Goal: Communication & Community: Answer question/provide support

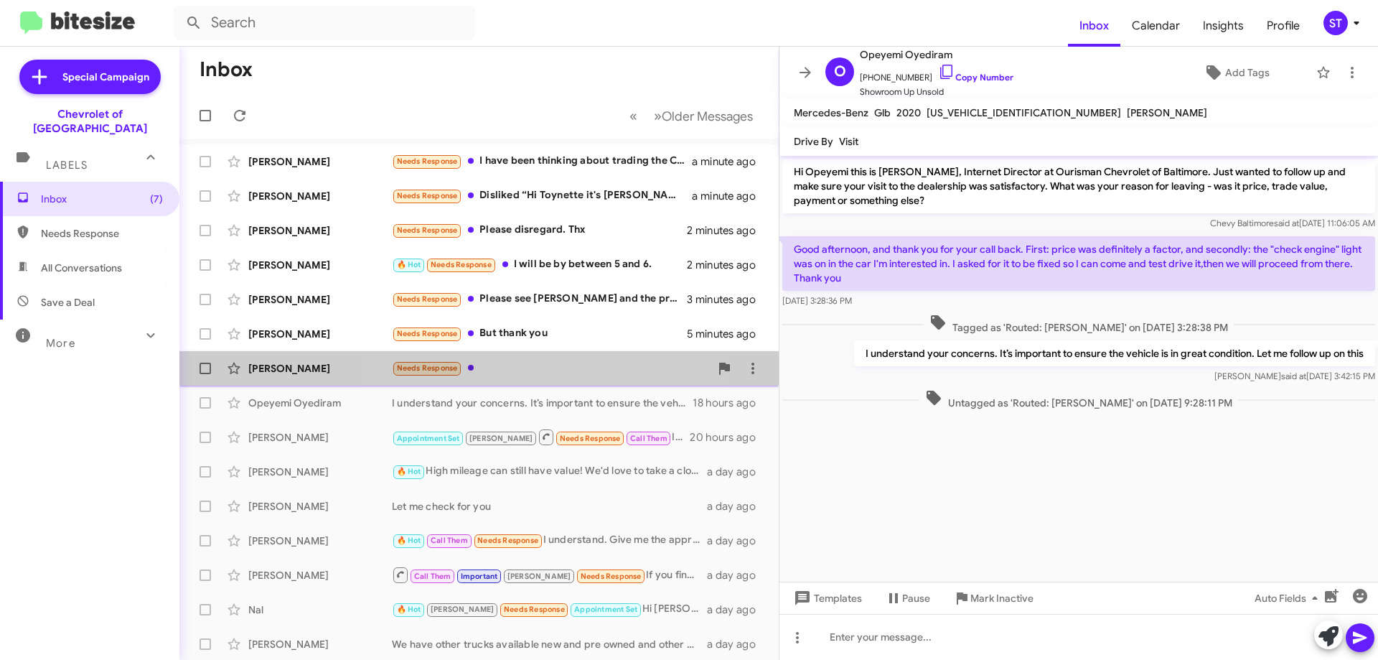
click at [531, 370] on div "Needs Response" at bounding box center [551, 368] width 318 height 17
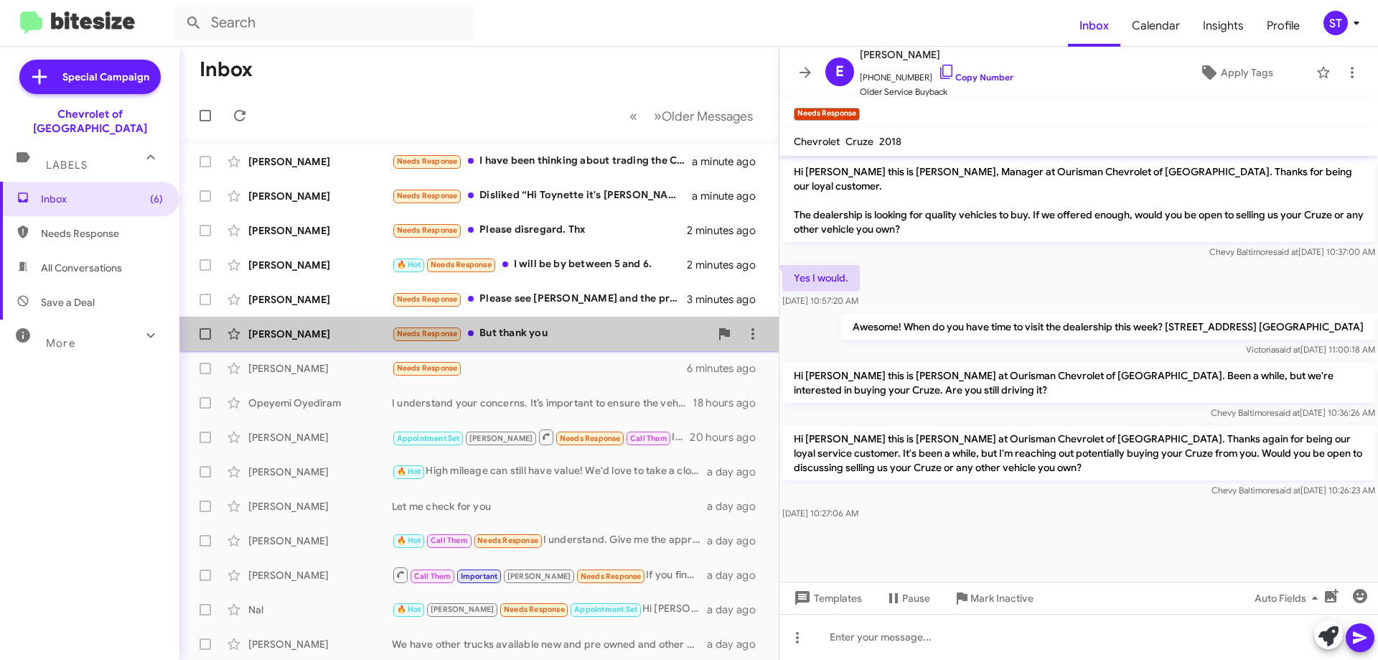
click at [540, 337] on div "Needs Response But thank you" at bounding box center [551, 333] width 318 height 17
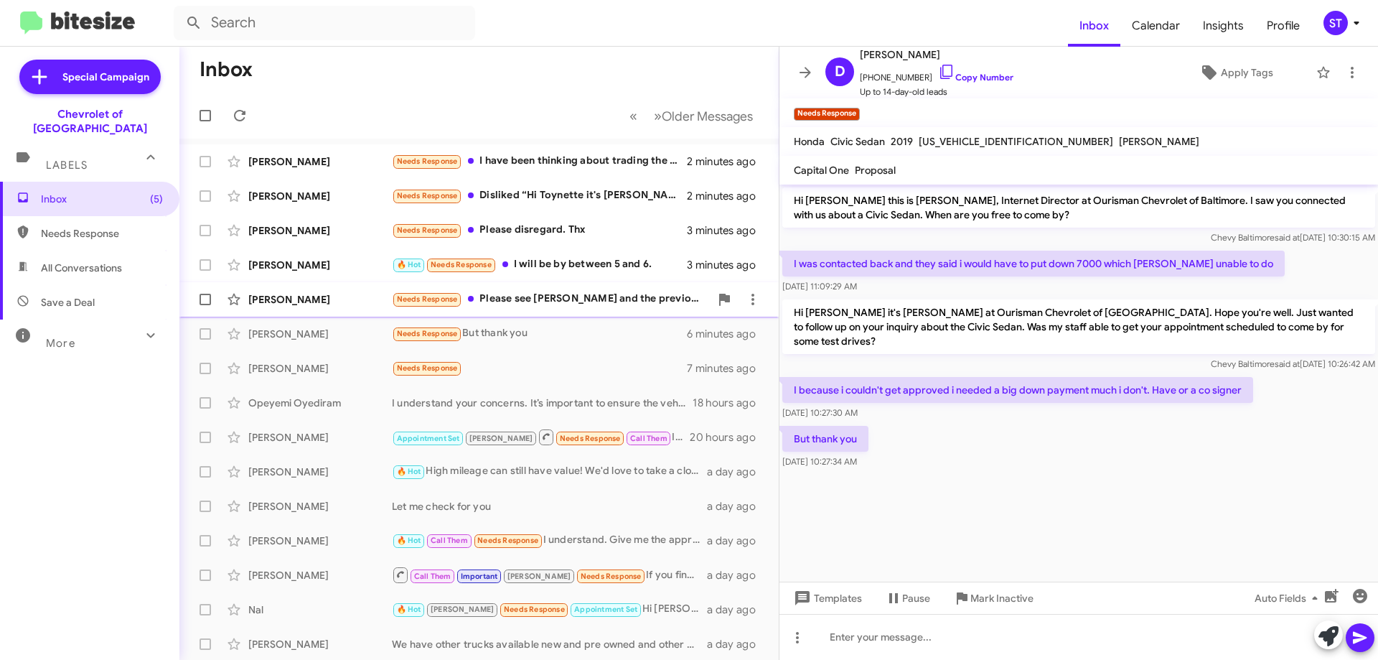
click at [571, 304] on div "Needs Response Please see Tanya and the previous conversations I've had. That w…" at bounding box center [551, 299] width 318 height 17
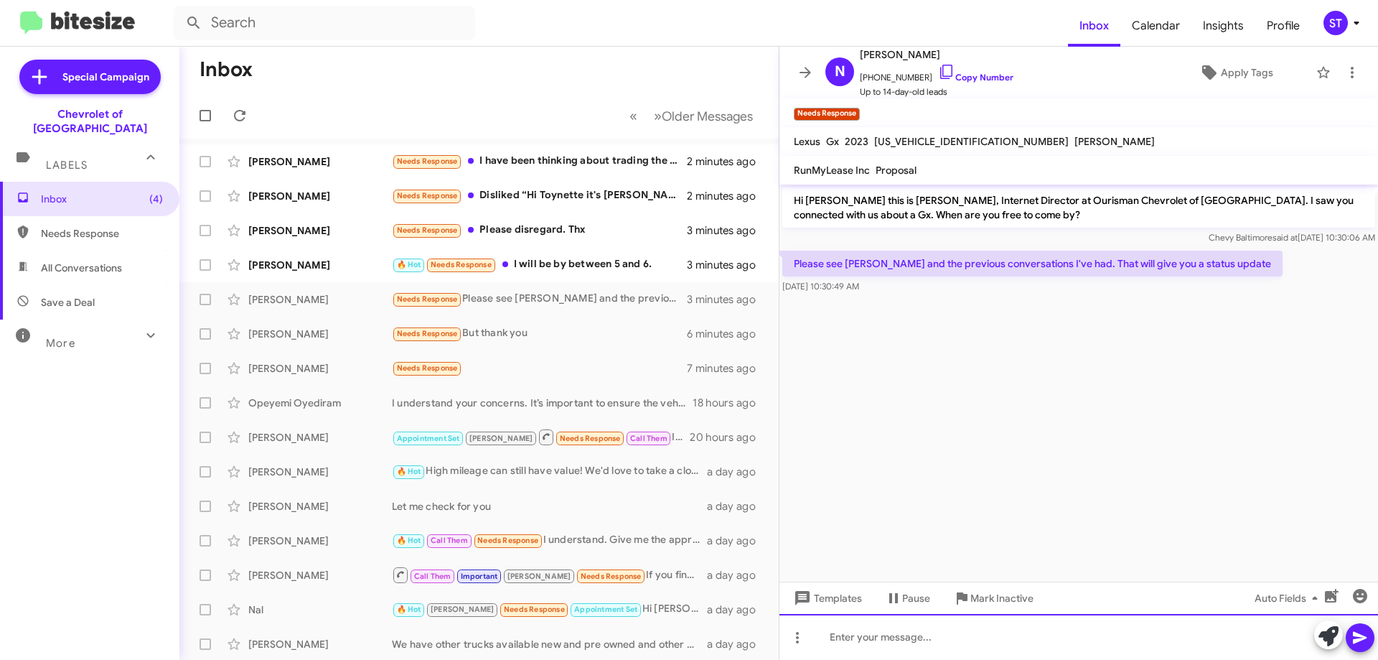
click at [877, 648] on div at bounding box center [1078, 637] width 599 height 46
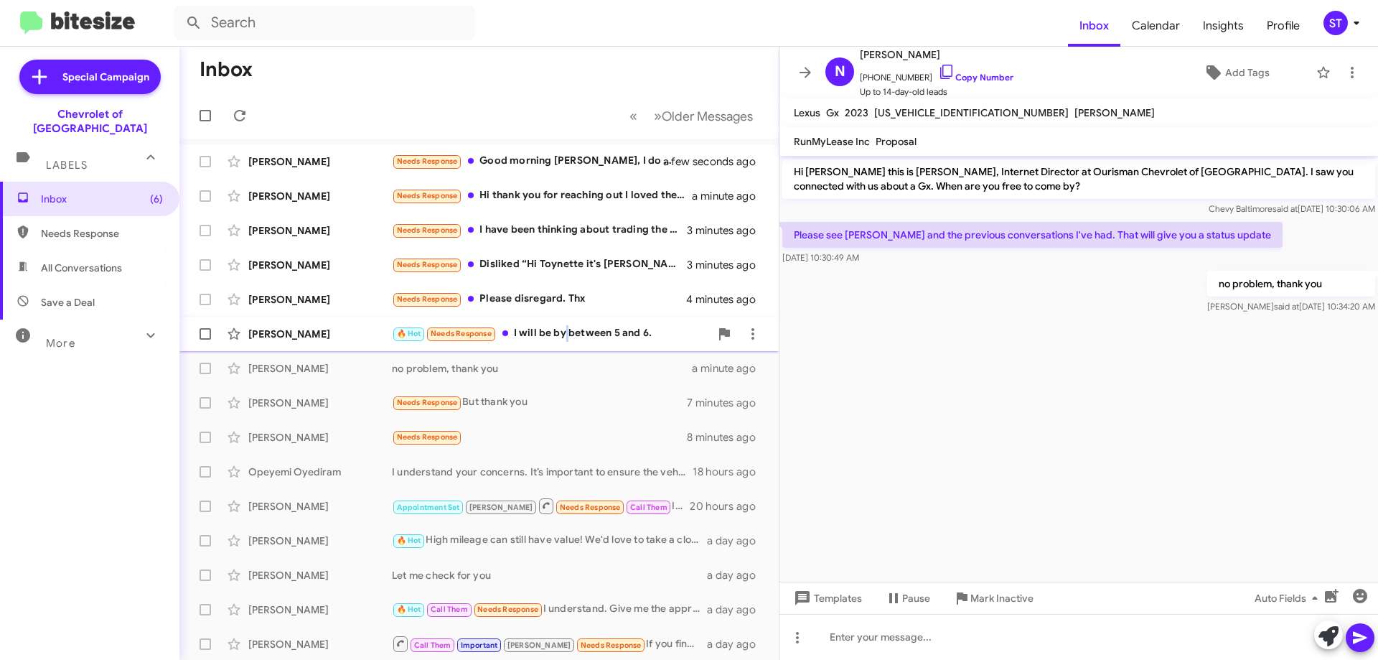
click at [566, 329] on div "🔥 Hot Needs Response I will be by between 5 and 6." at bounding box center [551, 333] width 318 height 17
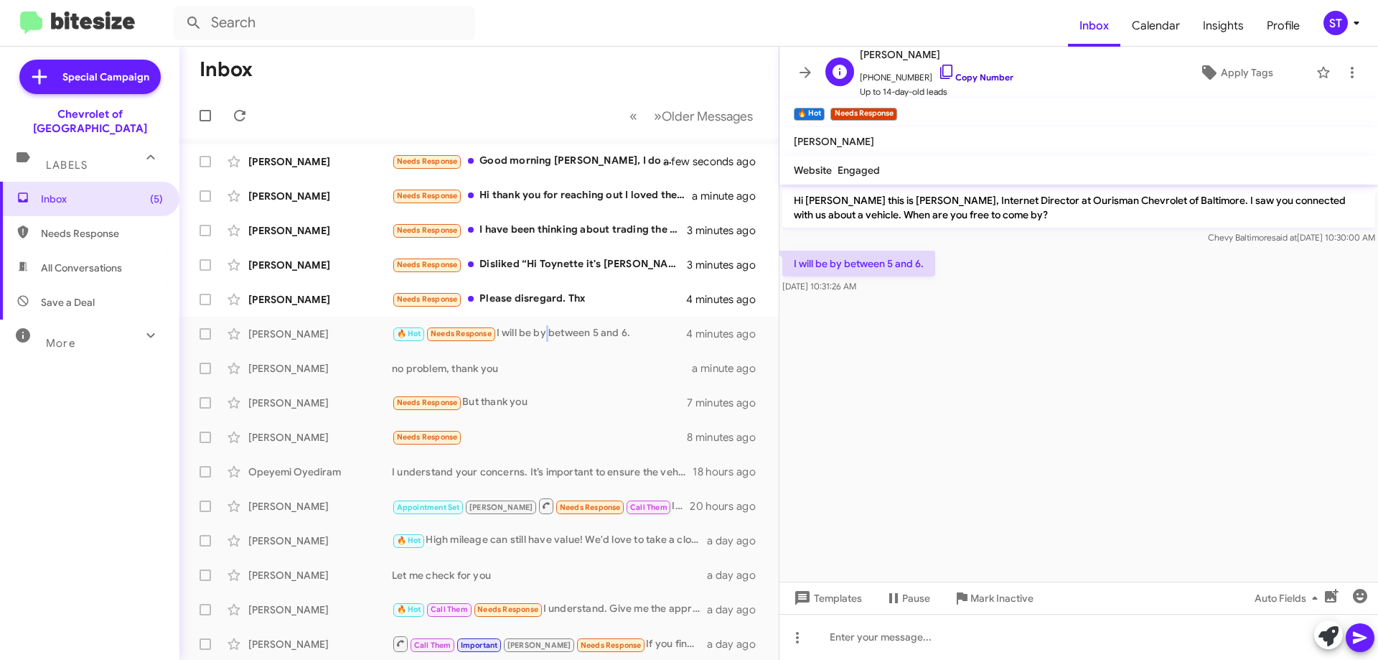
click at [938, 71] on icon at bounding box center [946, 71] width 17 height 17
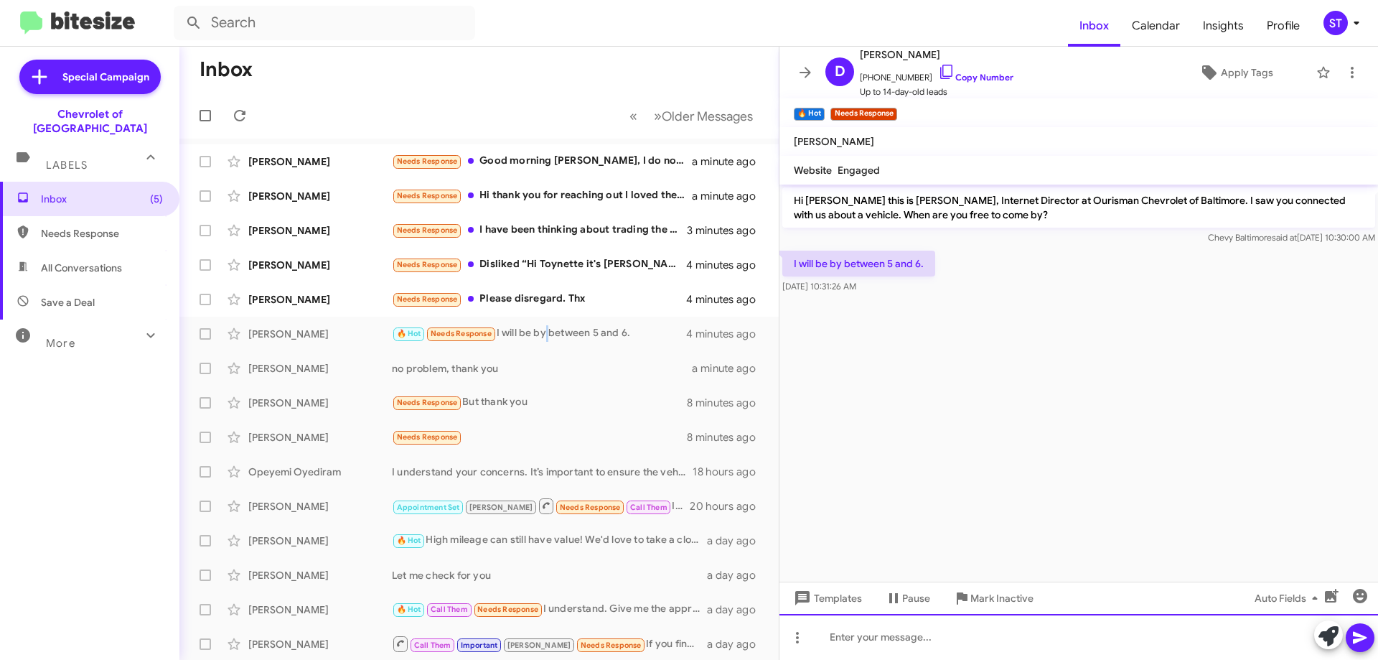
click at [883, 638] on div at bounding box center [1078, 637] width 599 height 46
click at [963, 640] on div "Sounds good." at bounding box center [1078, 637] width 599 height 46
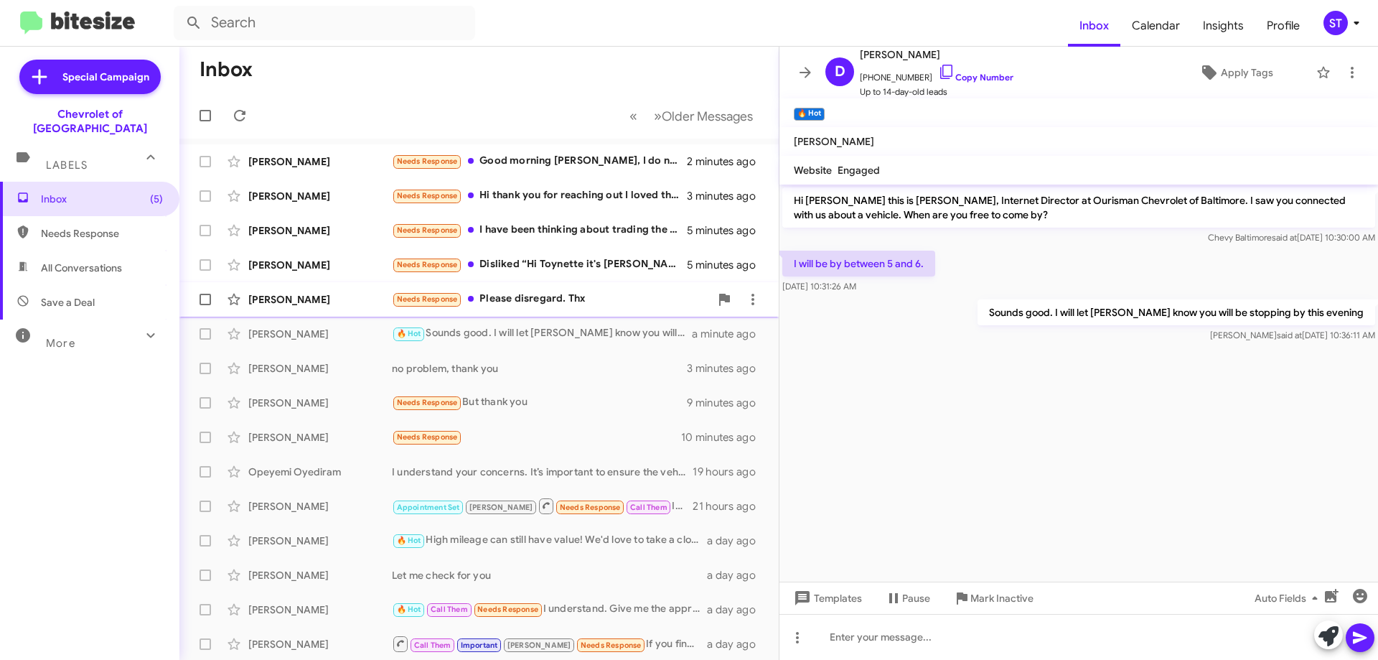
click at [515, 304] on div "Needs Response Please disregard. Thx" at bounding box center [551, 299] width 318 height 17
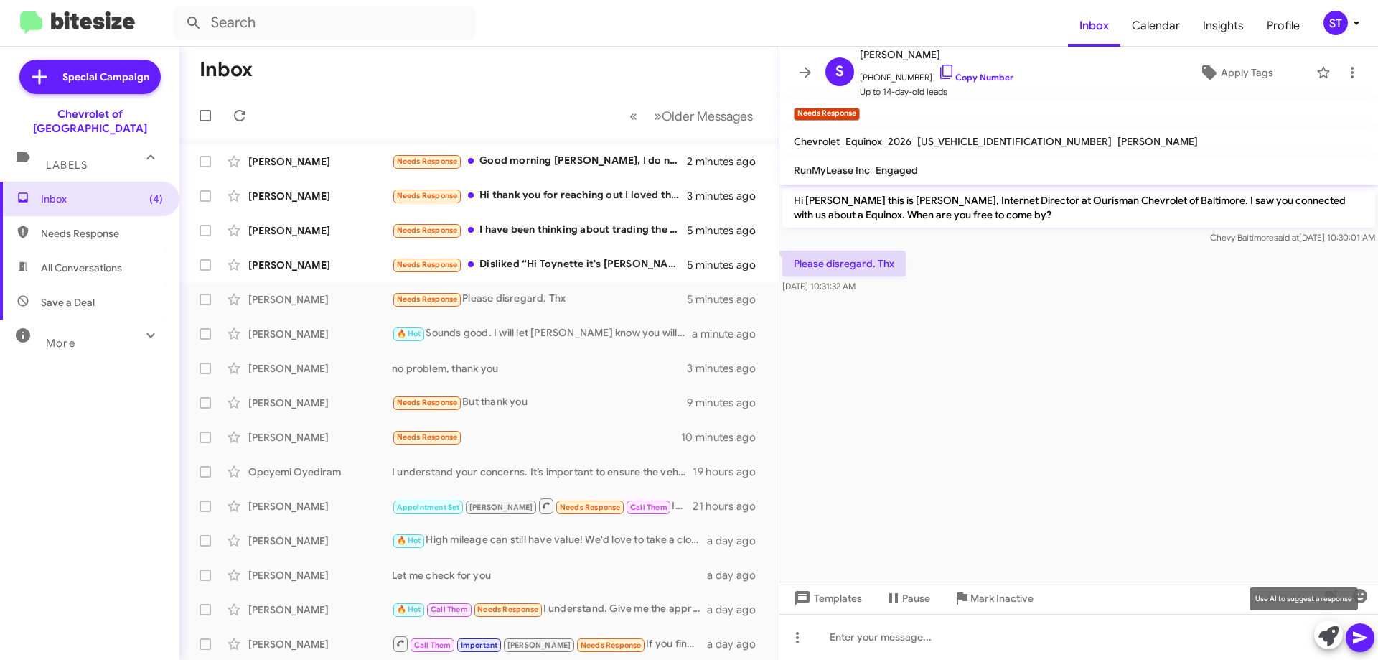
click at [1322, 640] on icon at bounding box center [1328, 636] width 20 height 20
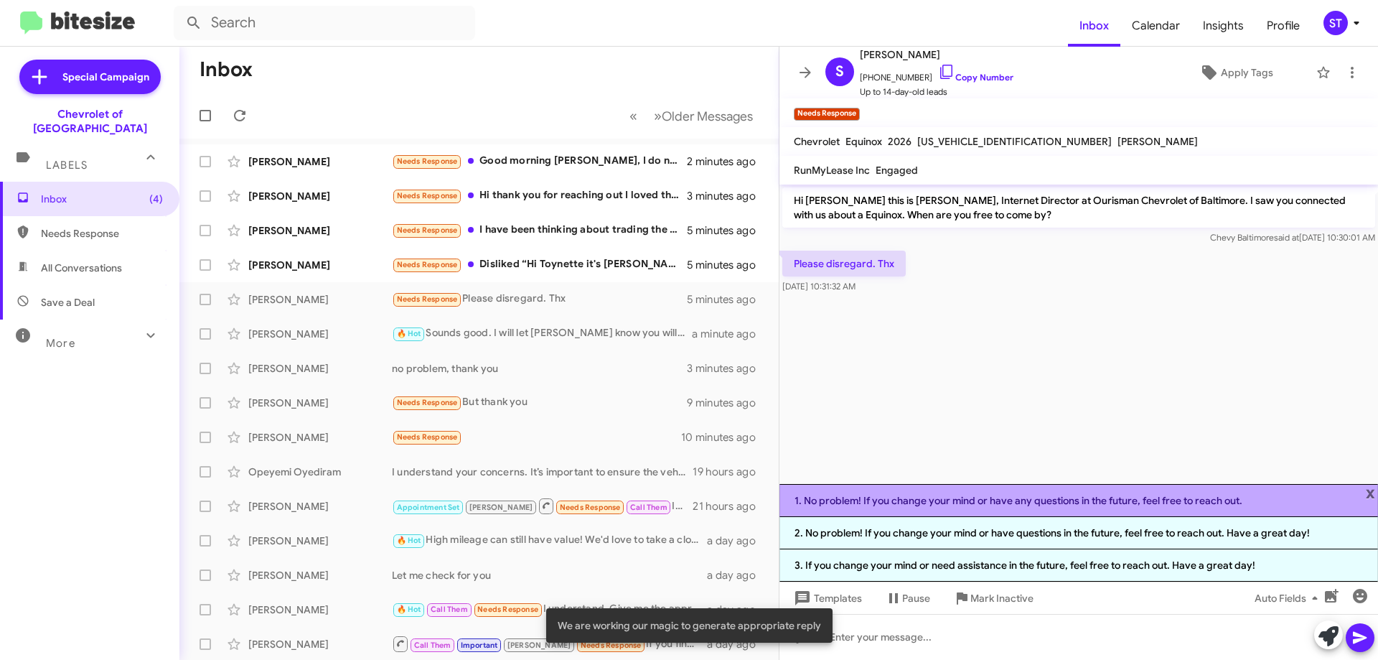
click at [1032, 503] on li "1. No problem! If you change your mind or have any questions in the future, fee…" at bounding box center [1078, 500] width 599 height 33
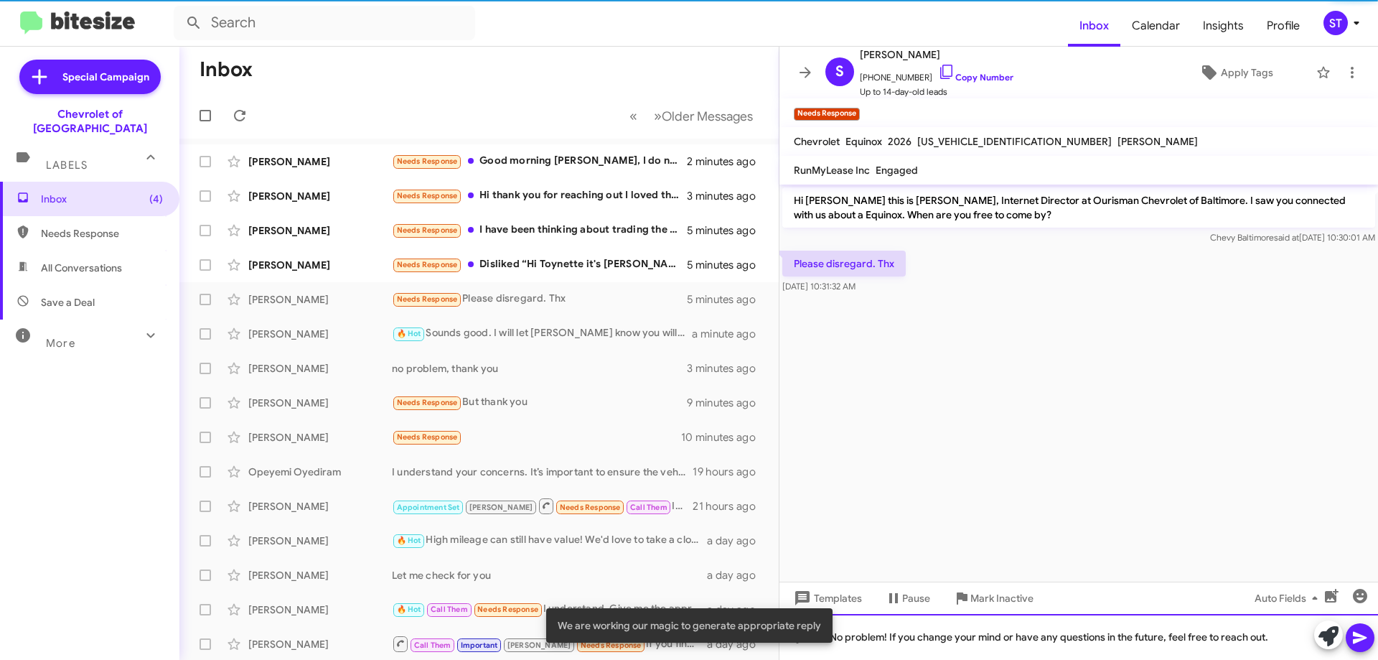
click at [1295, 647] on div "No problem! If you change your mind or have any questions in the future, feel f…" at bounding box center [1078, 637] width 599 height 46
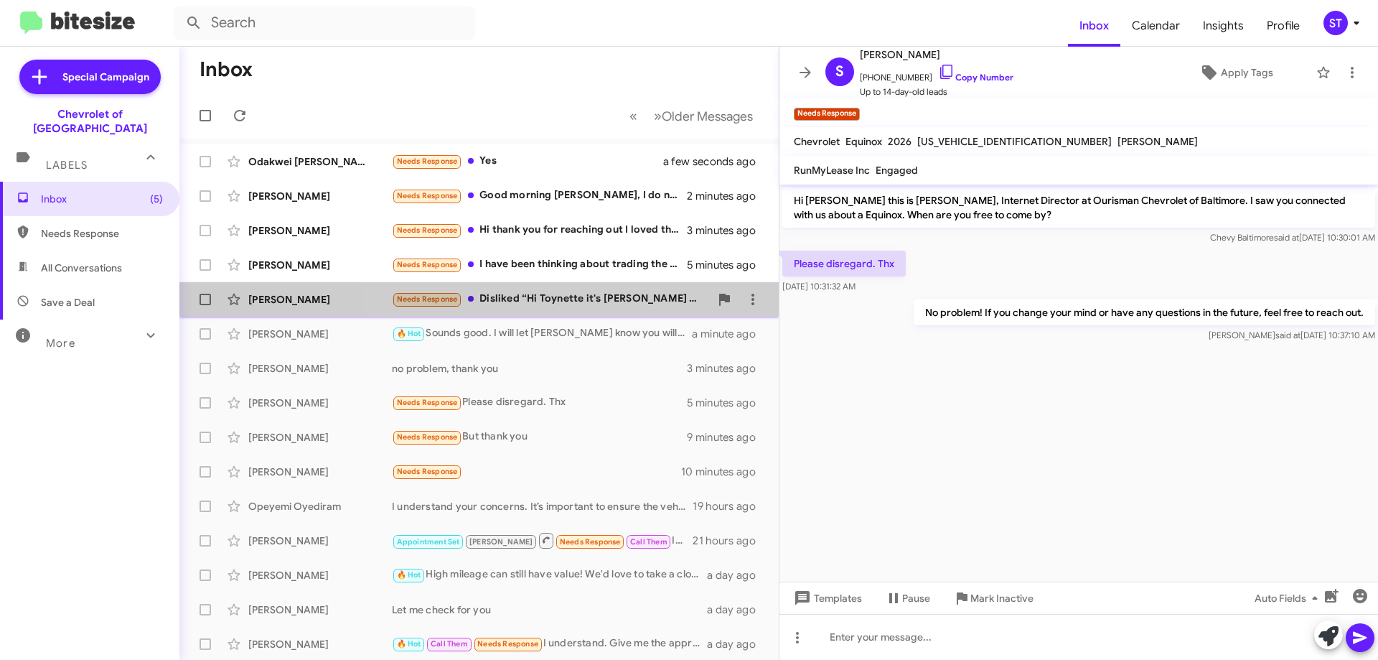
click at [601, 297] on div "Needs Response Disliked “Hi [PERSON_NAME] it's [PERSON_NAME] at Ourisman Chevro…" at bounding box center [551, 299] width 318 height 17
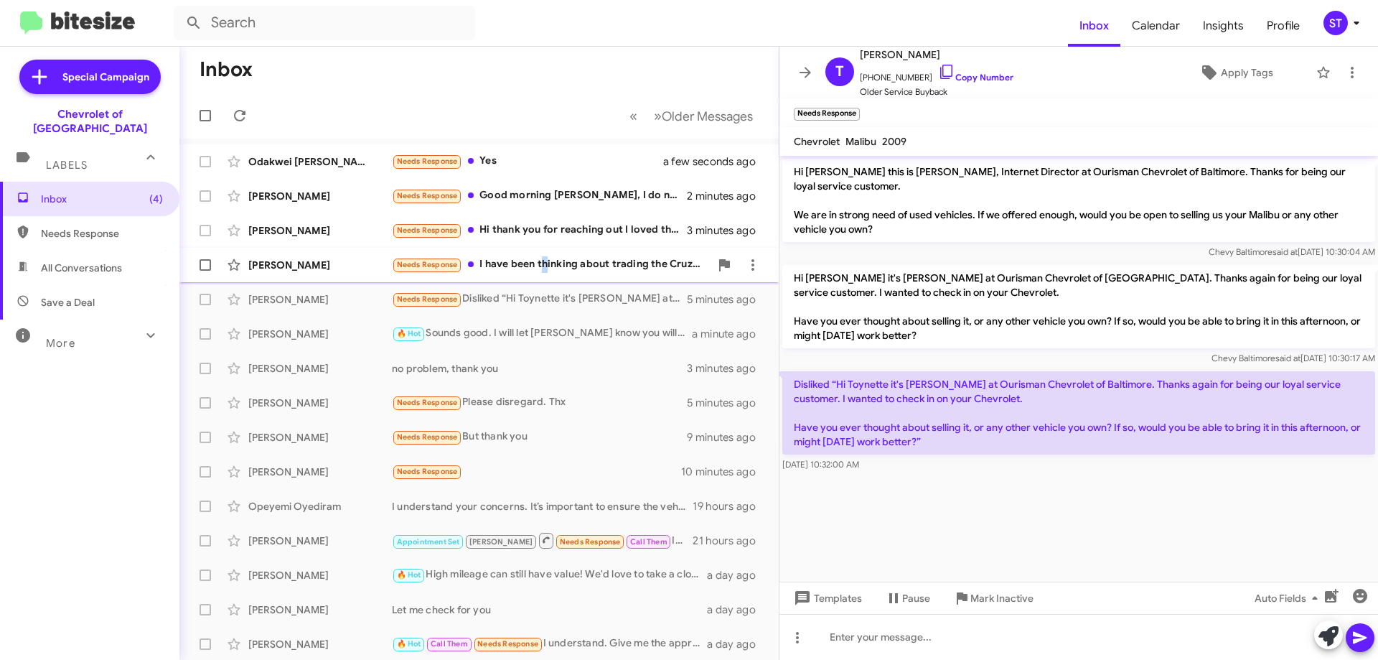
click at [544, 258] on div "Needs Response I have been thinking about trading the Cruze in just been tryna …" at bounding box center [551, 264] width 318 height 17
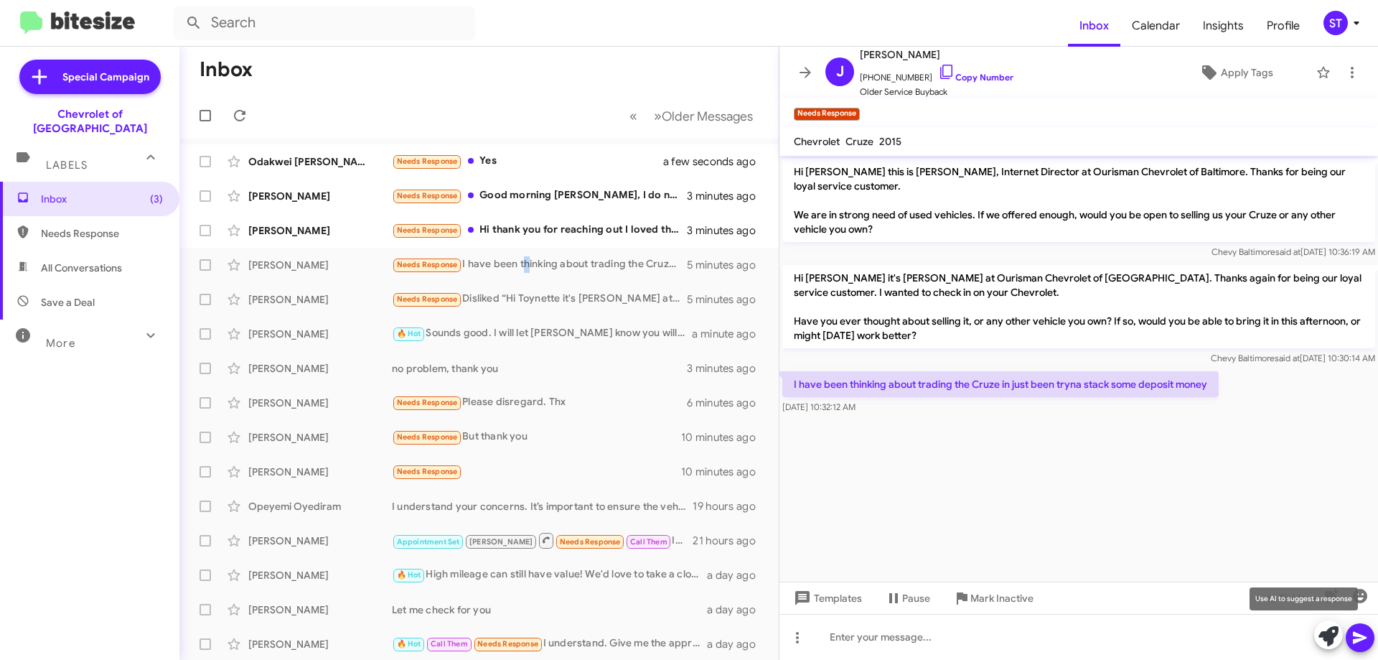
click at [1333, 649] on span at bounding box center [1328, 636] width 20 height 32
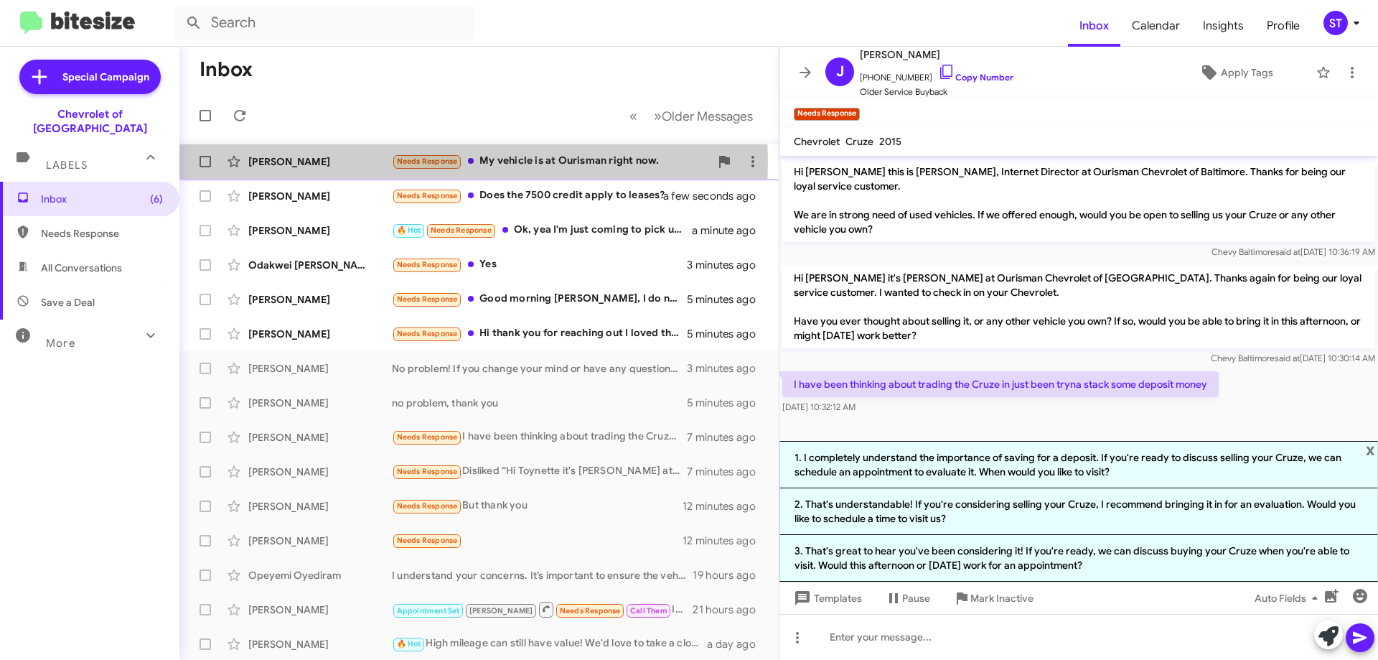
click at [289, 161] on div "Nathaniel Carter" at bounding box center [320, 161] width 144 height 14
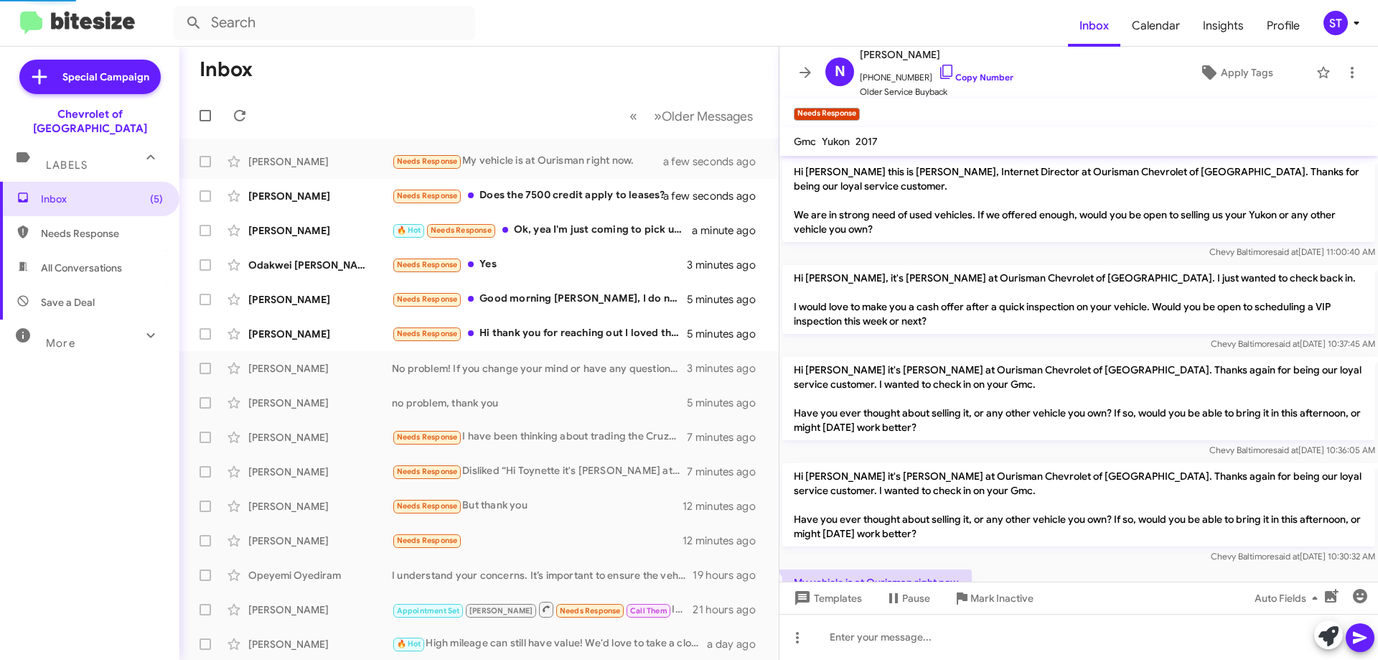
scroll to position [52, 0]
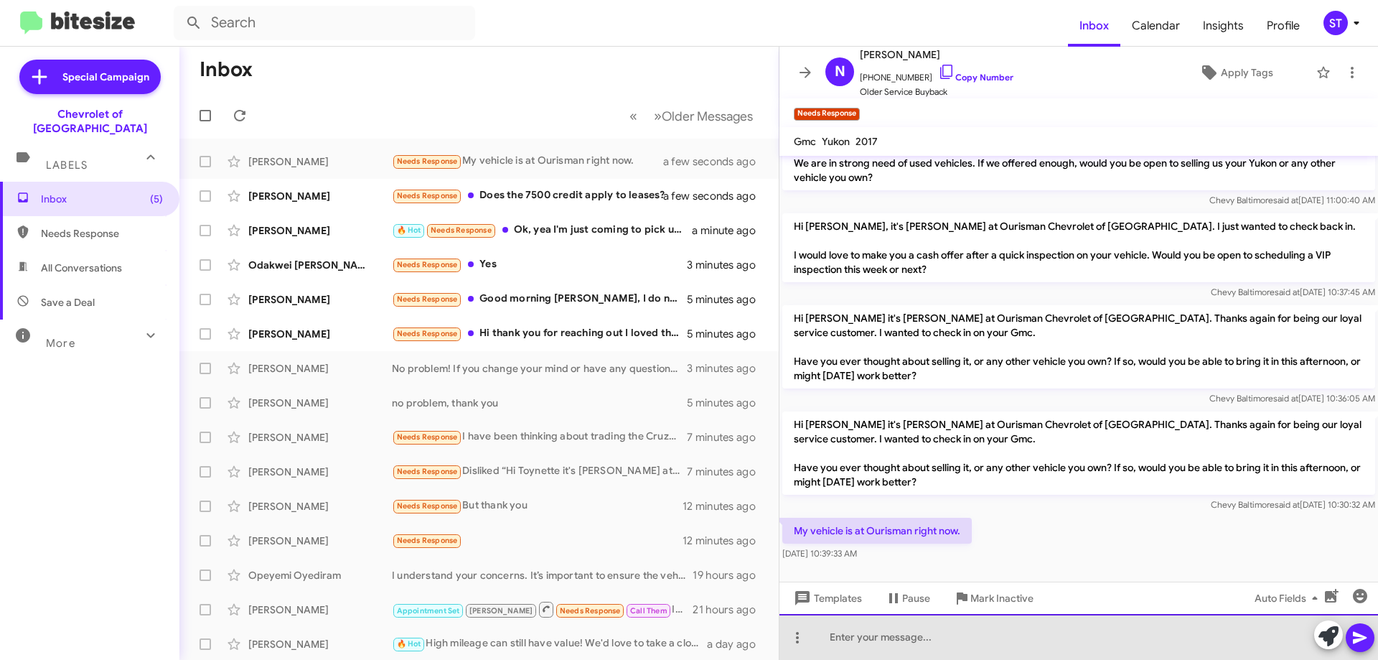
click at [923, 638] on div at bounding box center [1078, 637] width 599 height 46
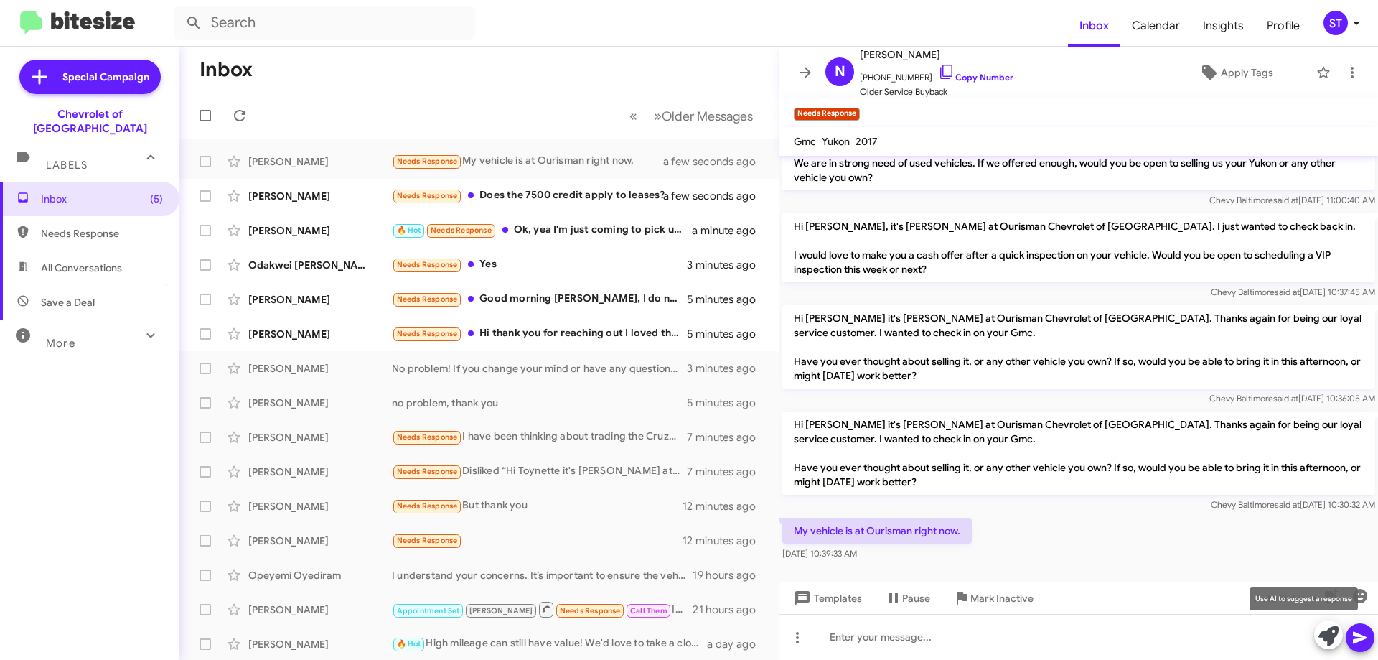
click at [1327, 633] on icon at bounding box center [1328, 636] width 20 height 20
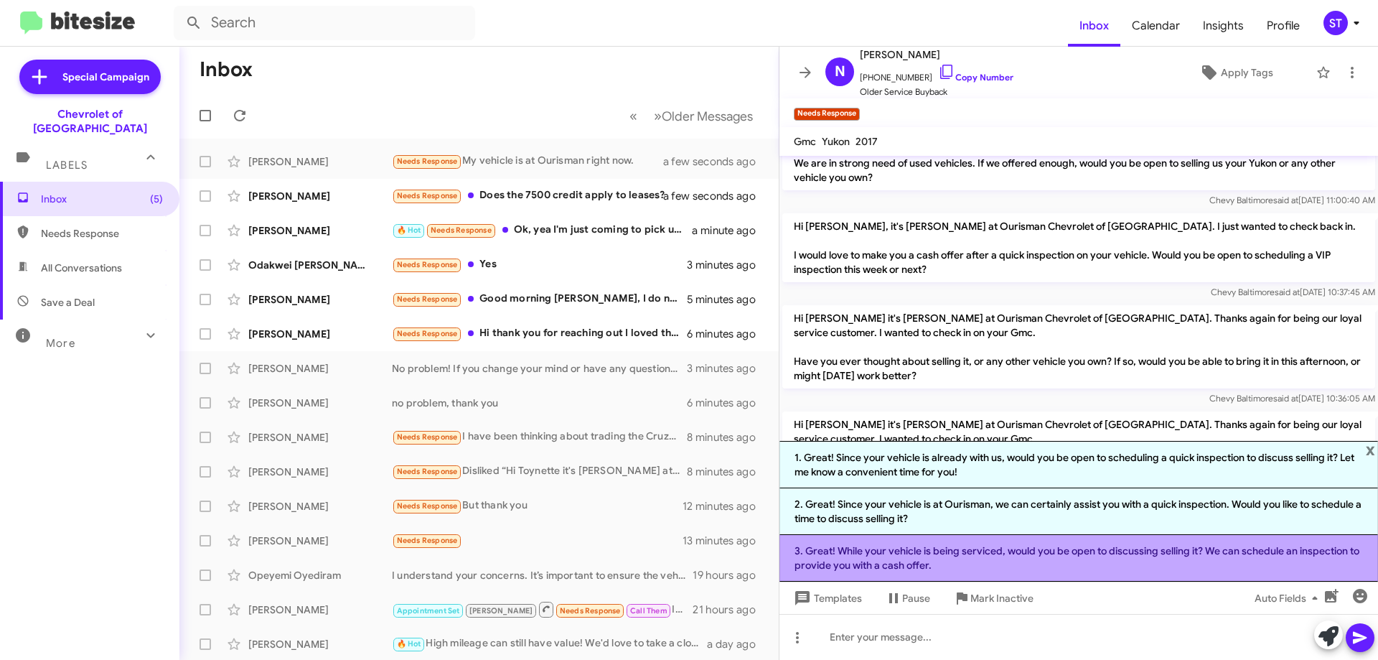
click at [952, 565] on li "3. Great! While your vehicle is being serviced, would you be open to discussing…" at bounding box center [1078, 558] width 599 height 47
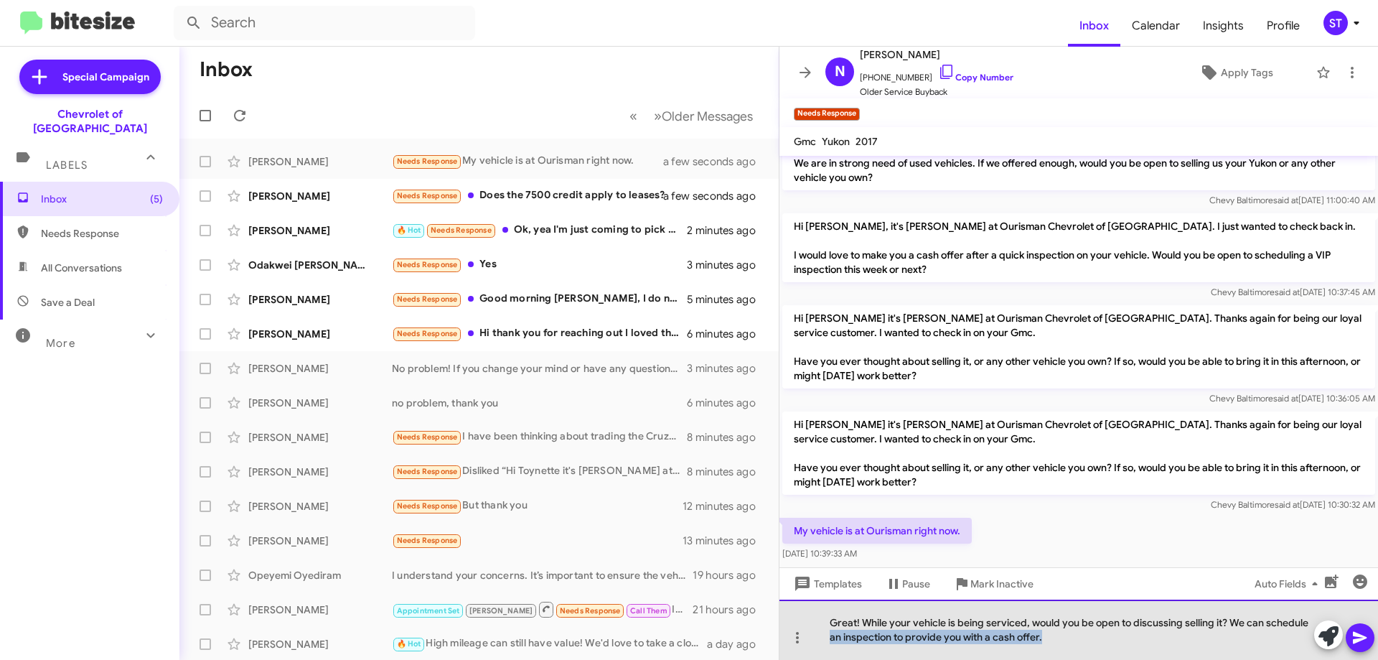
drag, startPoint x: 1058, startPoint y: 641, endPoint x: 827, endPoint y: 645, distance: 231.1
click at [827, 645] on div "Great! While your vehicle is being serviced, would you be open to discussing se…" at bounding box center [1078, 629] width 599 height 60
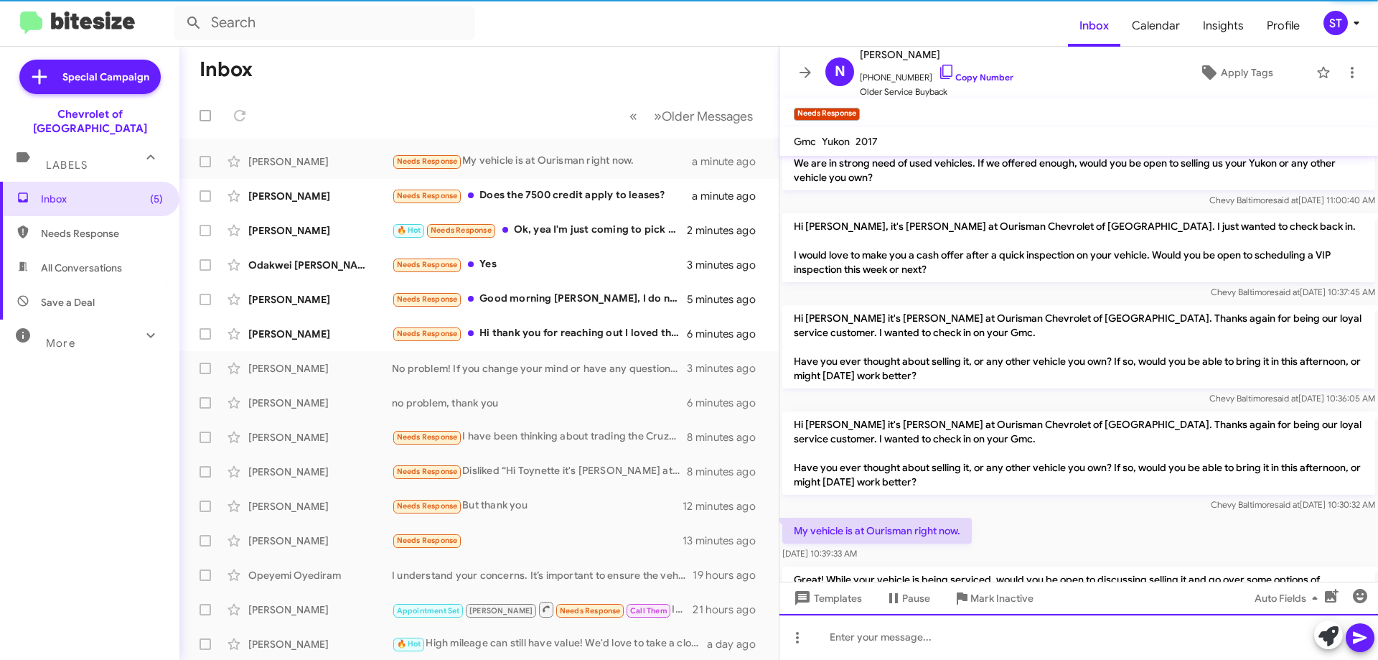
scroll to position [118, 0]
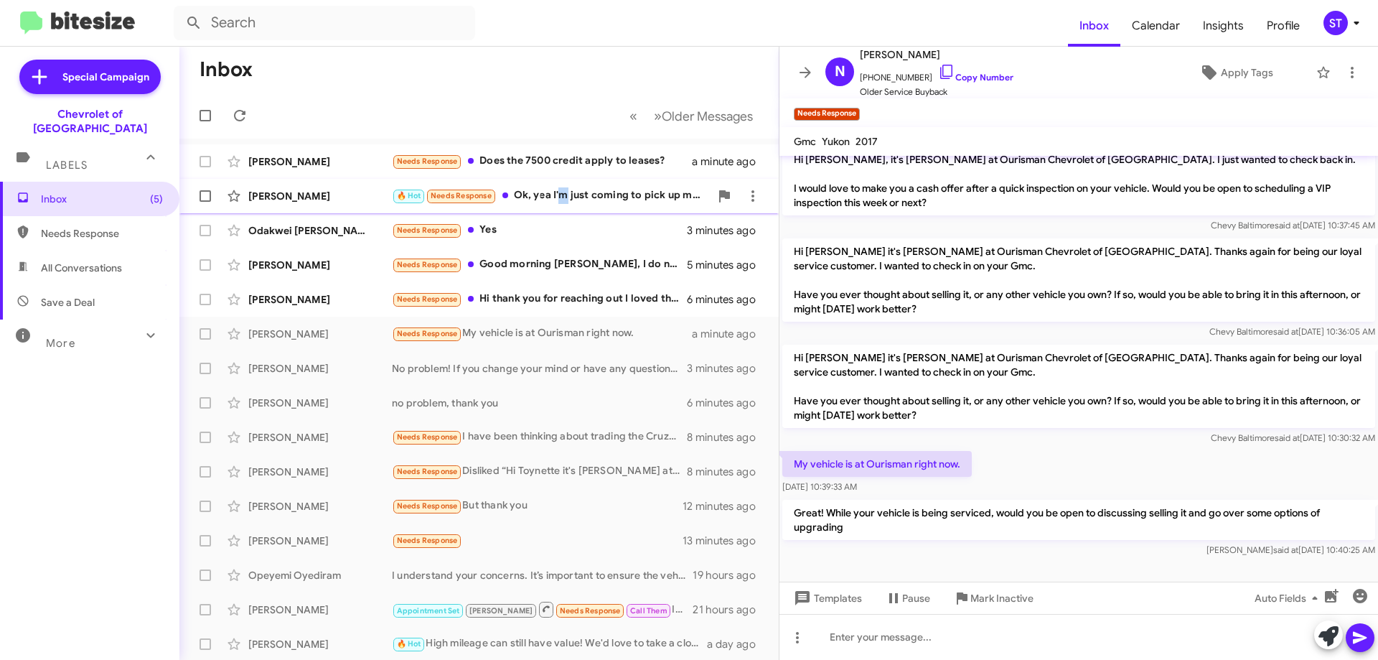
click at [561, 204] on div "🔥 Hot Needs Response Ok, yea I'm just coming to pick up my car." at bounding box center [551, 195] width 318 height 17
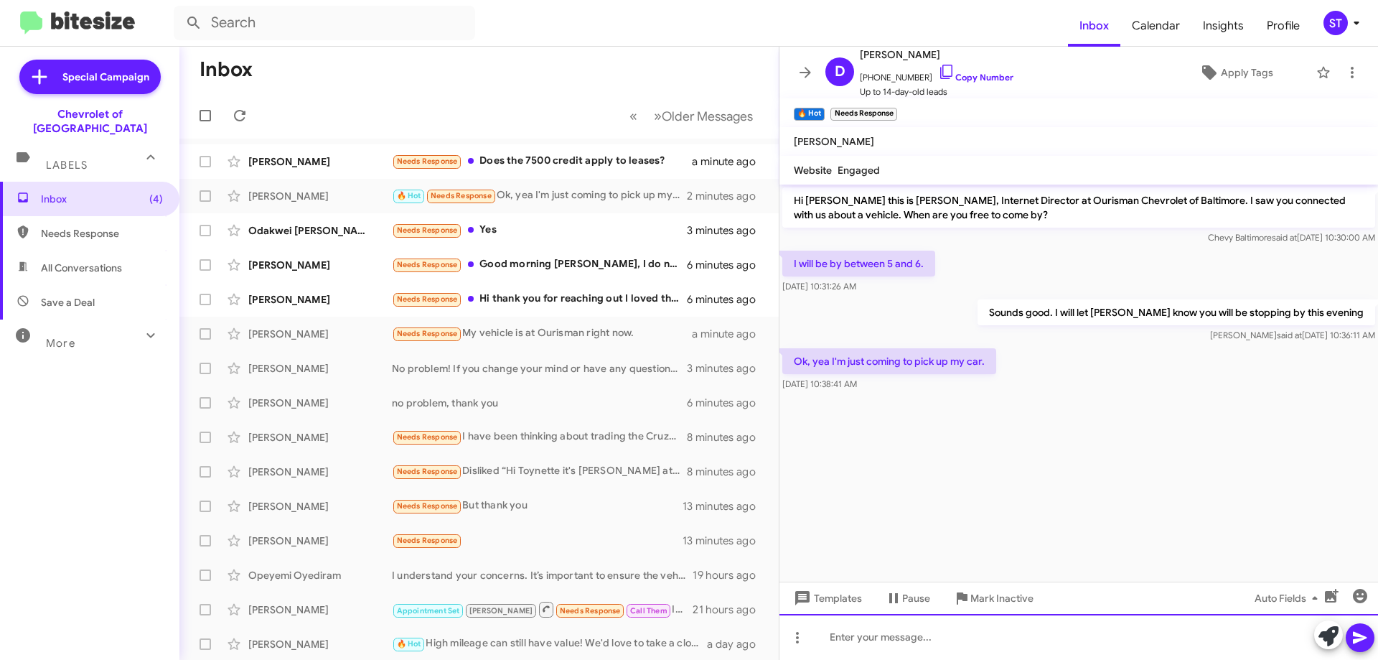
click at [877, 647] on div at bounding box center [1078, 637] width 599 height 46
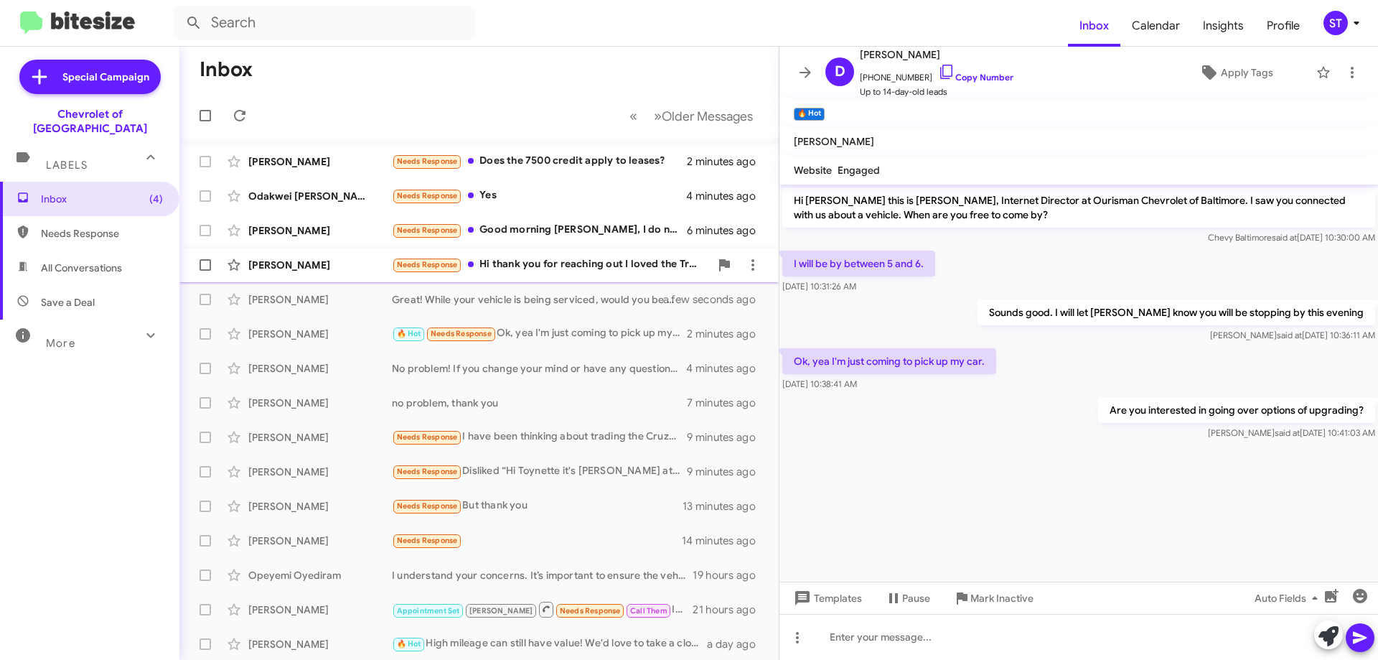
click at [564, 261] on div "Needs Response Hi thank you for reaching out I loved the Trax but the payments …" at bounding box center [551, 264] width 318 height 17
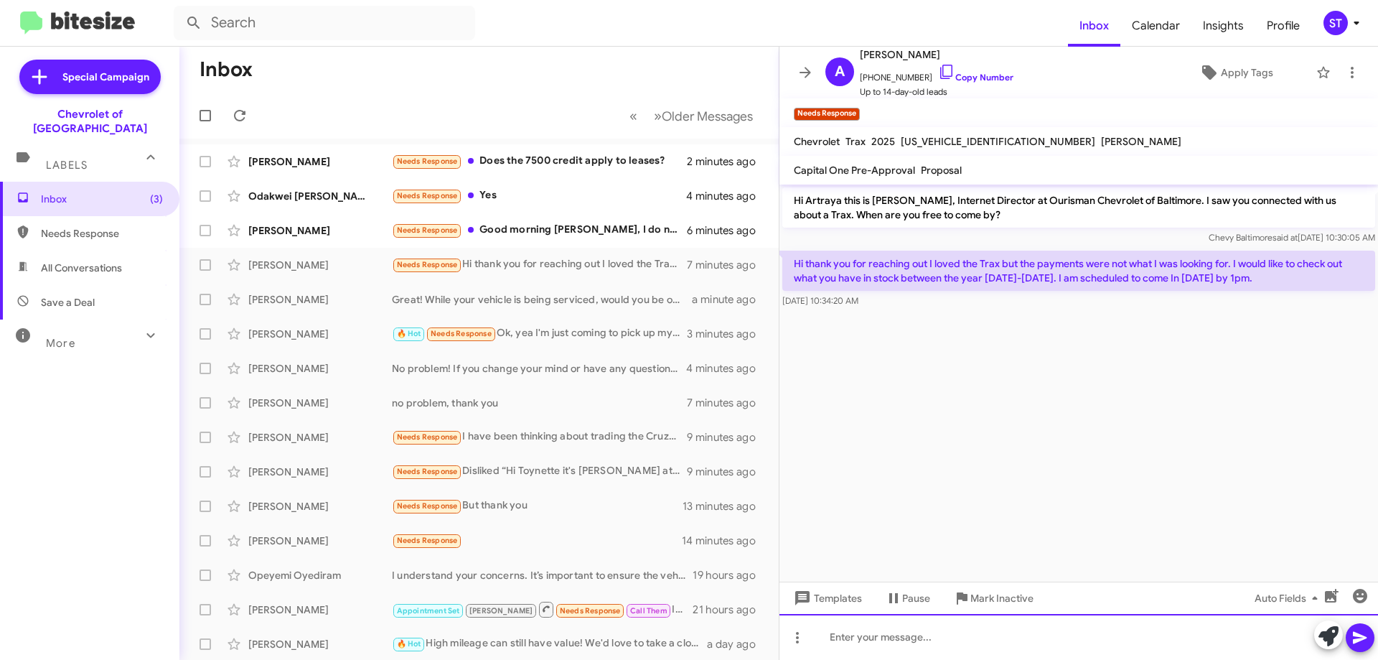
click at [969, 638] on div at bounding box center [1078, 637] width 599 height 46
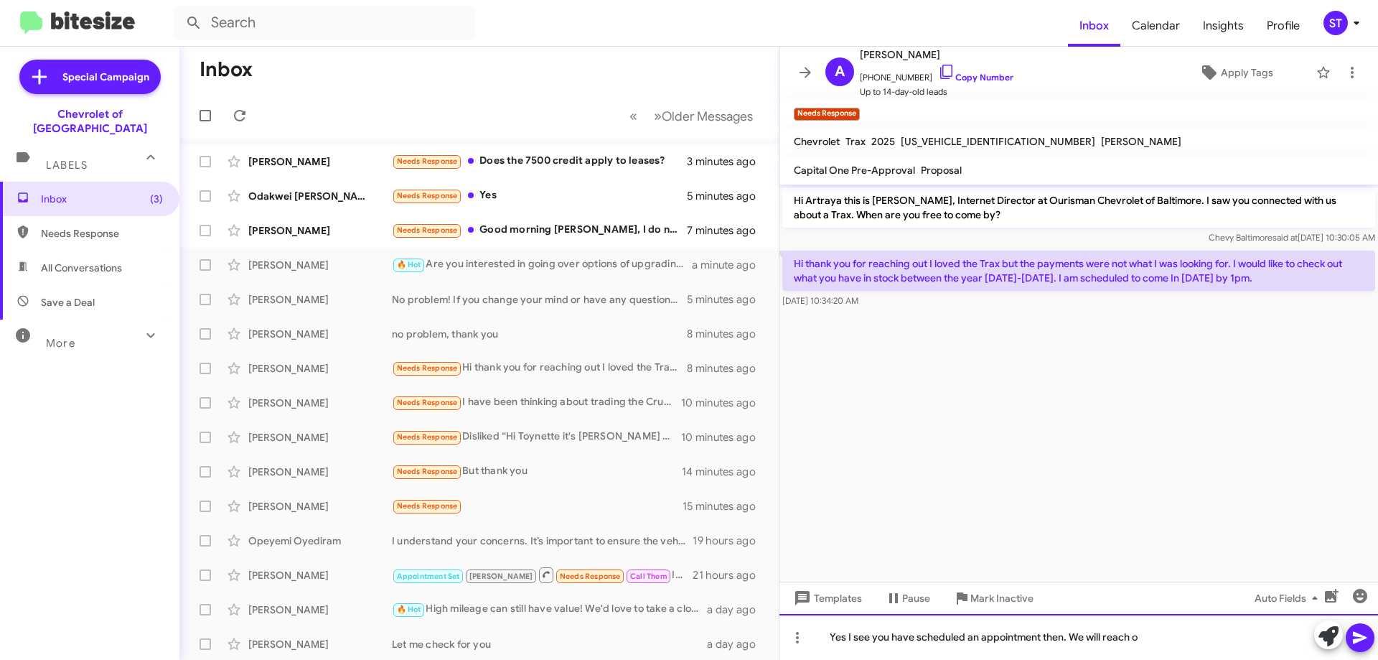
click at [1155, 639] on div "Yes I see you have scheduled an appointment then. We will reach o" at bounding box center [1078, 637] width 599 height 46
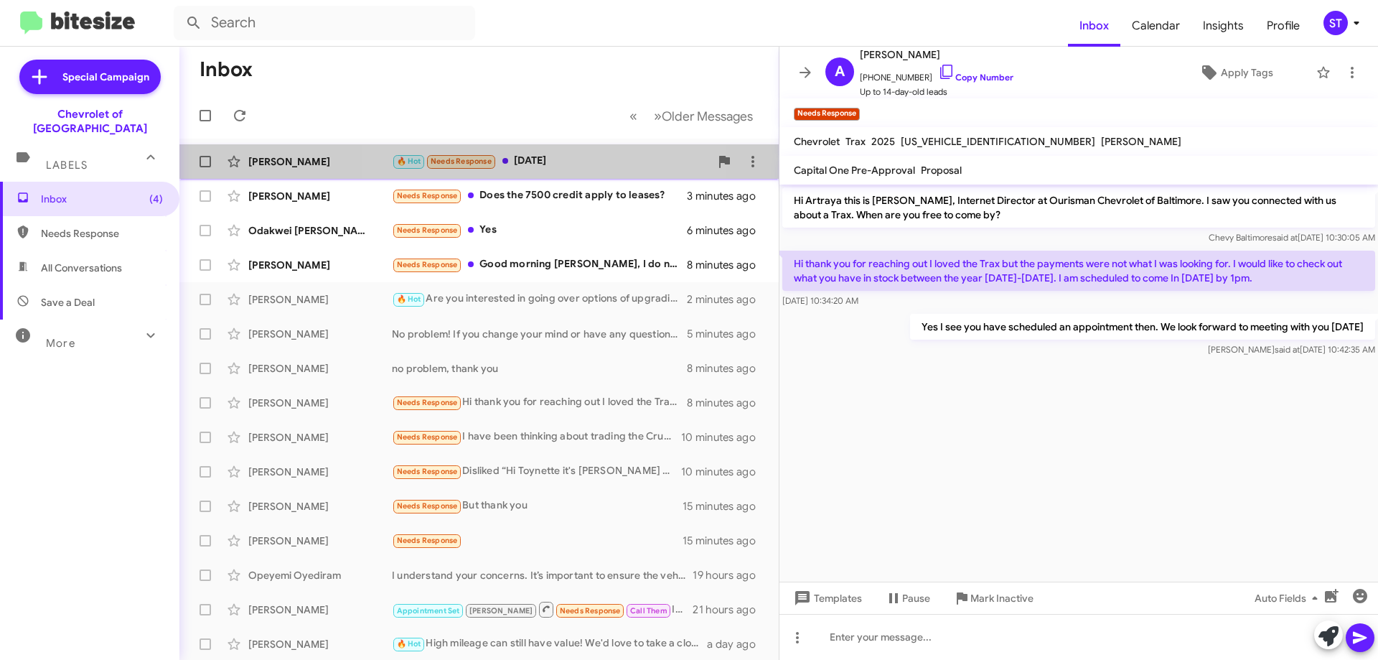
click at [558, 163] on div "🔥 Hot Needs Response Tomorrow" at bounding box center [551, 161] width 318 height 17
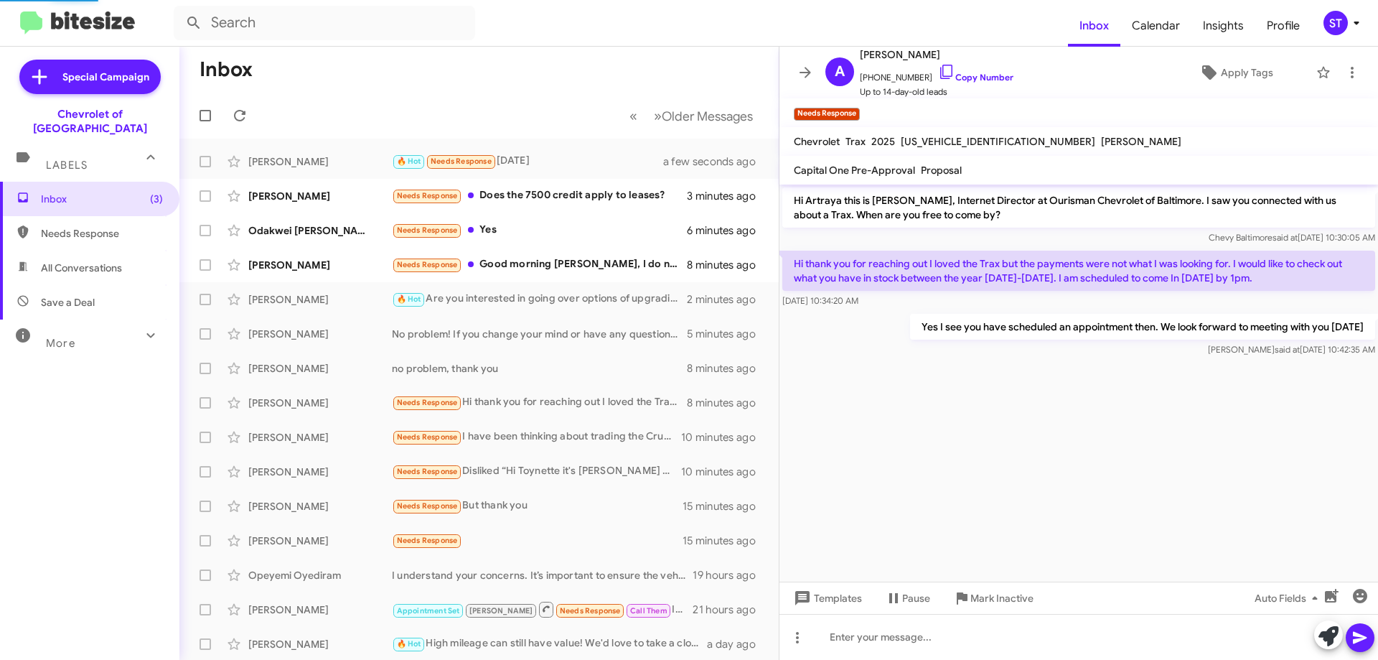
scroll to position [61, 0]
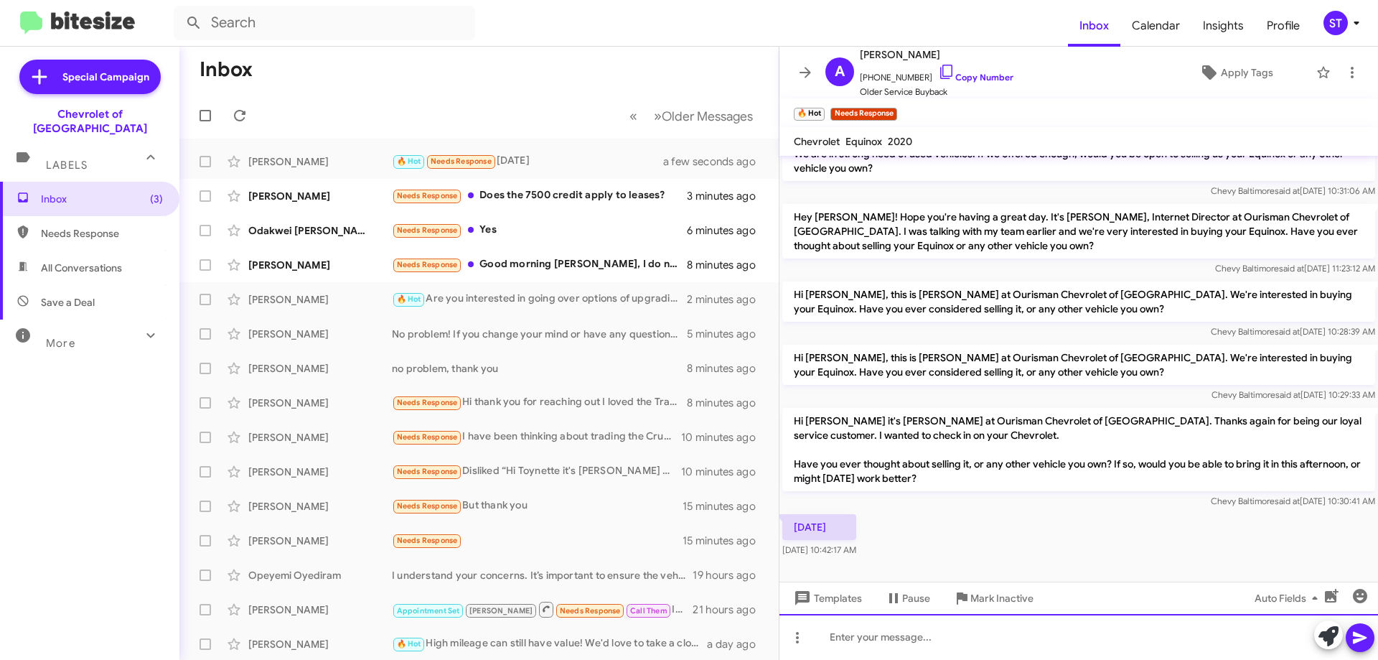
click at [881, 647] on div at bounding box center [1078, 637] width 599 height 46
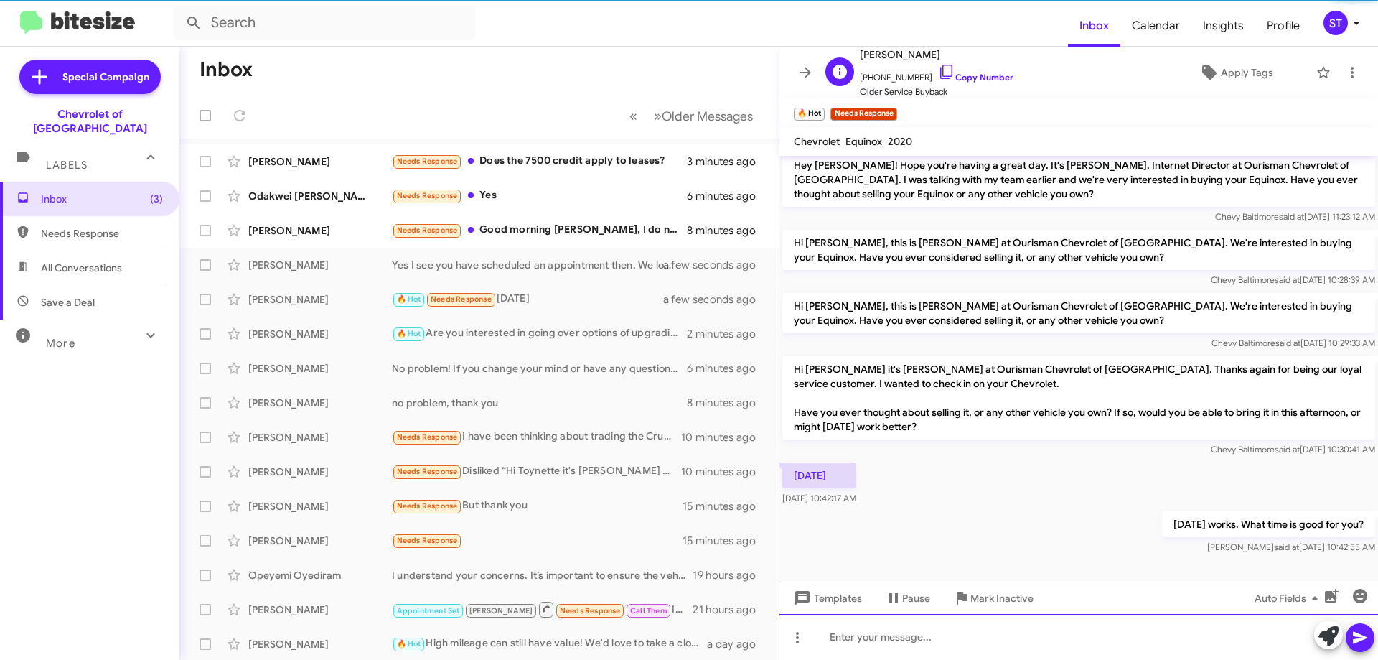
scroll to position [113, 0]
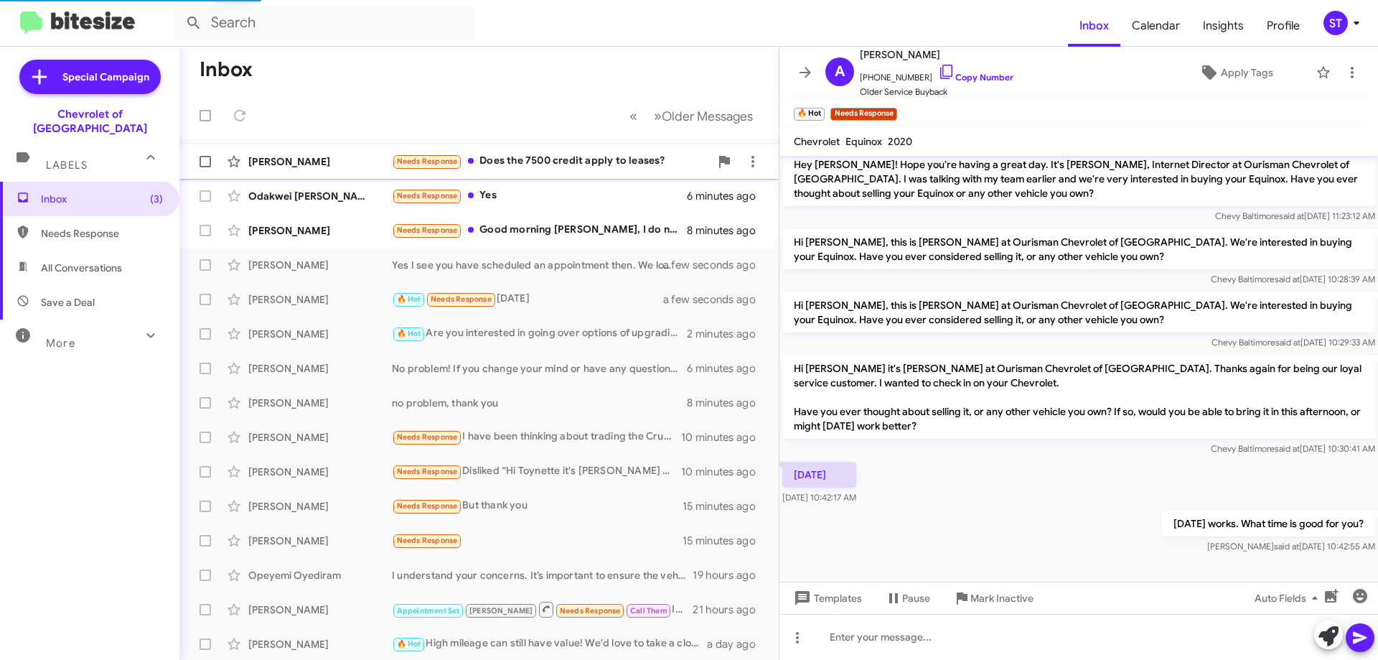
click at [605, 154] on div "Needs Response Does the 7500 credit apply to leases?" at bounding box center [551, 161] width 318 height 17
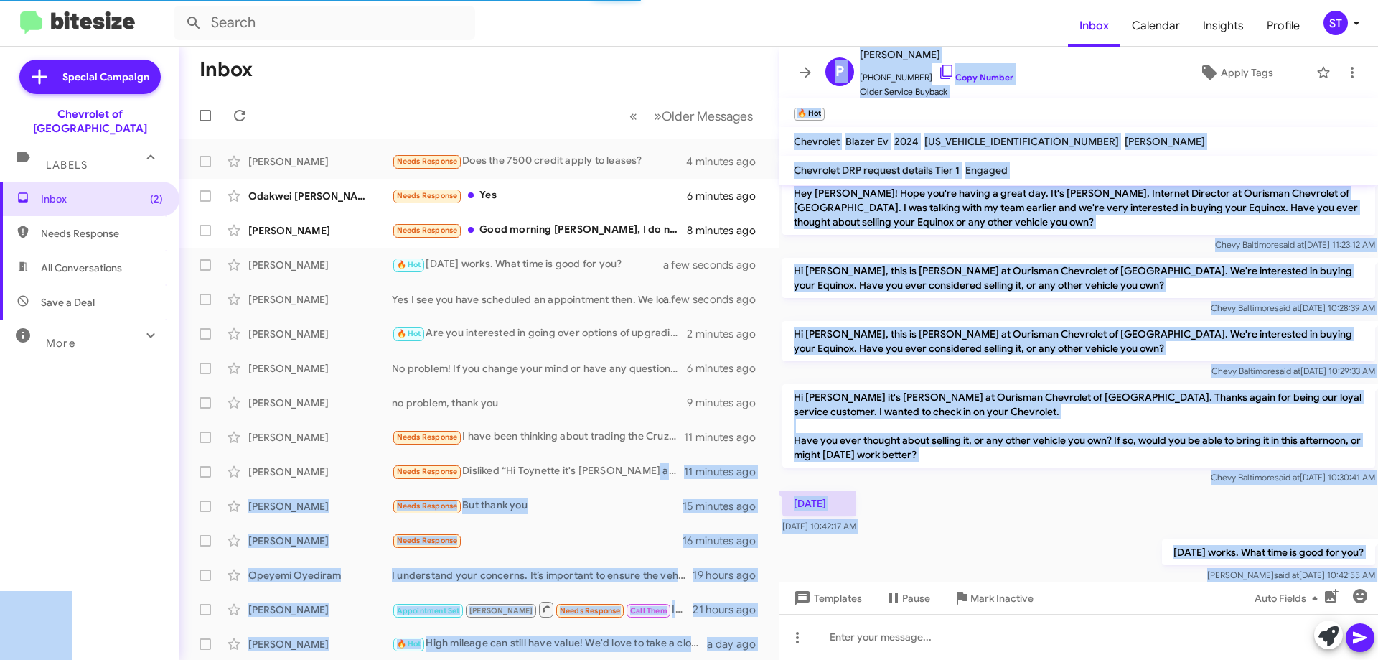
drag, startPoint x: 690, startPoint y: 509, endPoint x: 1056, endPoint y: 338, distance: 403.3
click at [1036, 380] on div "Inbox « Previous » Next Older Messages Peter M Needs Response Does the 7500 cre…" at bounding box center [778, 353] width 1199 height 613
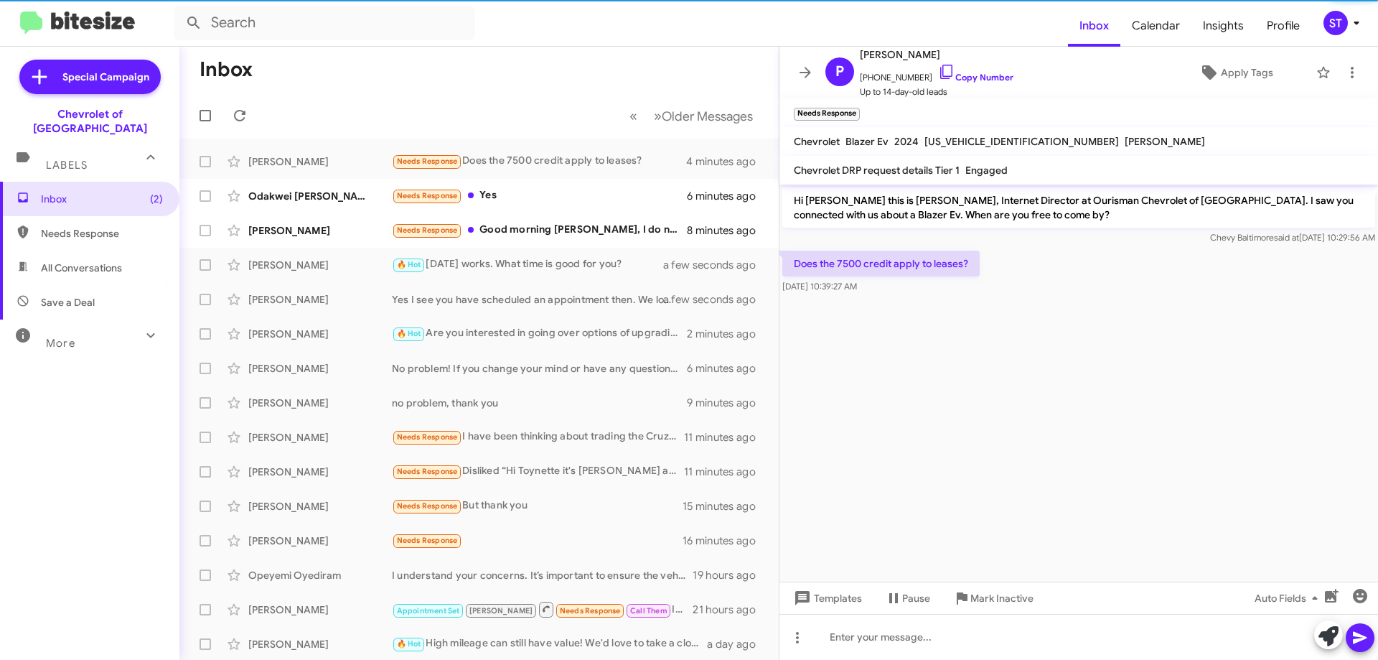
click at [533, 93] on mat-toolbar-row "« Previous » Next Older Messages" at bounding box center [478, 116] width 599 height 46
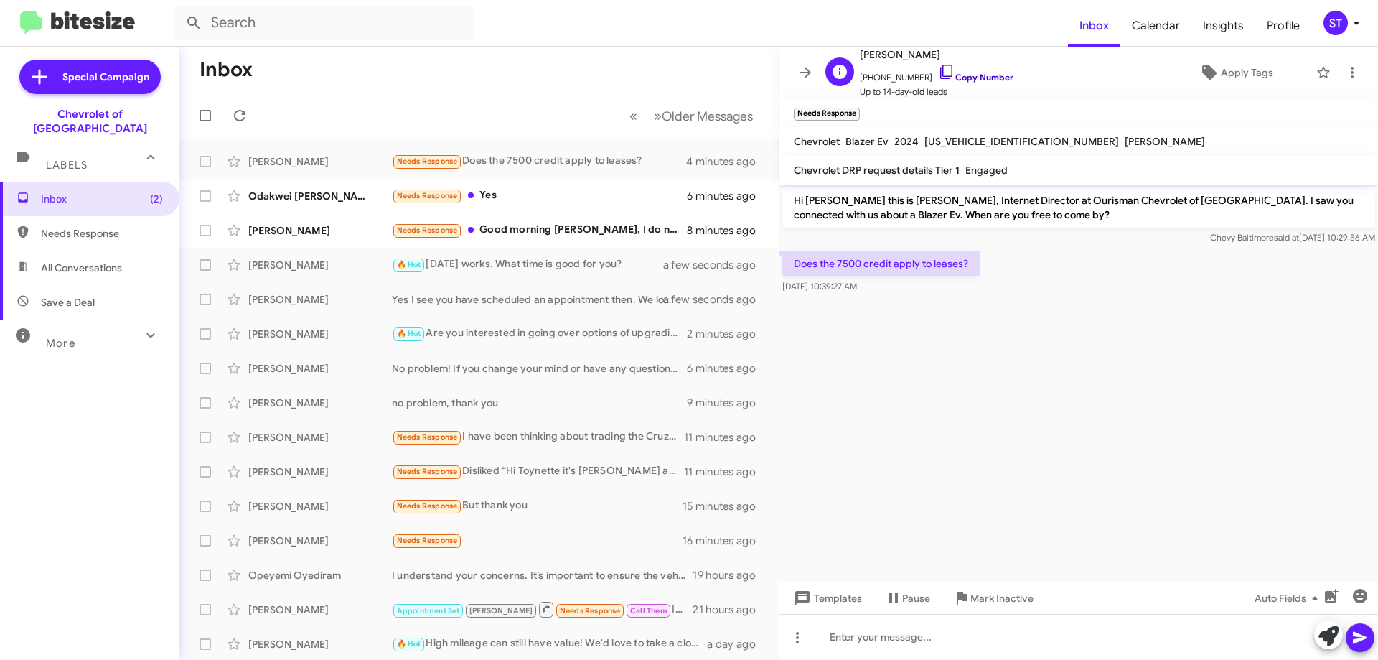
click at [938, 75] on icon at bounding box center [946, 71] width 17 height 17
drag, startPoint x: 971, startPoint y: 260, endPoint x: 794, endPoint y: 255, distance: 177.3
click at [794, 255] on p "Does the 7500 credit apply to leases?" at bounding box center [880, 263] width 197 height 26
copy p "Does the 7500 credit apply to leases?"
click at [535, 207] on div "Odakwei Mills Needs Response Yes 7 minutes ago" at bounding box center [479, 196] width 576 height 29
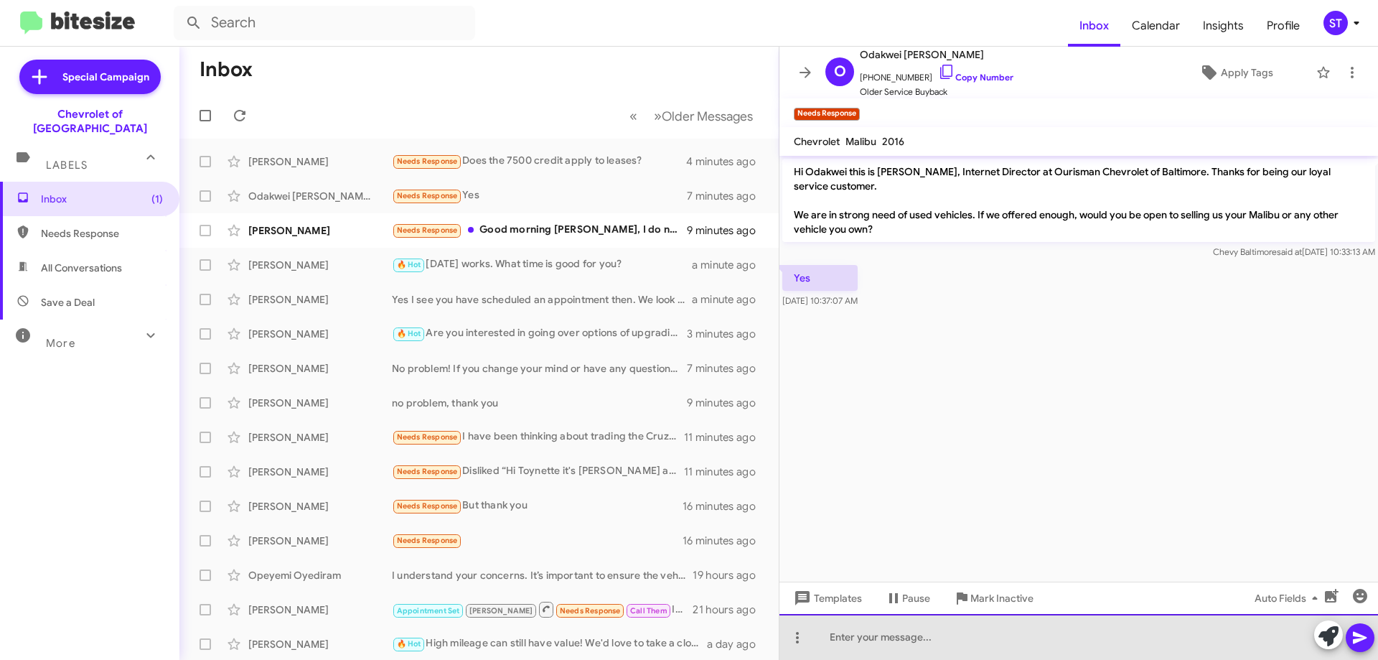
click at [900, 639] on div at bounding box center [1078, 637] width 599 height 46
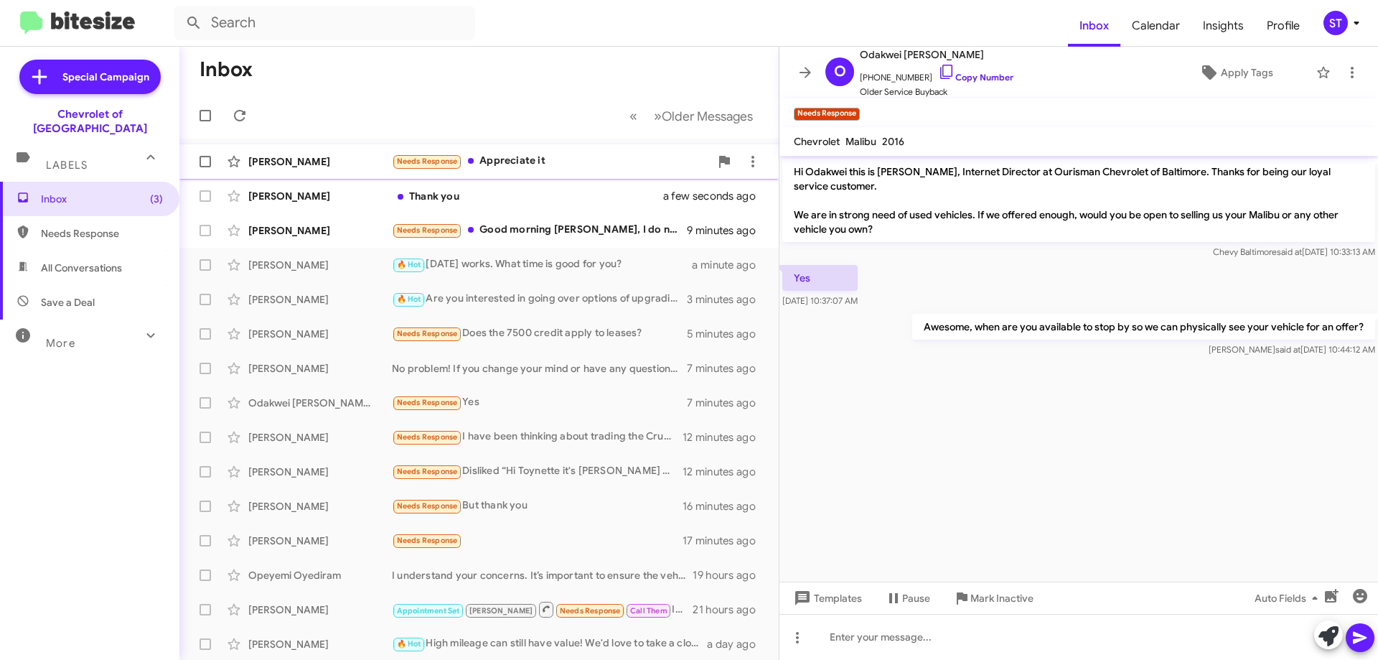
click at [520, 159] on div "Needs Response Appreciate it" at bounding box center [551, 161] width 318 height 17
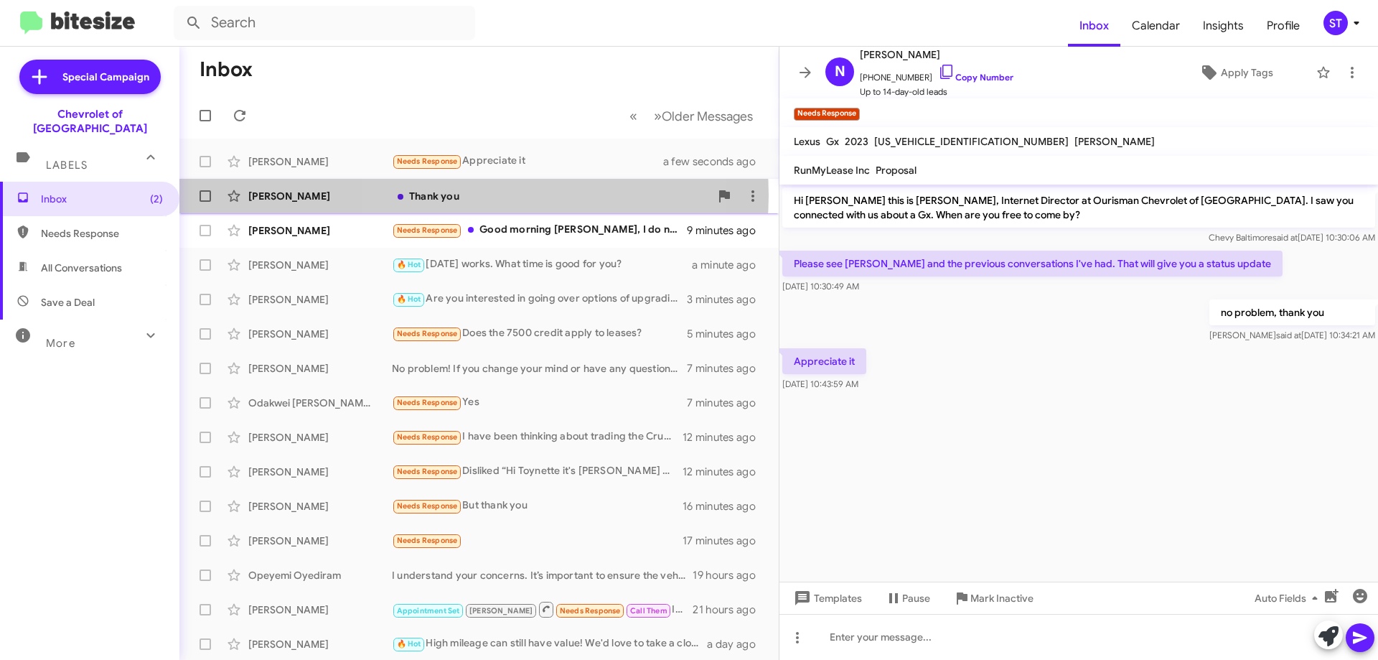
click at [474, 195] on div "Thank you" at bounding box center [551, 196] width 318 height 14
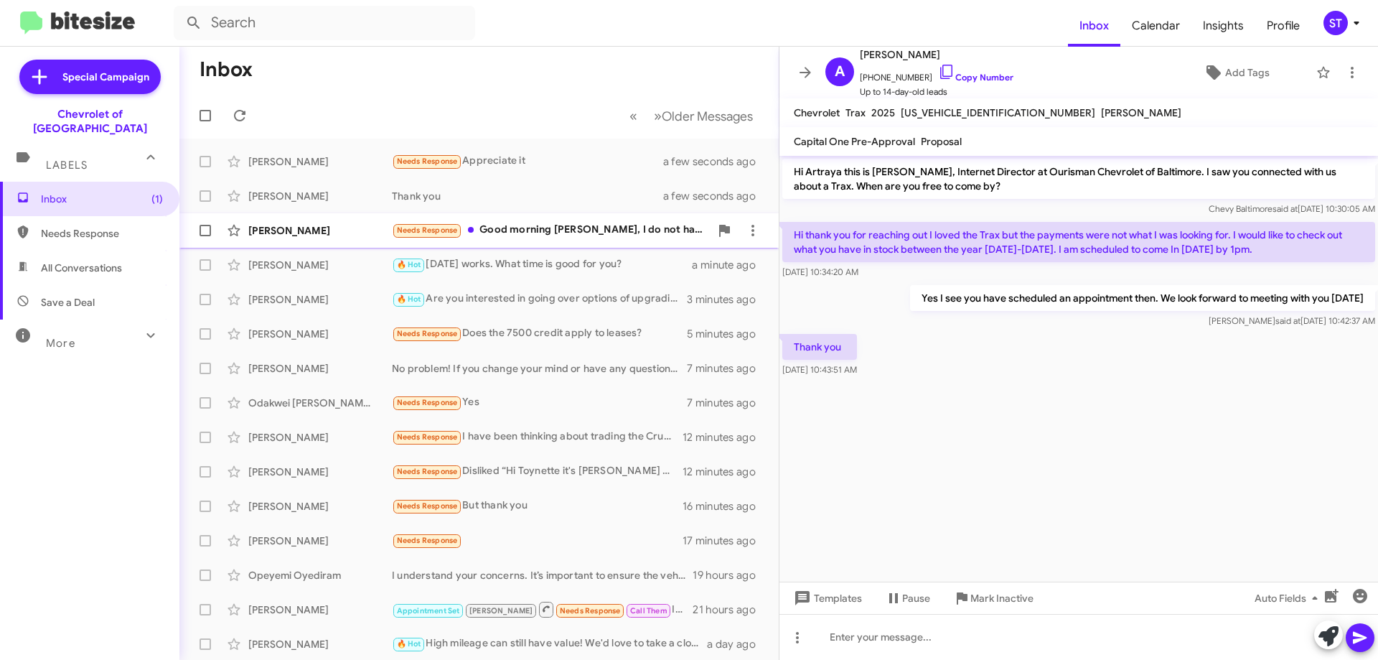
click at [597, 231] on div "Needs Response Good morning Erik, I do not have a specific time or day right no…" at bounding box center [551, 230] width 318 height 17
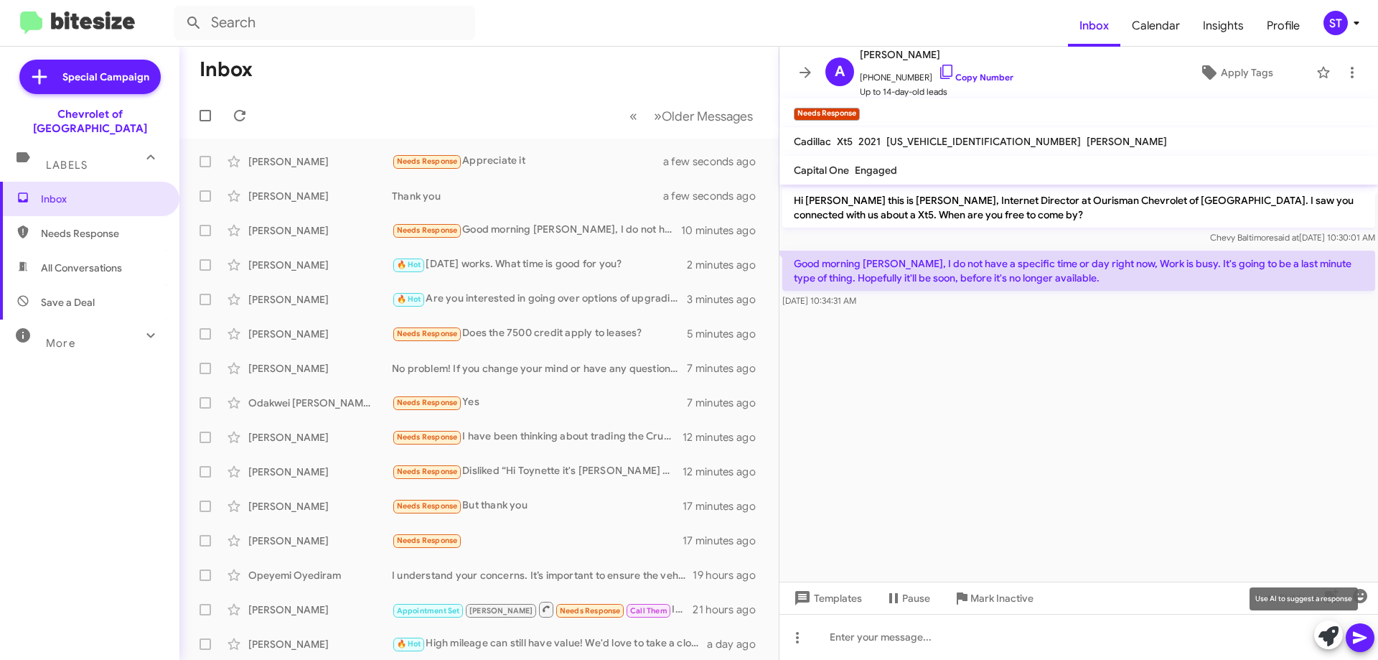
click at [1323, 634] on icon at bounding box center [1328, 636] width 20 height 20
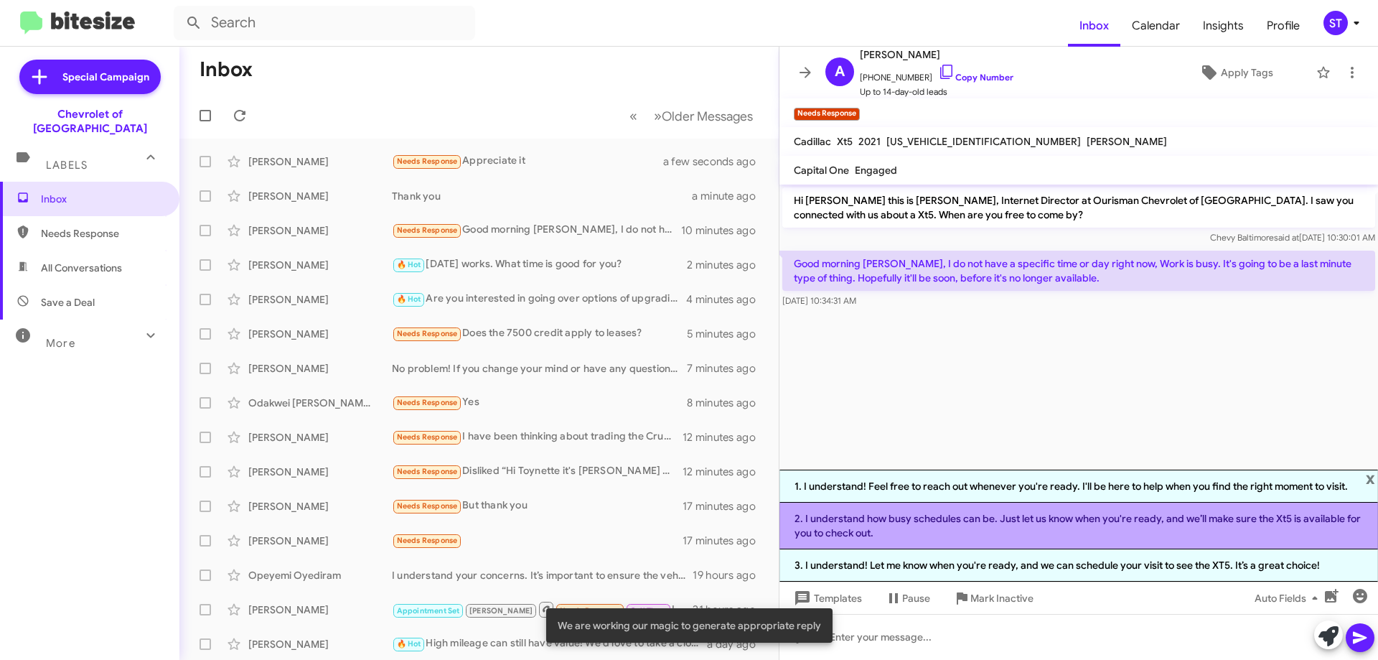
click at [871, 527] on li "2. I understand how busy schedules can be. Just let us know when you're ready, …" at bounding box center [1078, 525] width 599 height 47
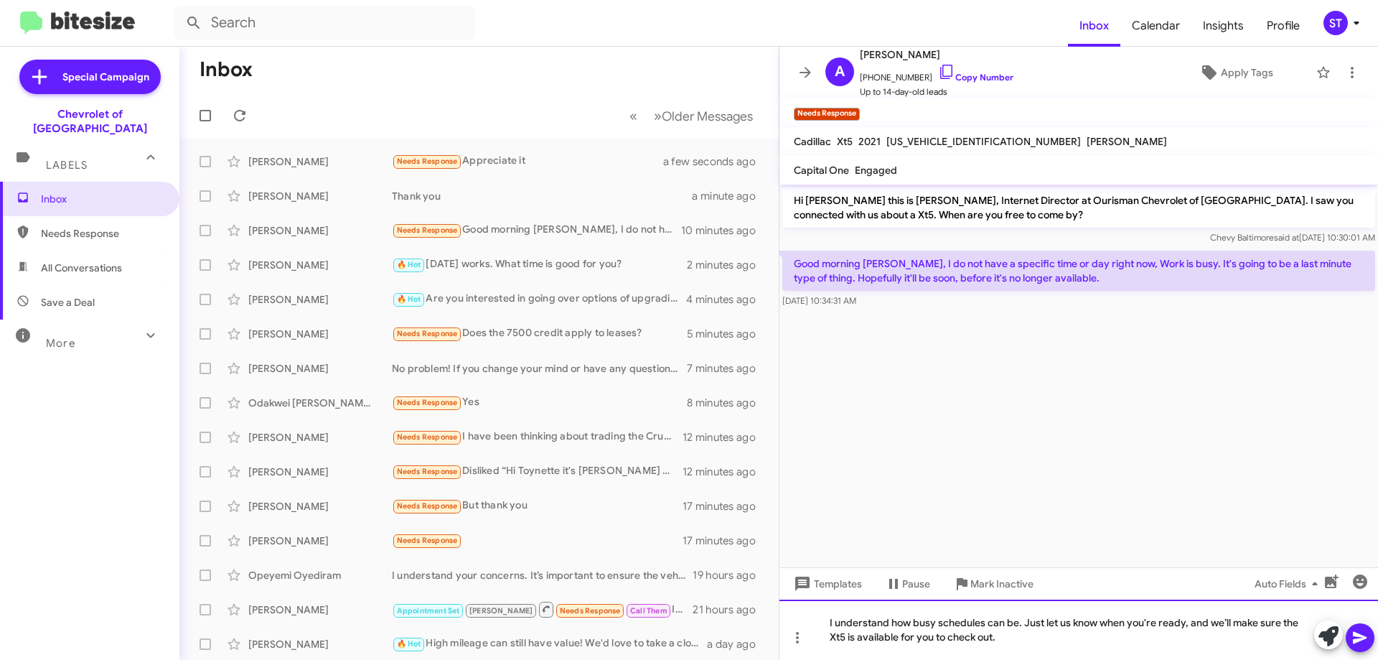
click at [1097, 645] on div "I understand how busy schedules can be. Just let us know when you're ready, and…" at bounding box center [1078, 629] width 599 height 60
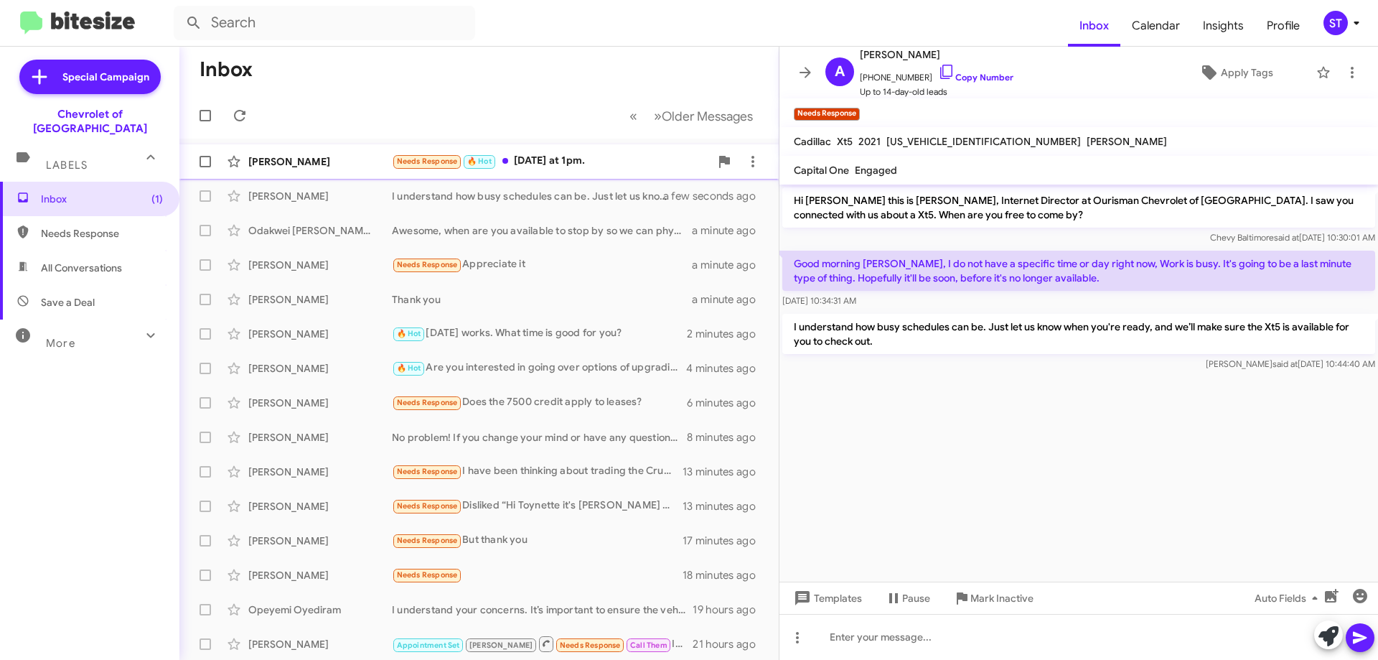
click at [522, 167] on div "Needs Response 🔥 Hot Today at 1pm." at bounding box center [551, 161] width 318 height 17
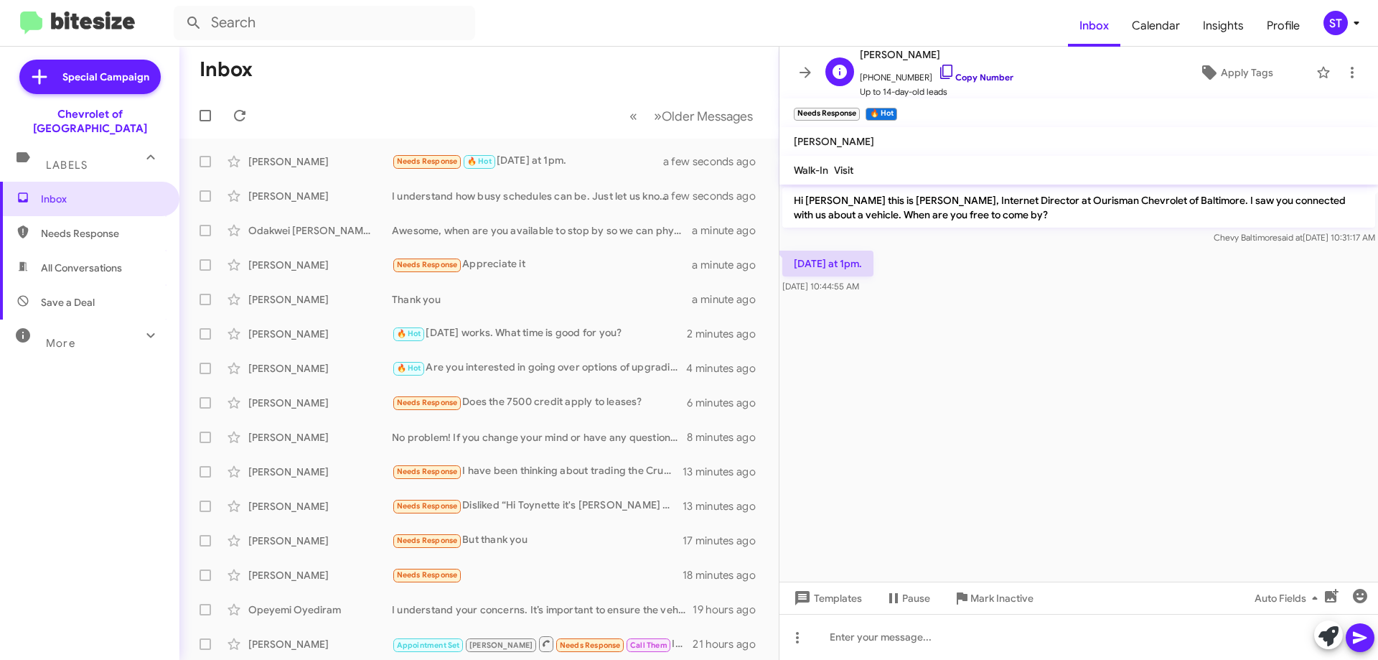
click at [938, 67] on icon at bounding box center [946, 71] width 17 height 17
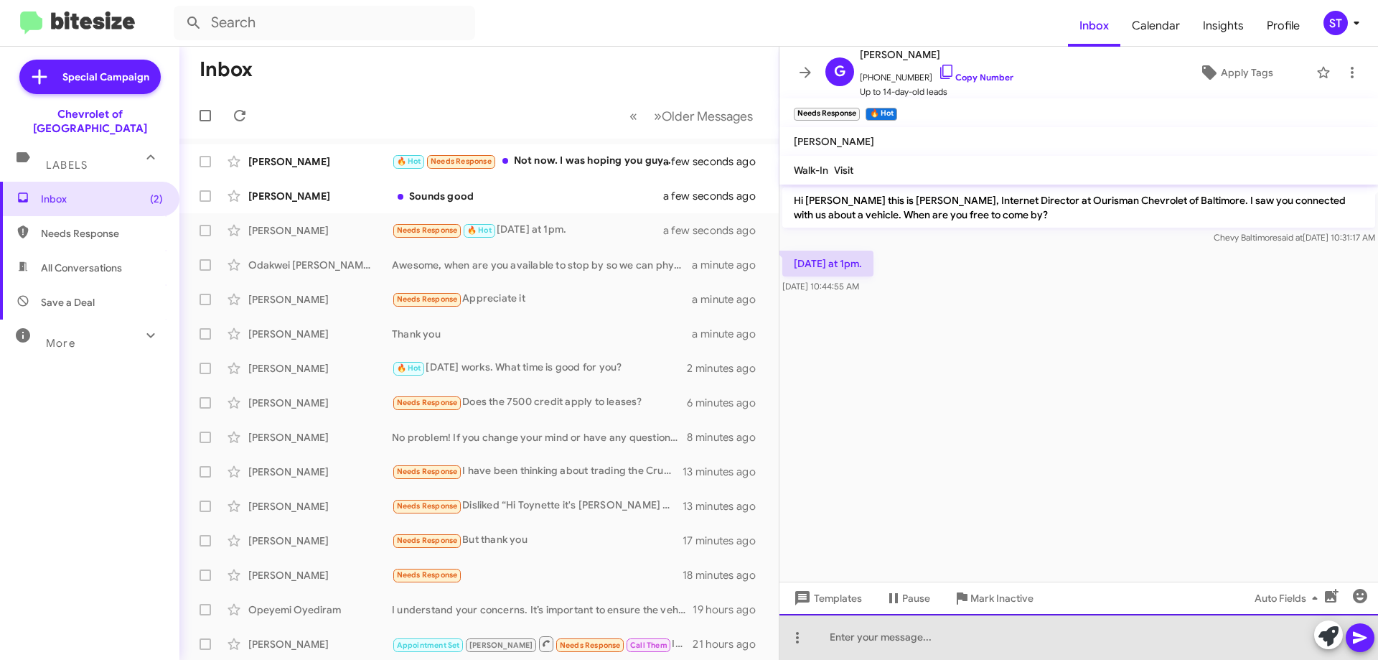
click at [878, 635] on div at bounding box center [1078, 637] width 599 height 46
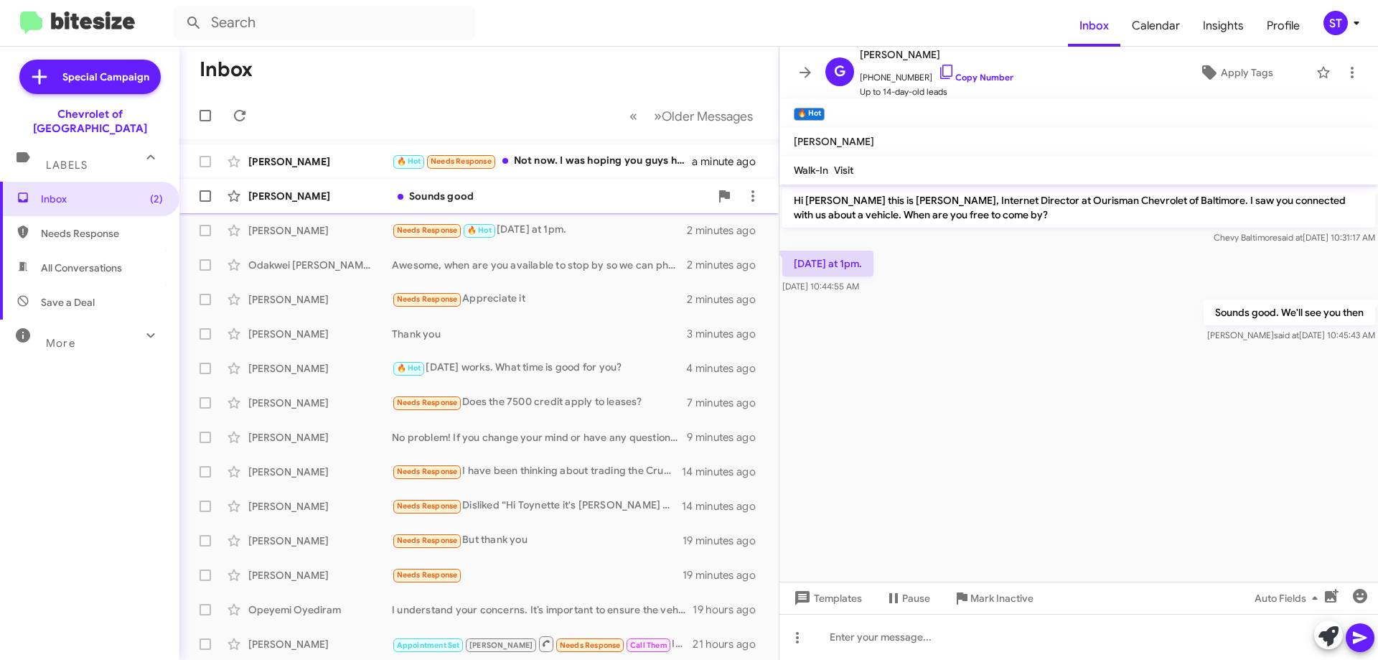
click at [507, 205] on div "Anthony Bonner Sounds good a minute ago" at bounding box center [479, 196] width 576 height 29
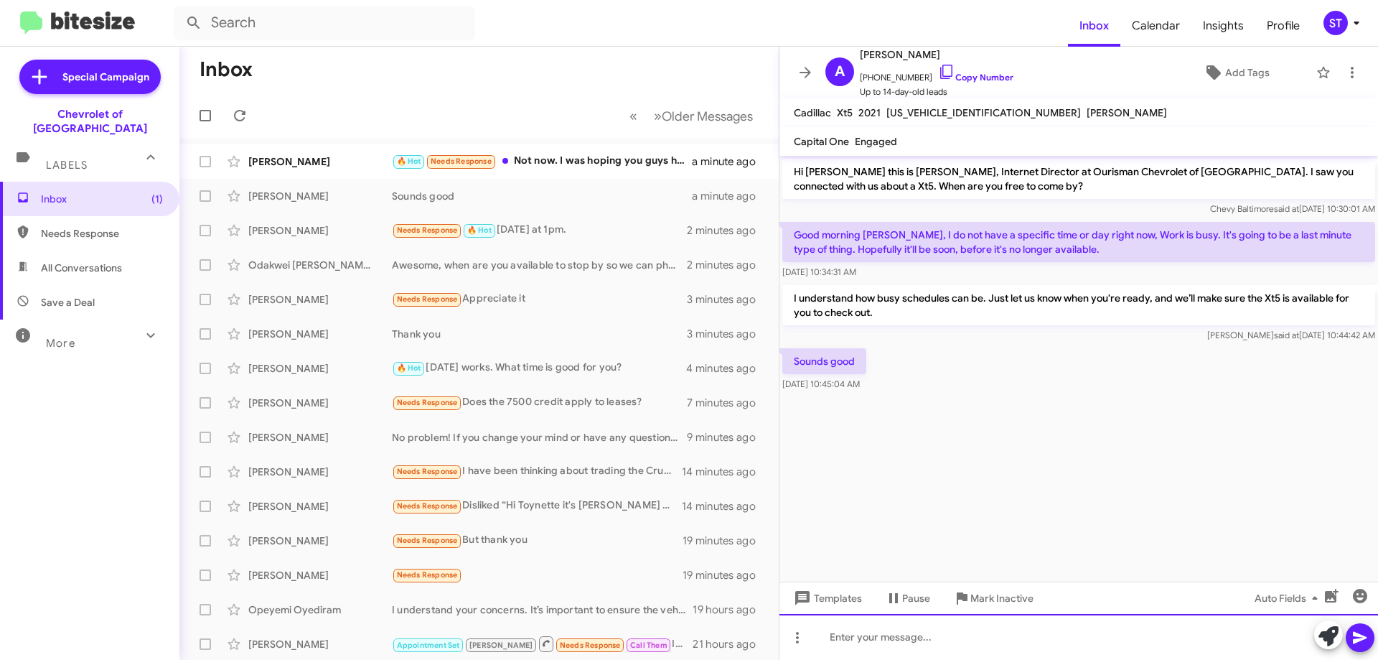
click at [924, 639] on div at bounding box center [1078, 637] width 599 height 46
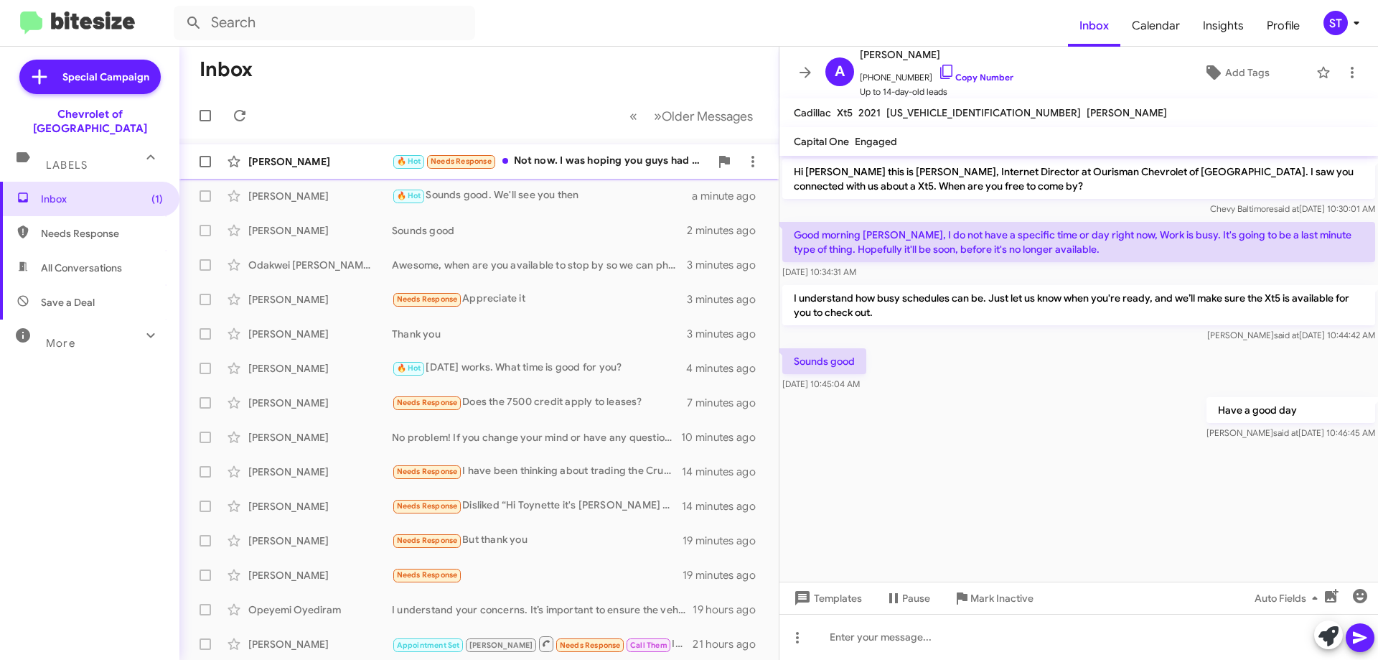
click at [588, 166] on div "🔥 Hot Needs Response Not now. I was hoping you guys had something around 10-11.…" at bounding box center [551, 161] width 318 height 17
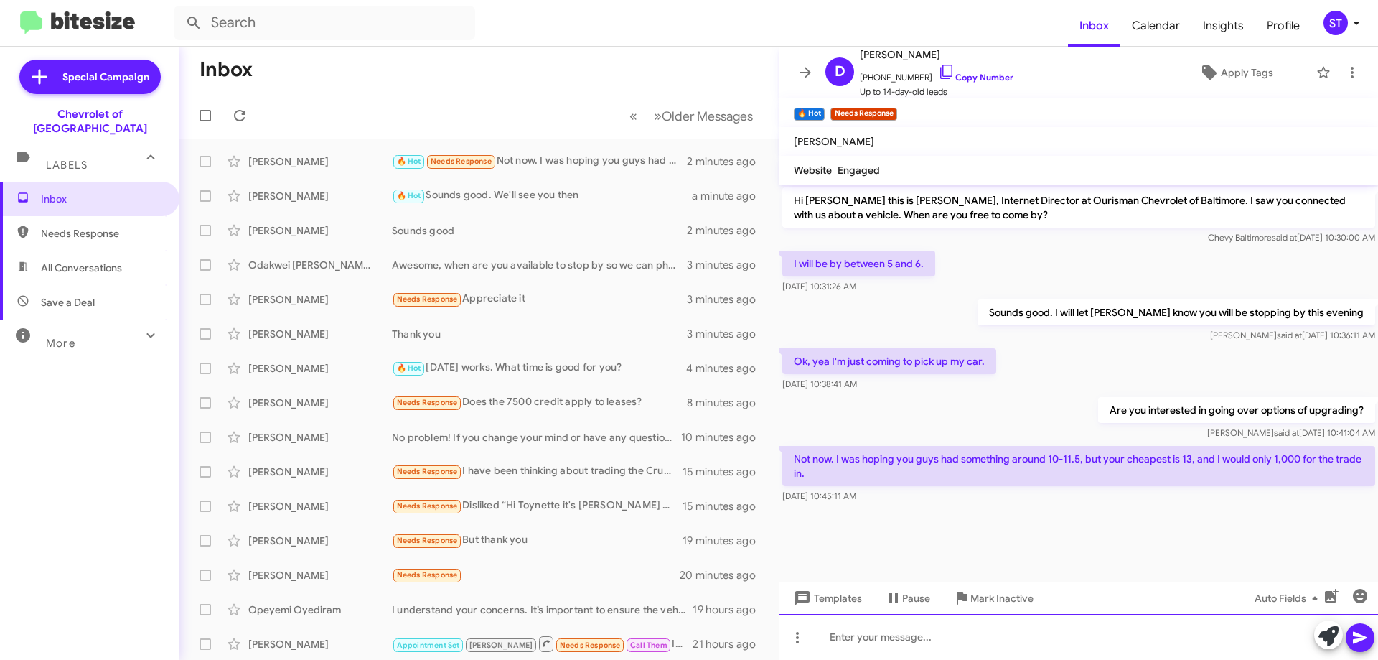
click at [893, 632] on div at bounding box center [1078, 637] width 599 height 46
click at [973, 645] on div "We have a Kia" at bounding box center [1078, 637] width 599 height 46
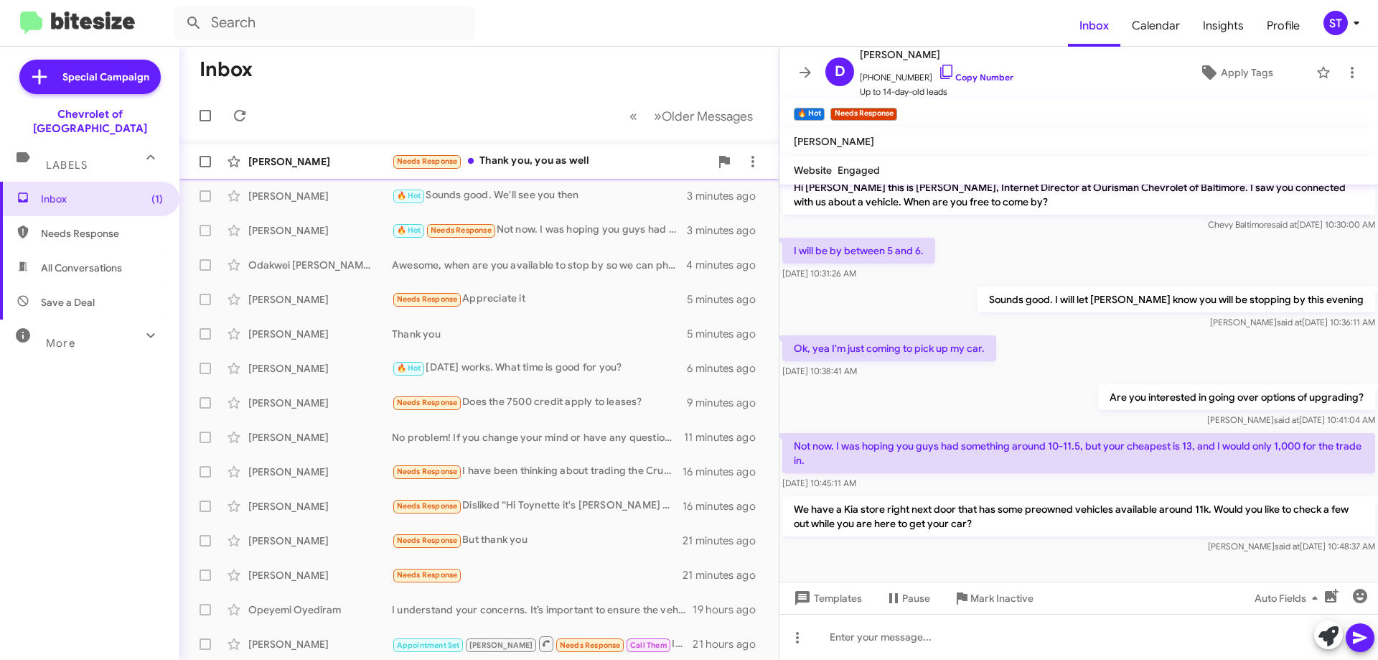
click at [567, 161] on div "Needs Response Thank you, you as well" at bounding box center [551, 161] width 318 height 17
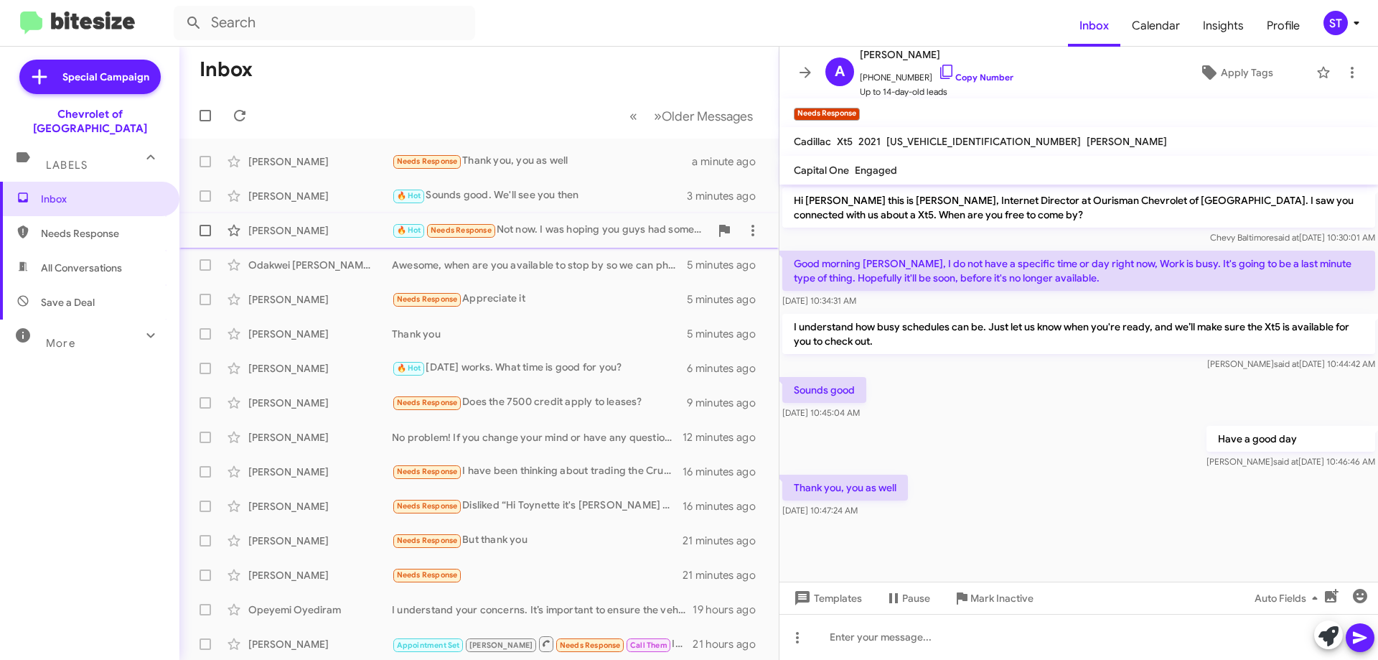
click at [328, 230] on div "[PERSON_NAME]" at bounding box center [320, 230] width 144 height 14
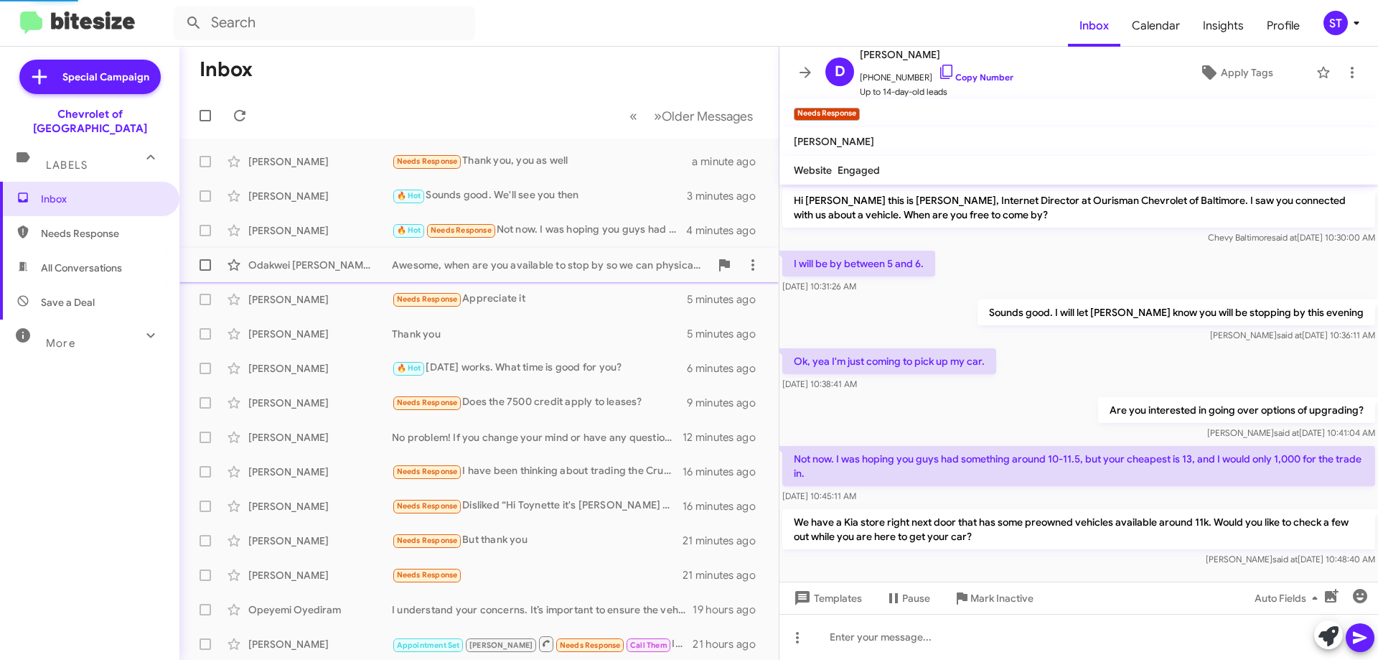
scroll to position [13, 0]
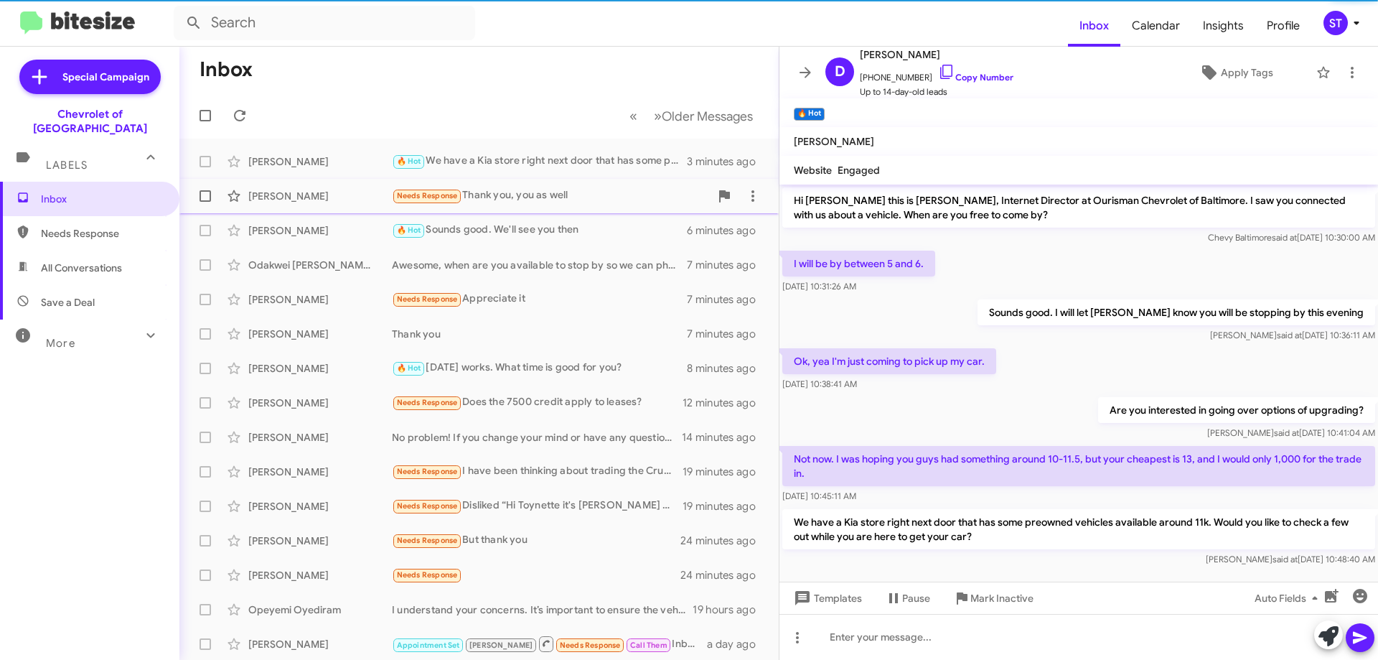
scroll to position [13, 0]
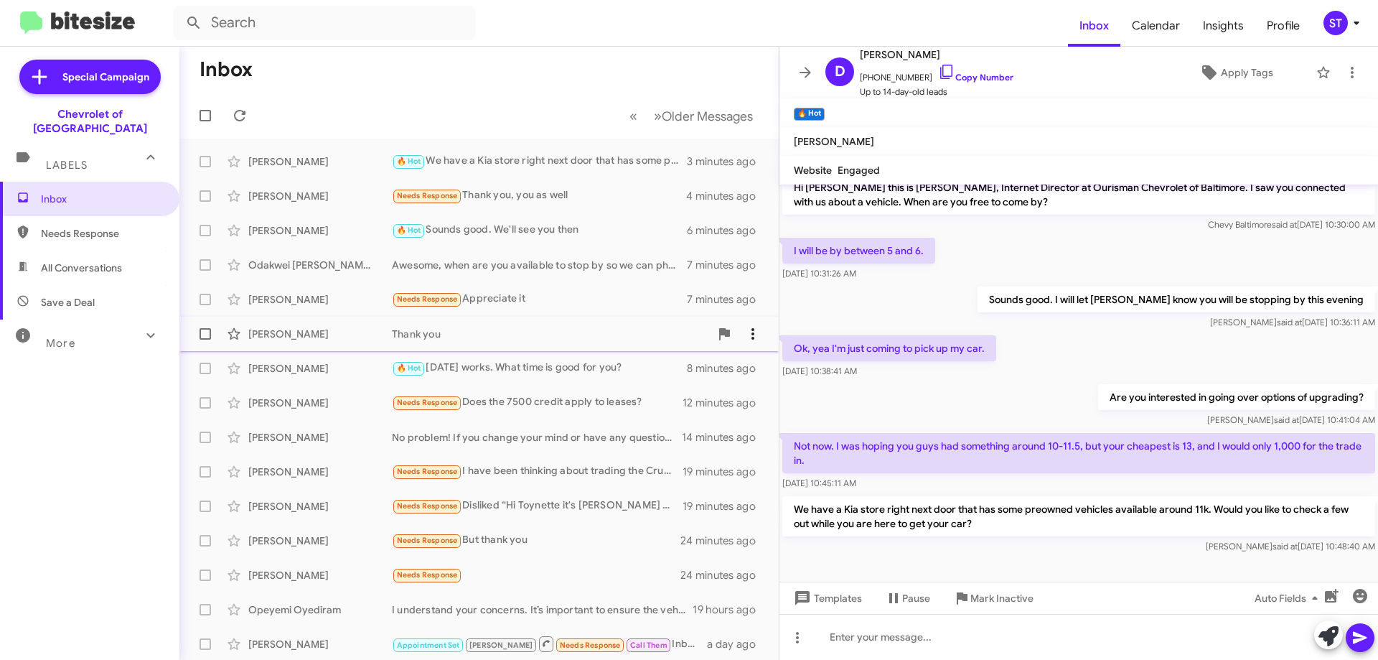
drag, startPoint x: 537, startPoint y: 299, endPoint x: 736, endPoint y: 329, distance: 201.9
click at [539, 298] on div "Needs Response Appreciate it" at bounding box center [539, 299] width 295 height 17
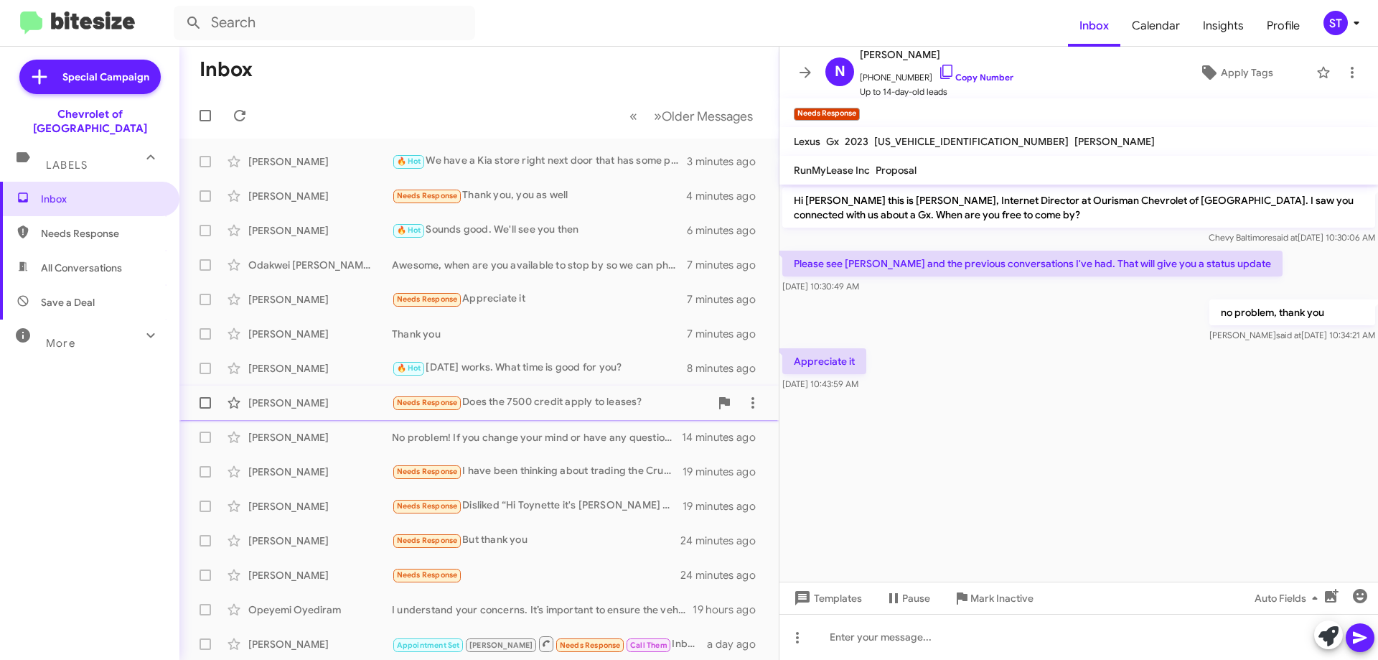
click at [555, 405] on div "Needs Response Does the 7500 credit apply to leases?" at bounding box center [551, 402] width 318 height 17
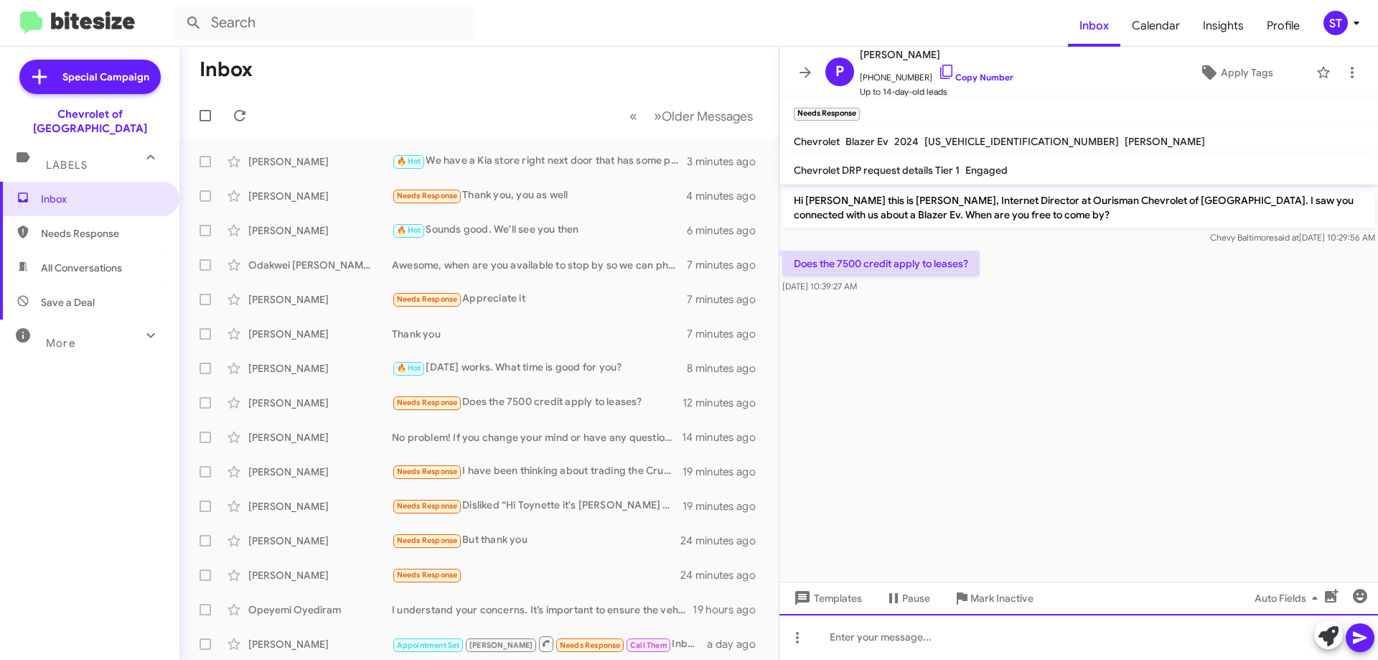
paste div
click at [835, 642] on div "no, only if the buy it out at the end of the lease" at bounding box center [1078, 637] width 599 height 46
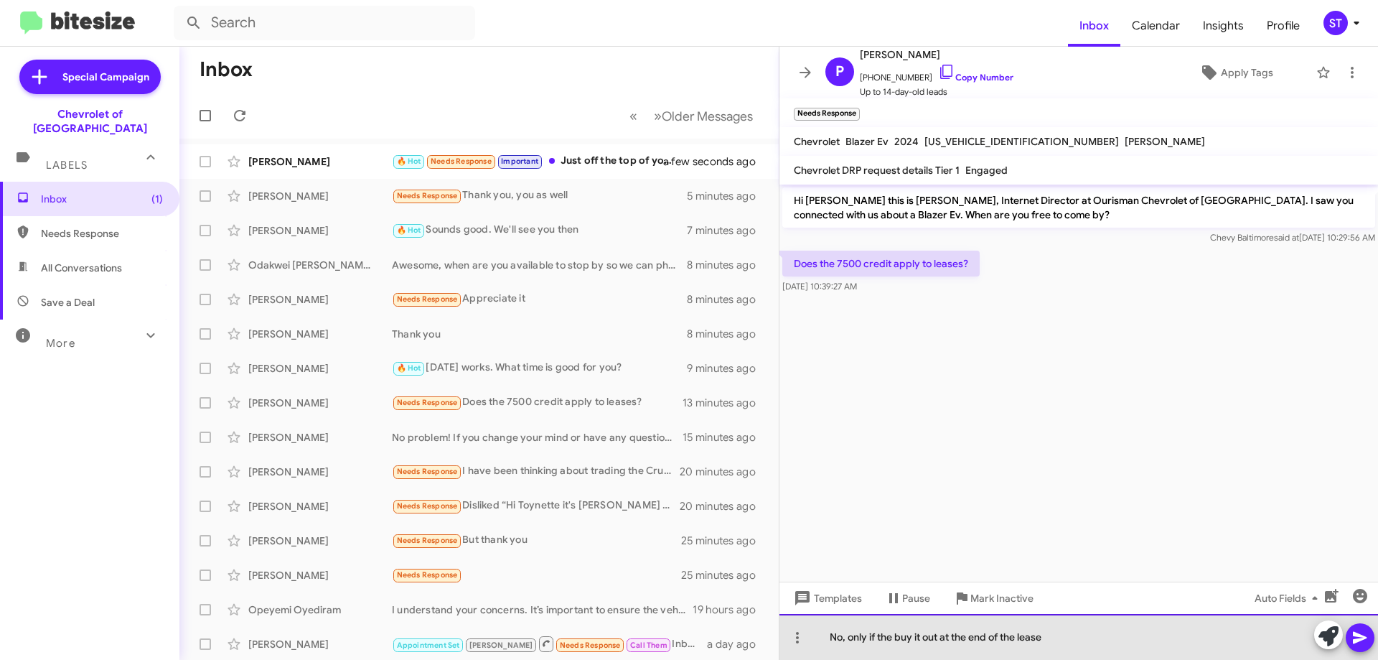
click at [894, 639] on div "No, only if the buy it out at the end of the lease" at bounding box center [1078, 637] width 599 height 46
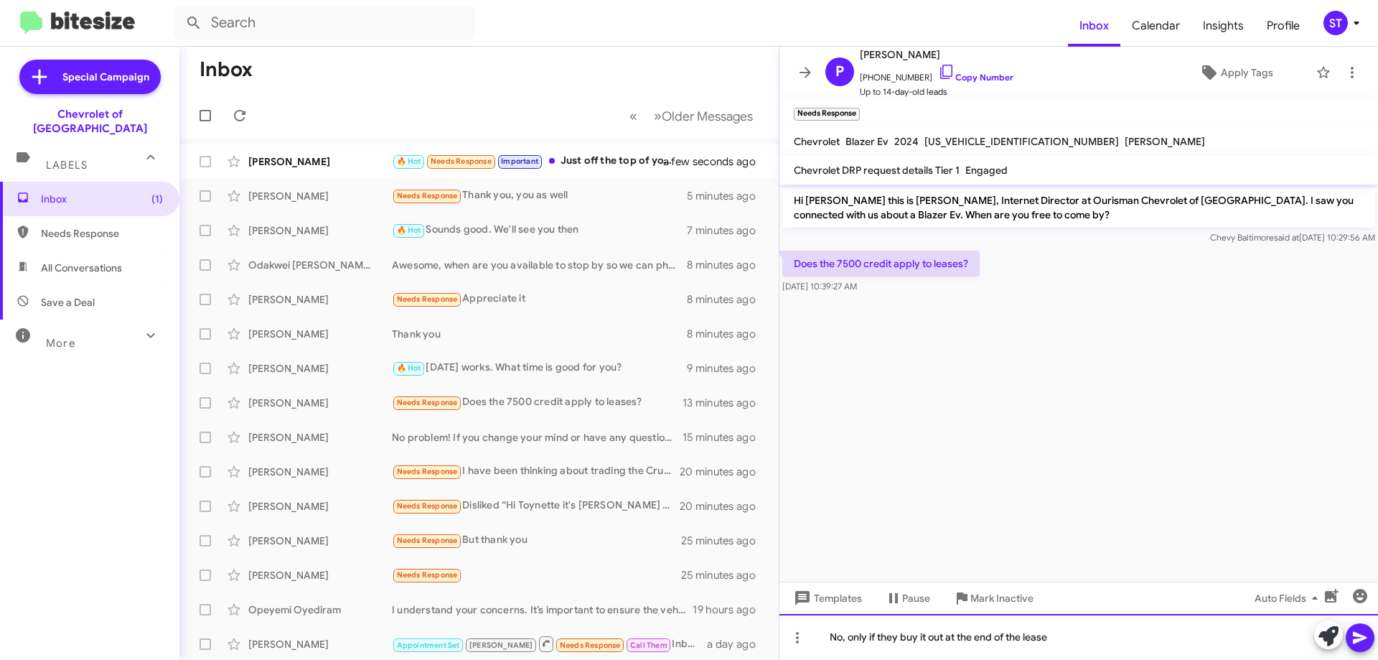
click at [1080, 639] on div "No, only if they buy it out at the end of the lease" at bounding box center [1078, 637] width 599 height 46
click at [898, 641] on div "No, only if they buy it out at the end of the lease" at bounding box center [1078, 637] width 599 height 46
click at [1114, 647] on div "No, only if you buy it out at the end of the lease" at bounding box center [1078, 637] width 599 height 46
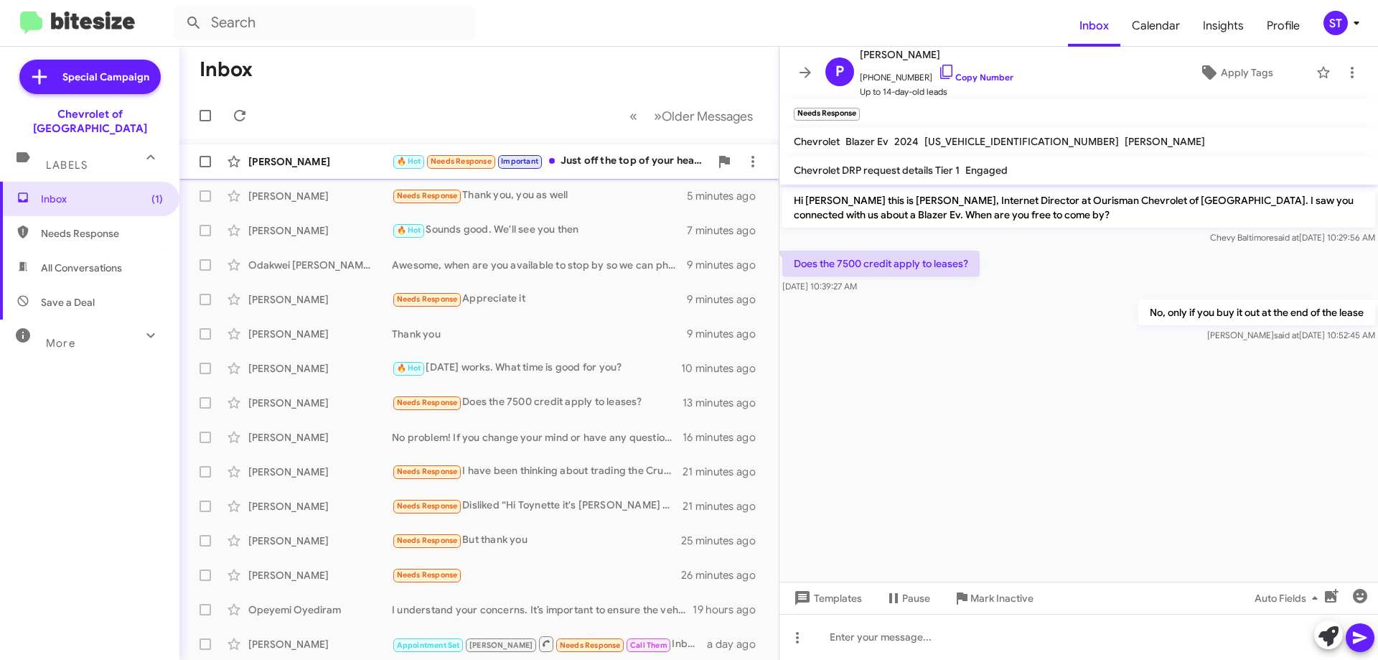
click at [632, 171] on div "Duane Hatton 🔥 Hot Needs Response Important Just off the top of your head, can …" at bounding box center [479, 161] width 576 height 29
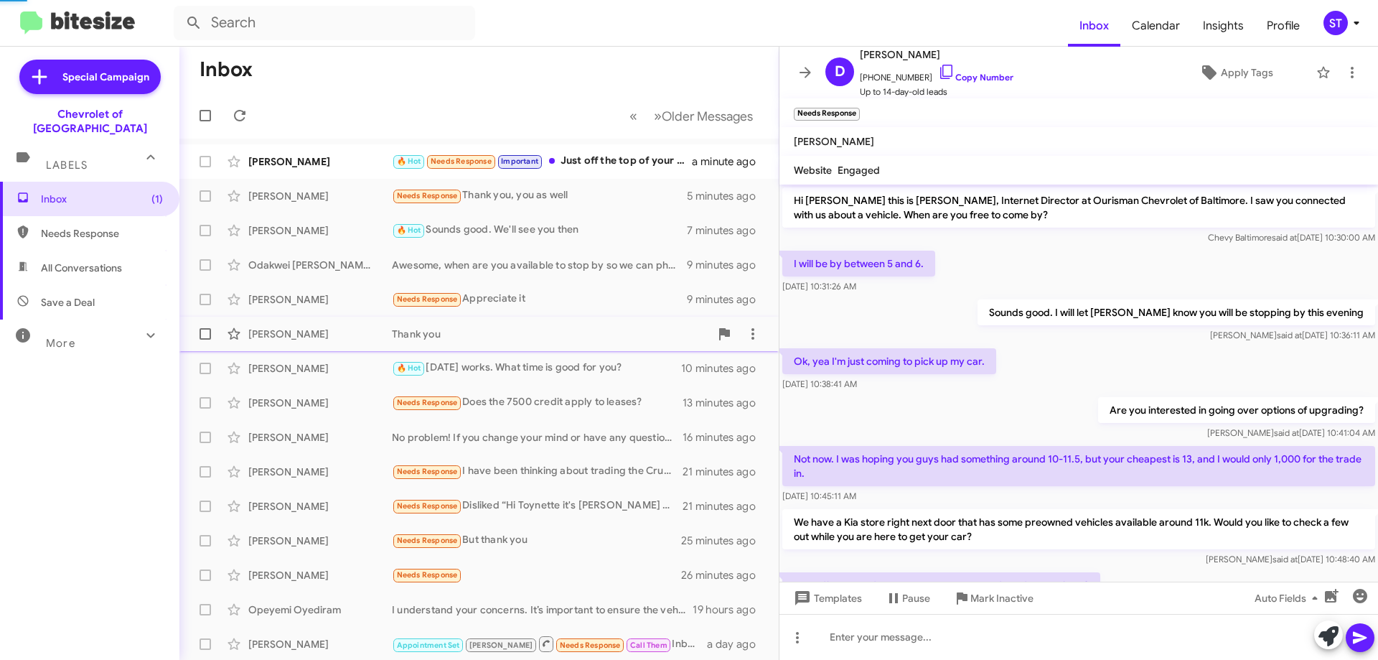
scroll to position [65, 0]
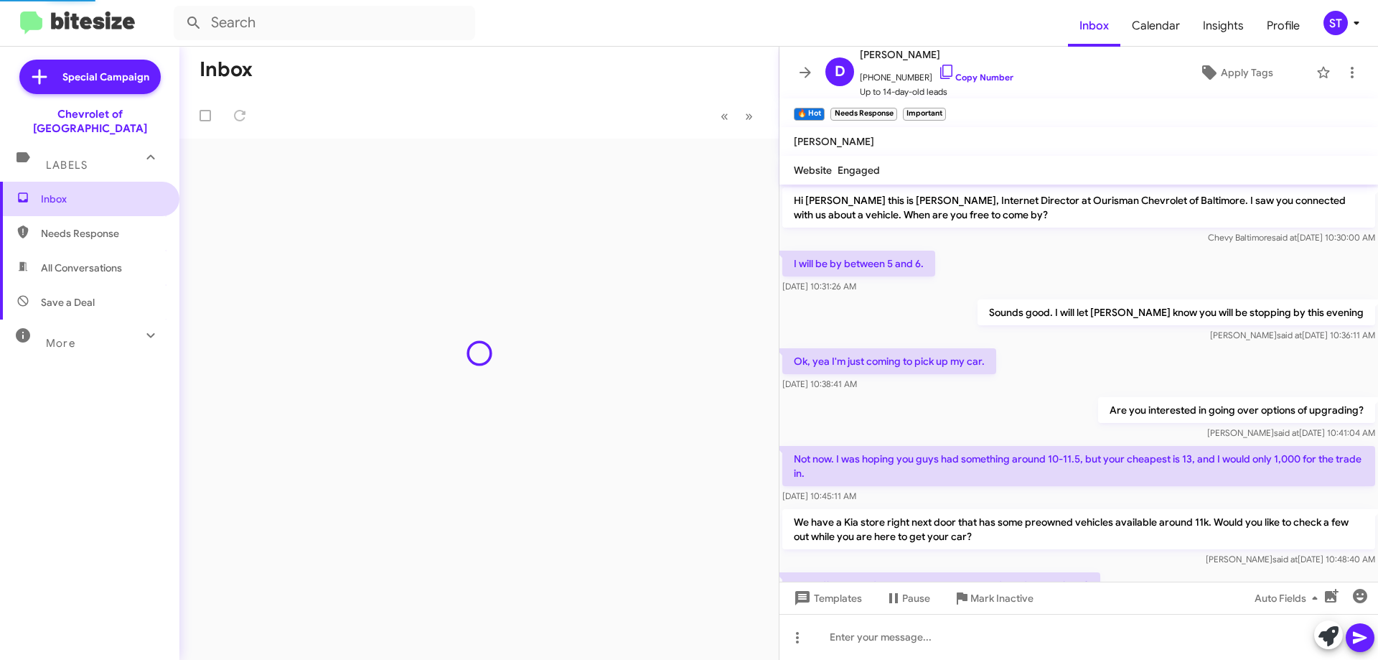
scroll to position [37, 0]
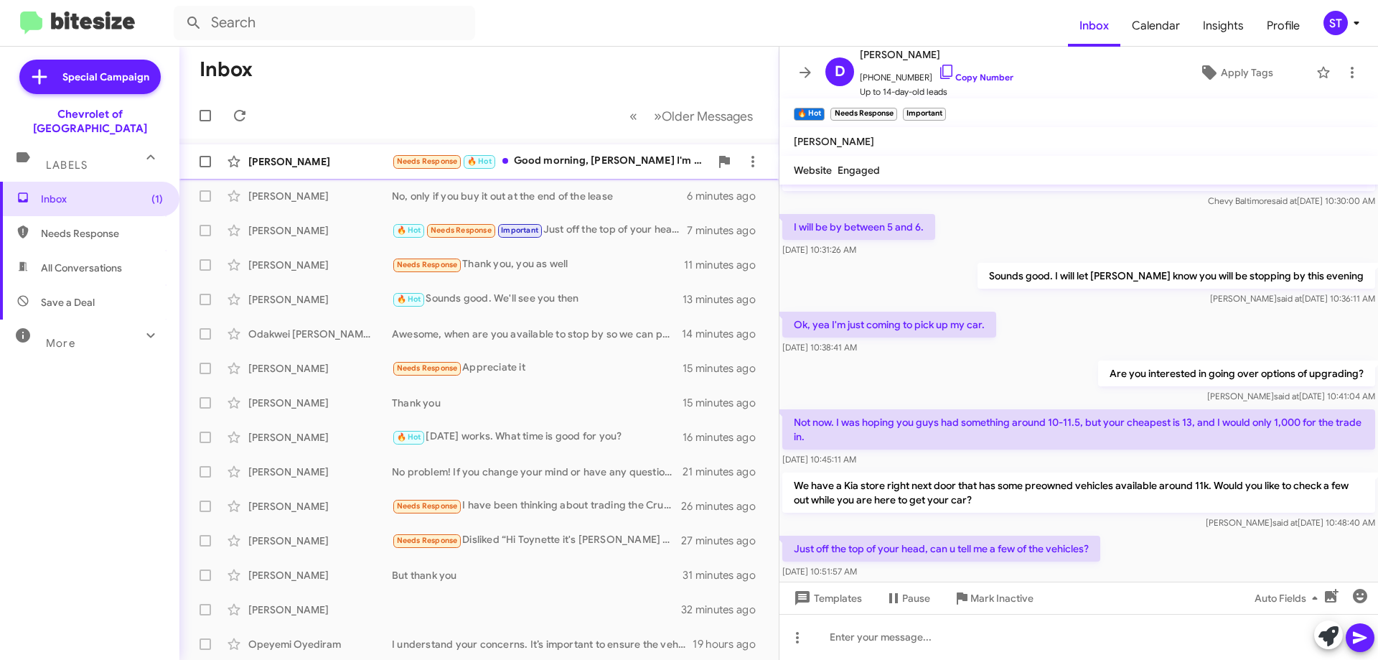
click at [578, 161] on div "Needs Response 🔥 Hot Good morning, Erik I'm not thinking about selling my Satur…" at bounding box center [551, 161] width 318 height 17
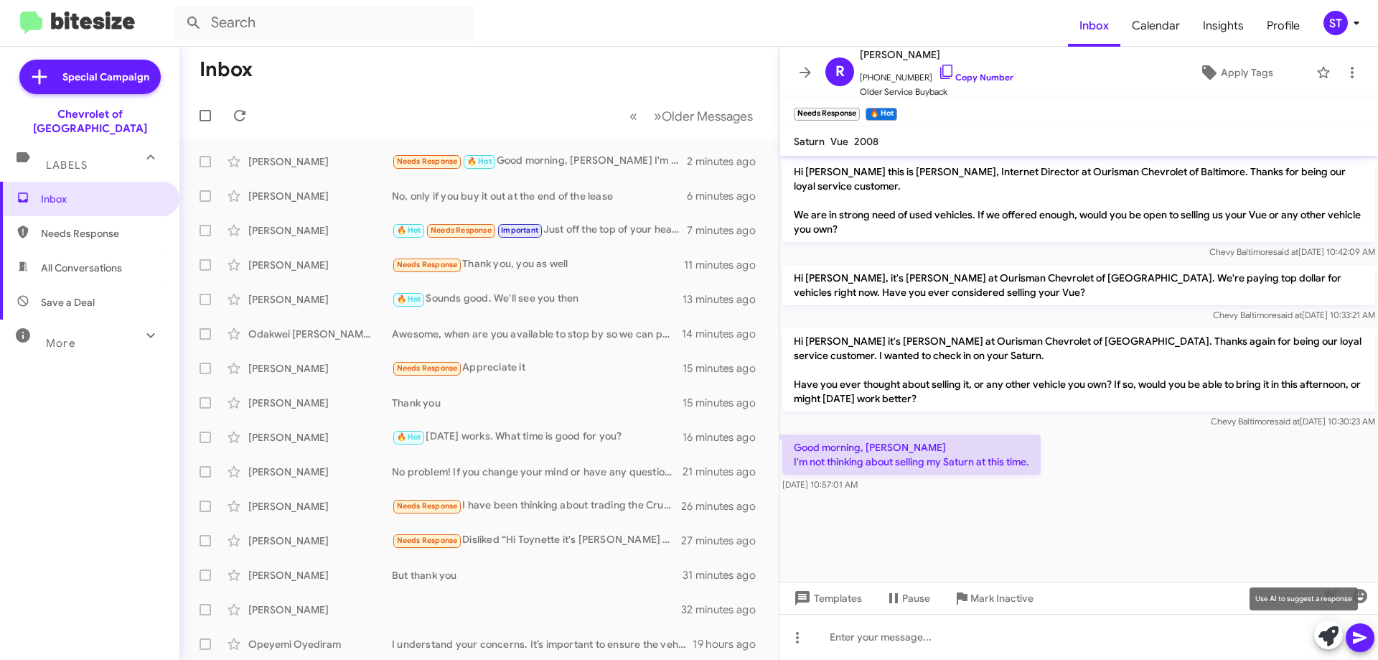
click at [1325, 637] on icon at bounding box center [1328, 636] width 20 height 20
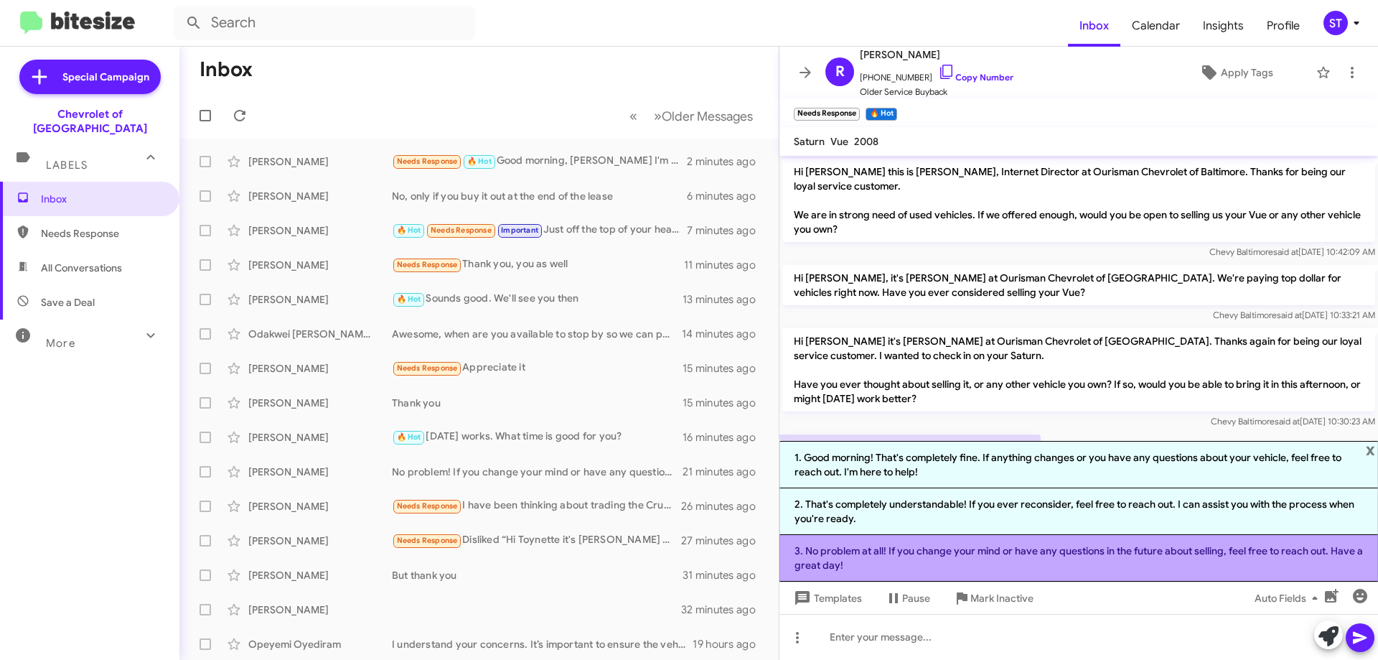
click at [946, 563] on li "3. No problem at all! If you change your mind or have any questions in the futu…" at bounding box center [1078, 558] width 599 height 47
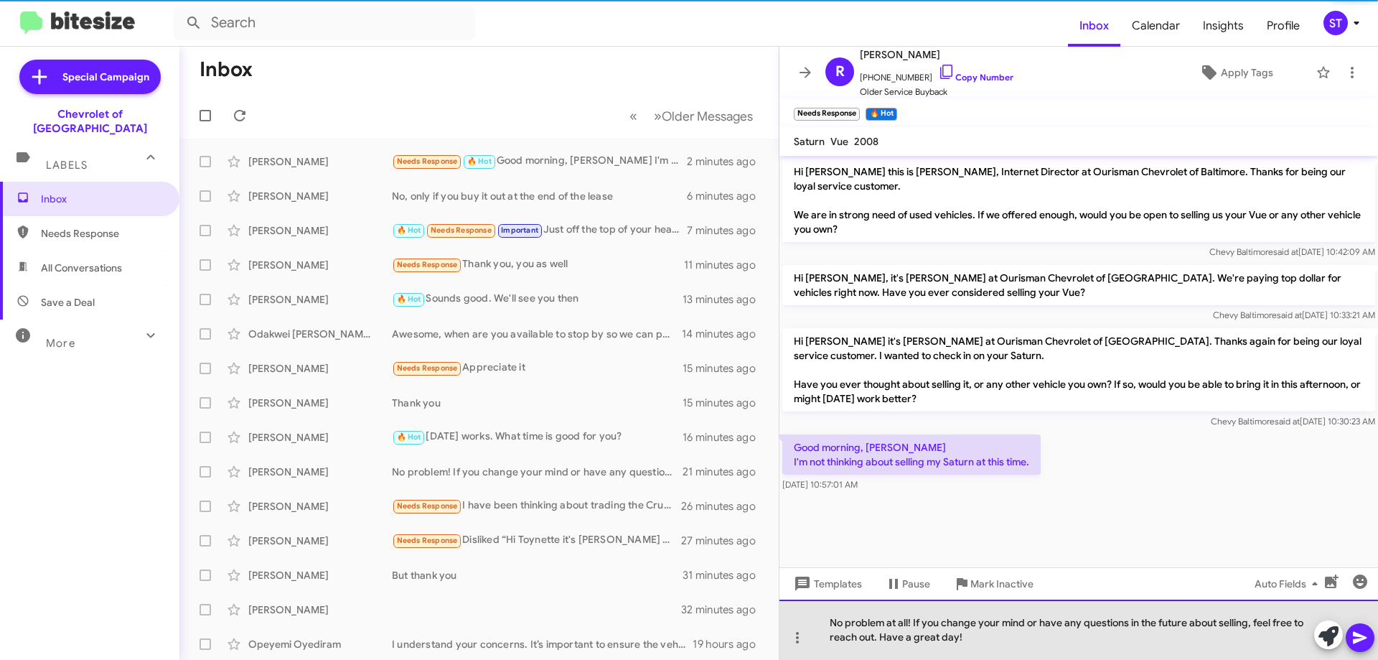
click at [1008, 639] on div "No problem at all! If you change your mind or have any questions in the future …" at bounding box center [1078, 629] width 599 height 60
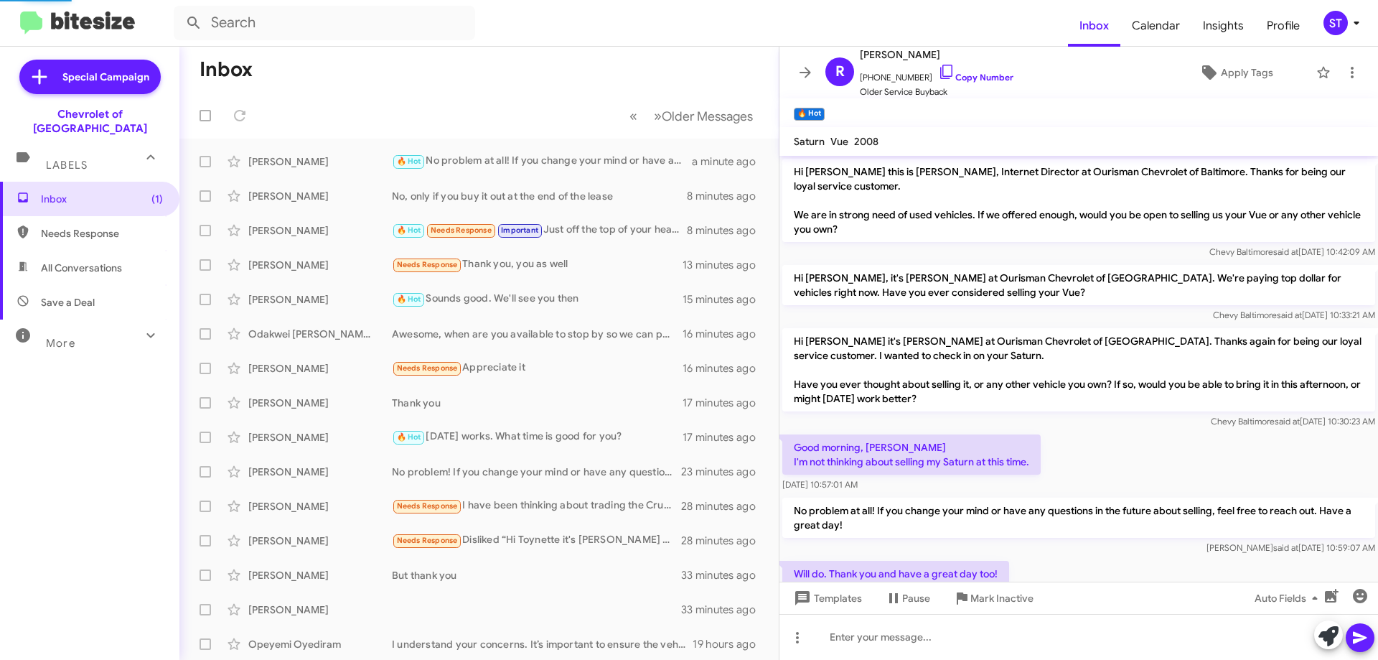
scroll to position [47, 0]
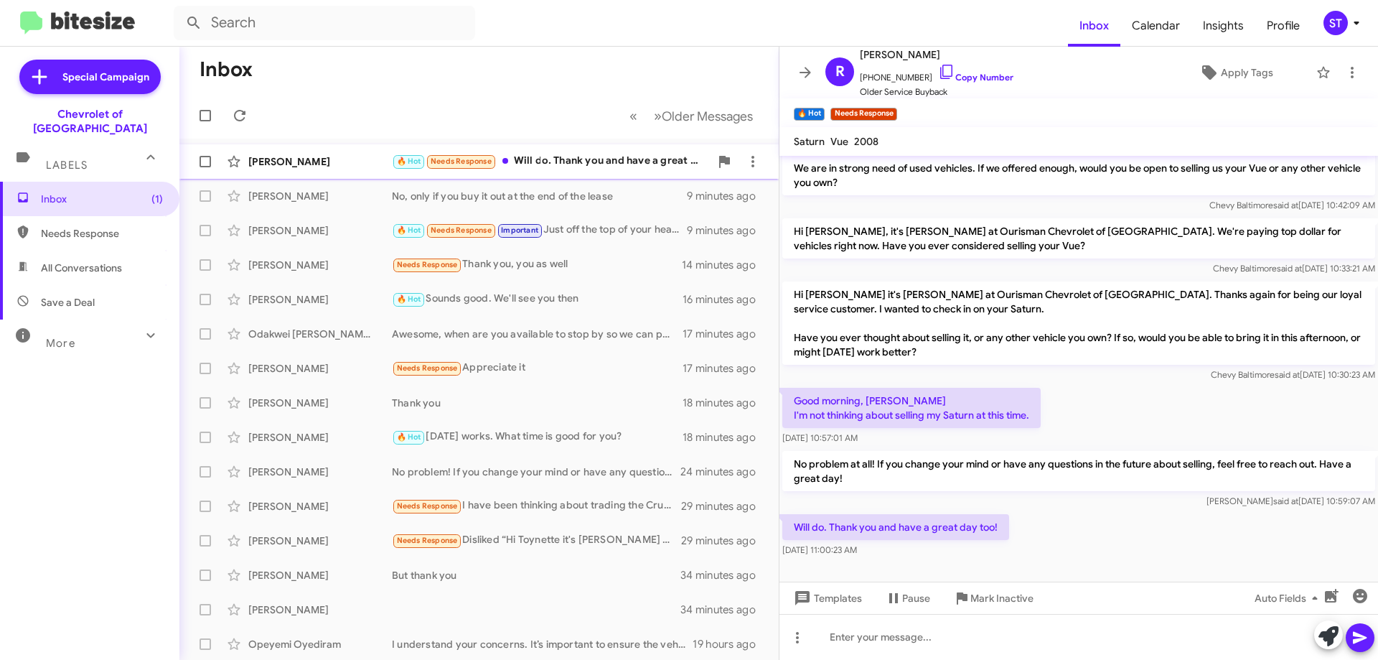
click at [562, 160] on div "🔥 Hot Needs Response Will do. Thank you and have a great day too!" at bounding box center [551, 161] width 318 height 17
click at [1364, 595] on mat-tooltip-component "Use AI to suggest a response" at bounding box center [1303, 598] width 128 height 43
click at [1362, 599] on icon "button" at bounding box center [1360, 596] width 14 height 14
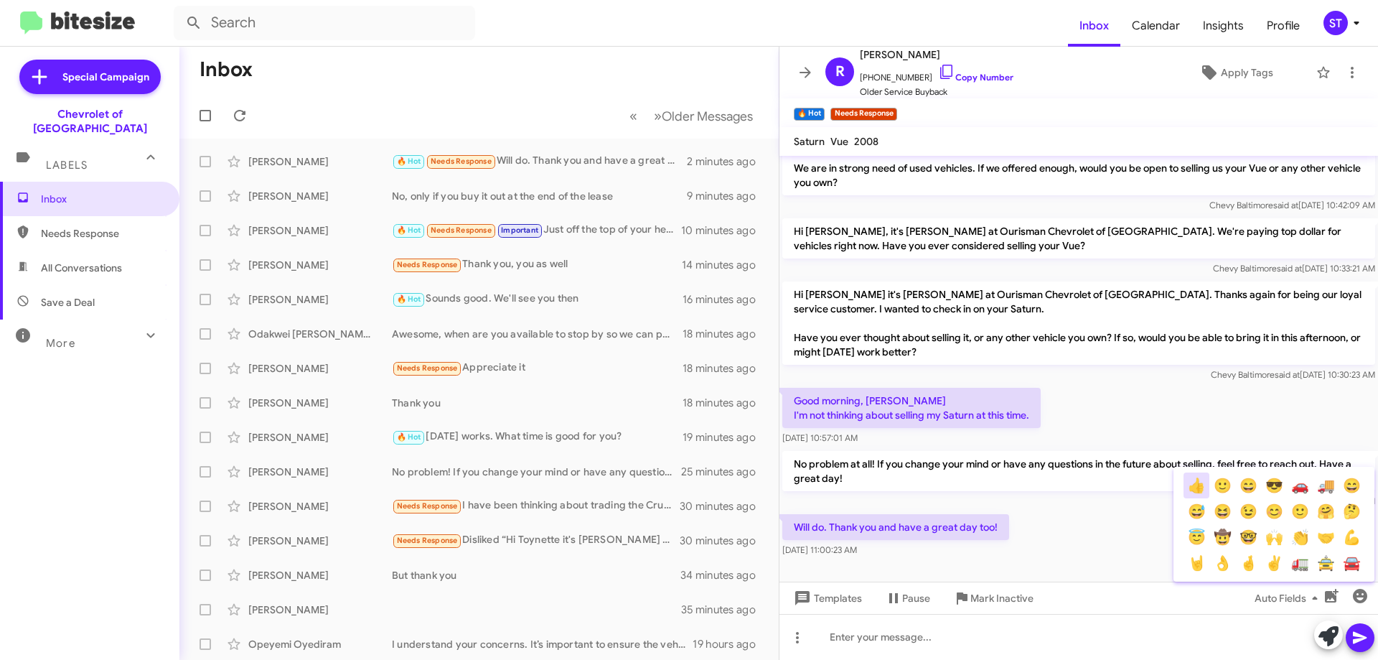
click at [1196, 492] on button "👍" at bounding box center [1196, 485] width 26 height 26
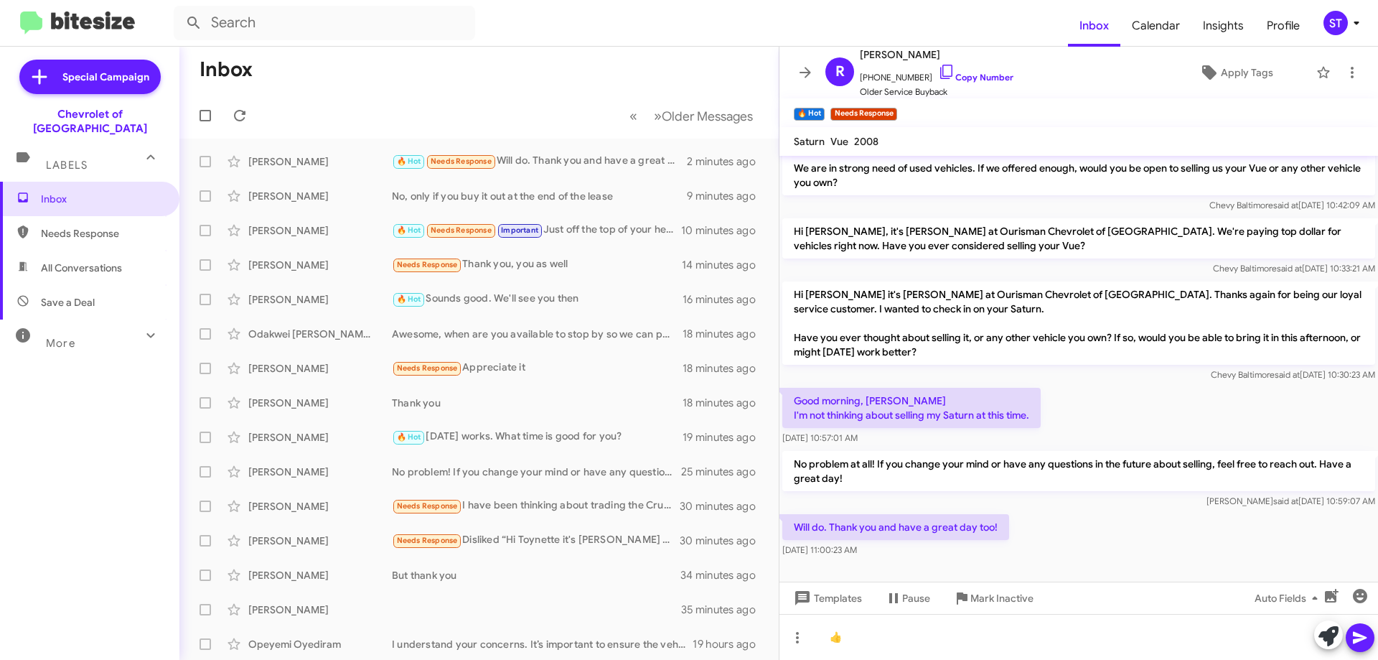
click at [1358, 629] on icon at bounding box center [1359, 637] width 17 height 17
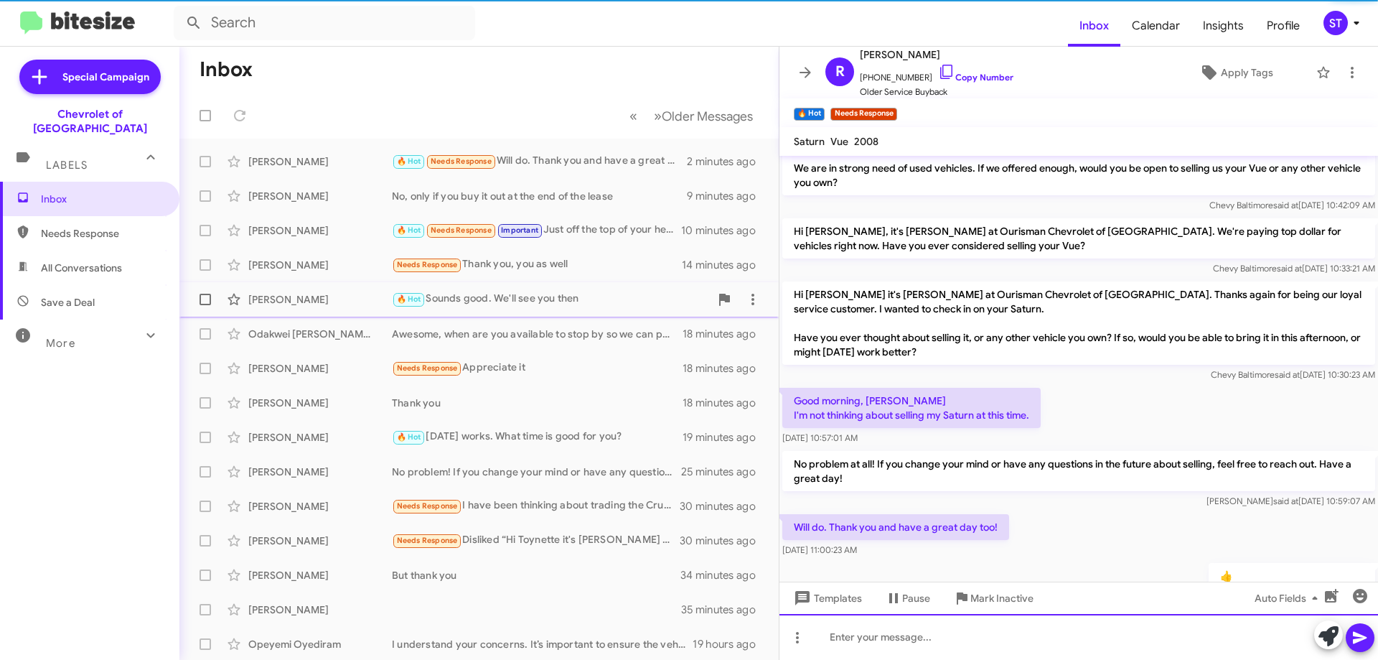
scroll to position [99, 0]
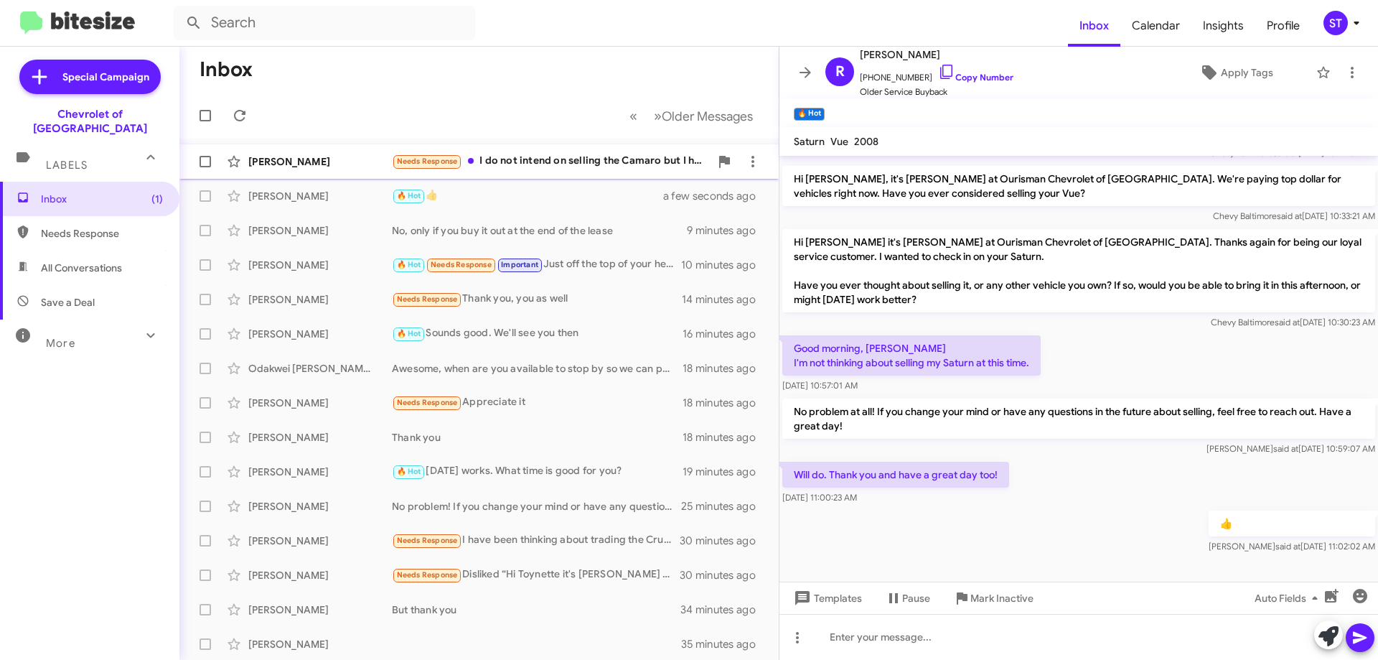
click at [540, 161] on div "Needs Response I do not intend on selling the Camaro but I have a Mini I do int…" at bounding box center [551, 161] width 318 height 17
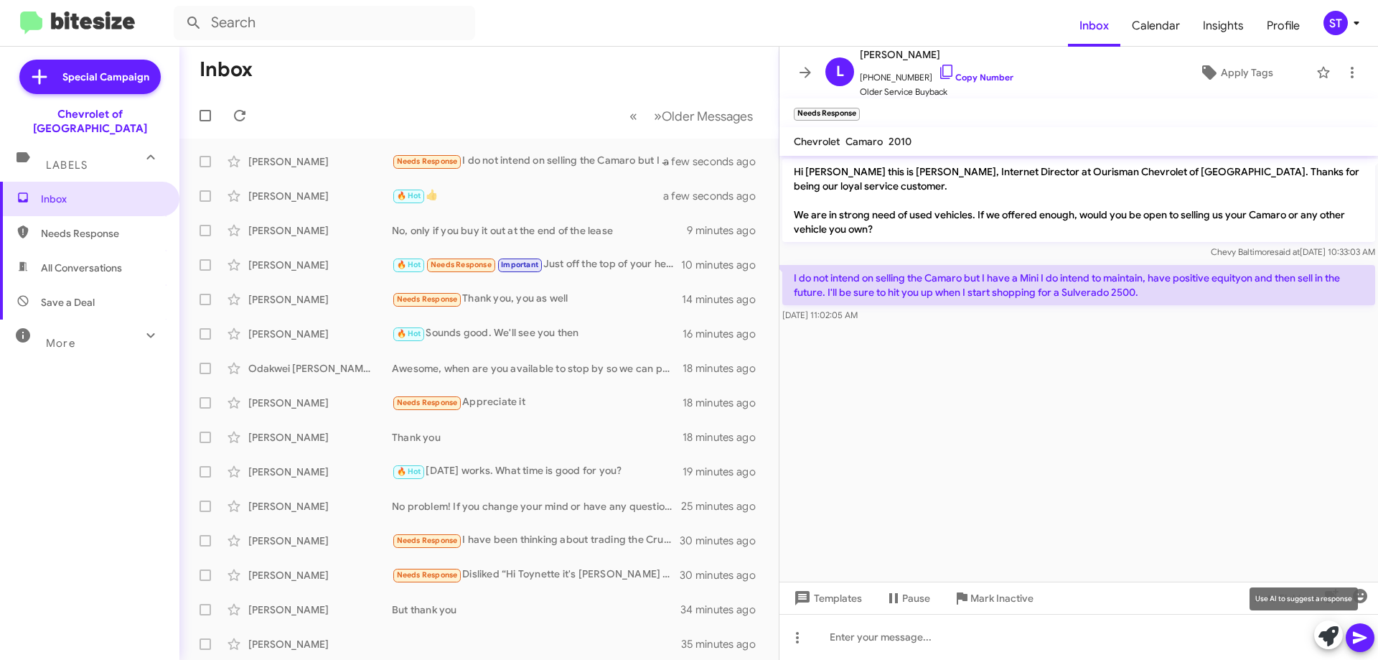
click at [1324, 641] on icon at bounding box center [1328, 636] width 20 height 20
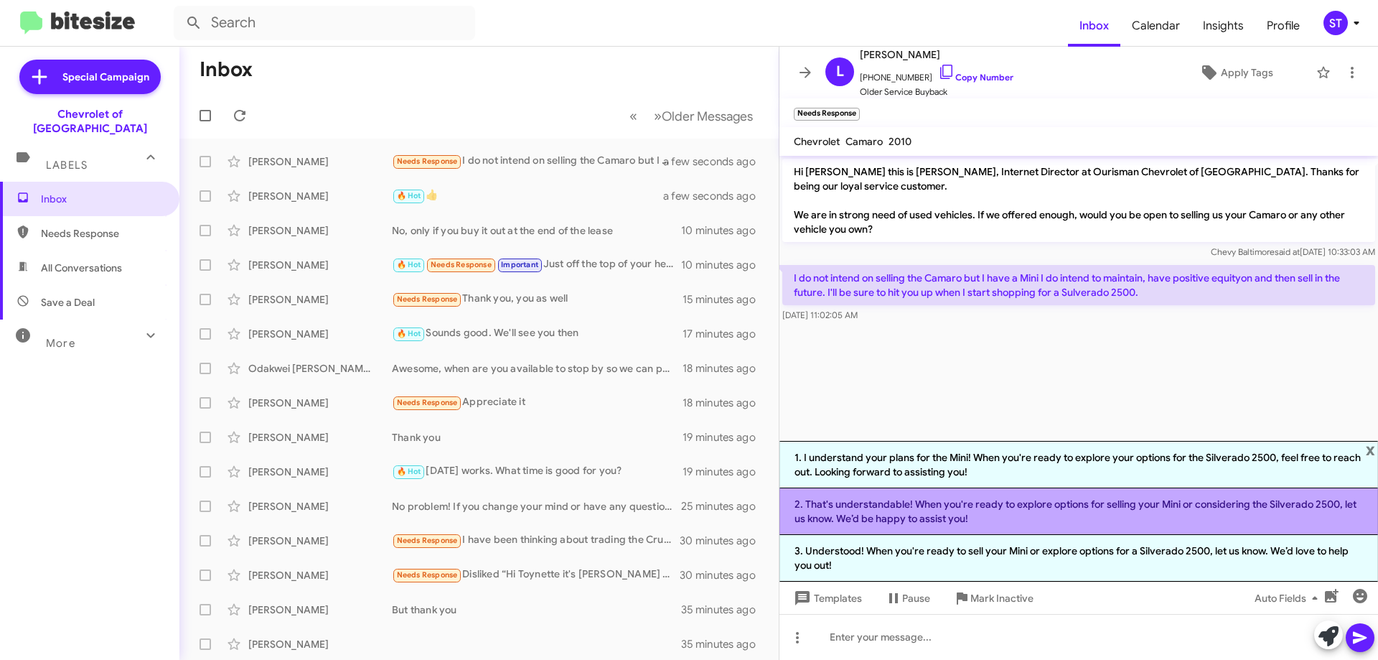
click at [977, 528] on li "2. That's understandable! When you're ready to explore options for selling your…" at bounding box center [1078, 511] width 599 height 47
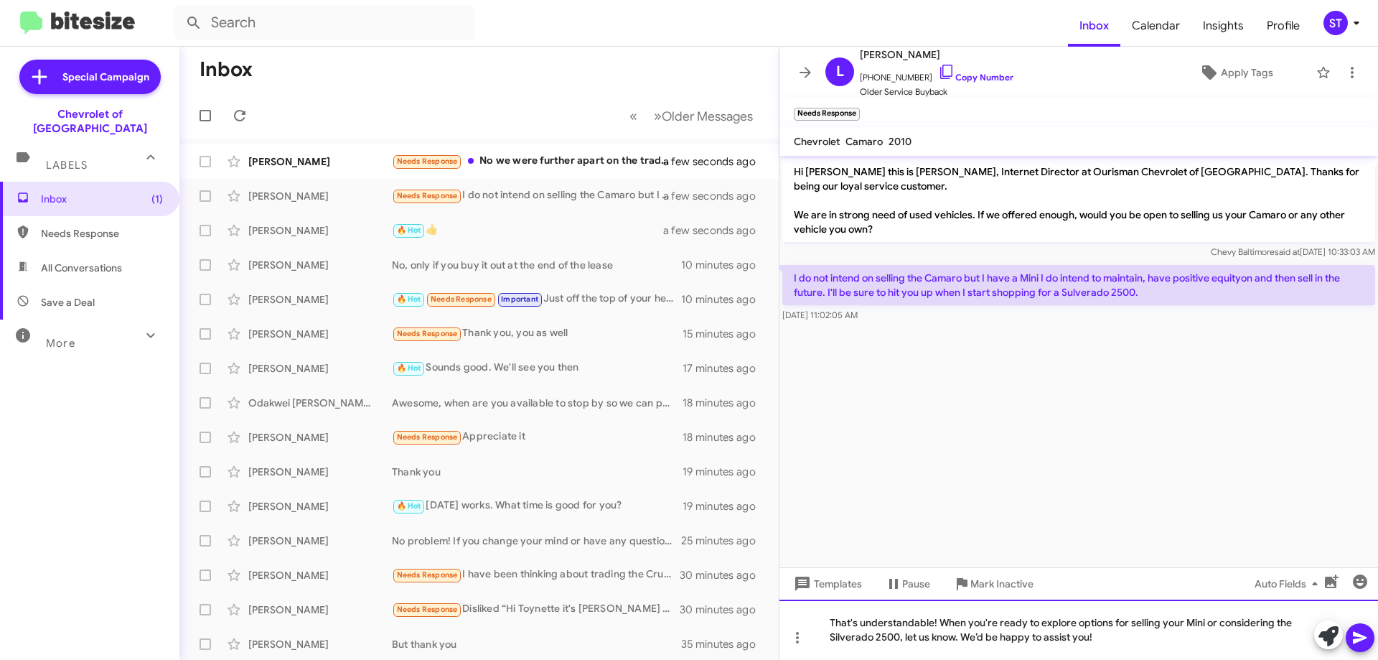
click at [1099, 639] on div "That's understandable! When you're ready to explore options for selling your Mi…" at bounding box center [1078, 629] width 599 height 60
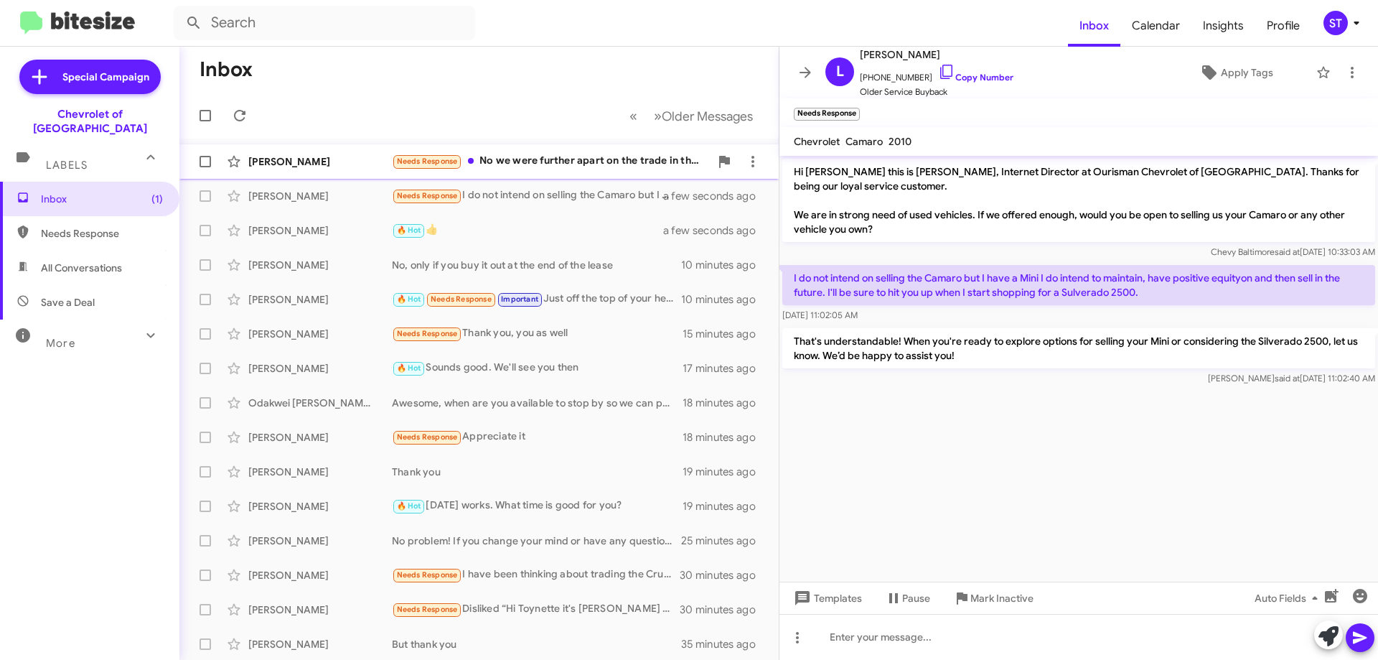
click at [521, 156] on div "Needs Response No we were further apart on the trade in than expected but I app…" at bounding box center [551, 161] width 318 height 17
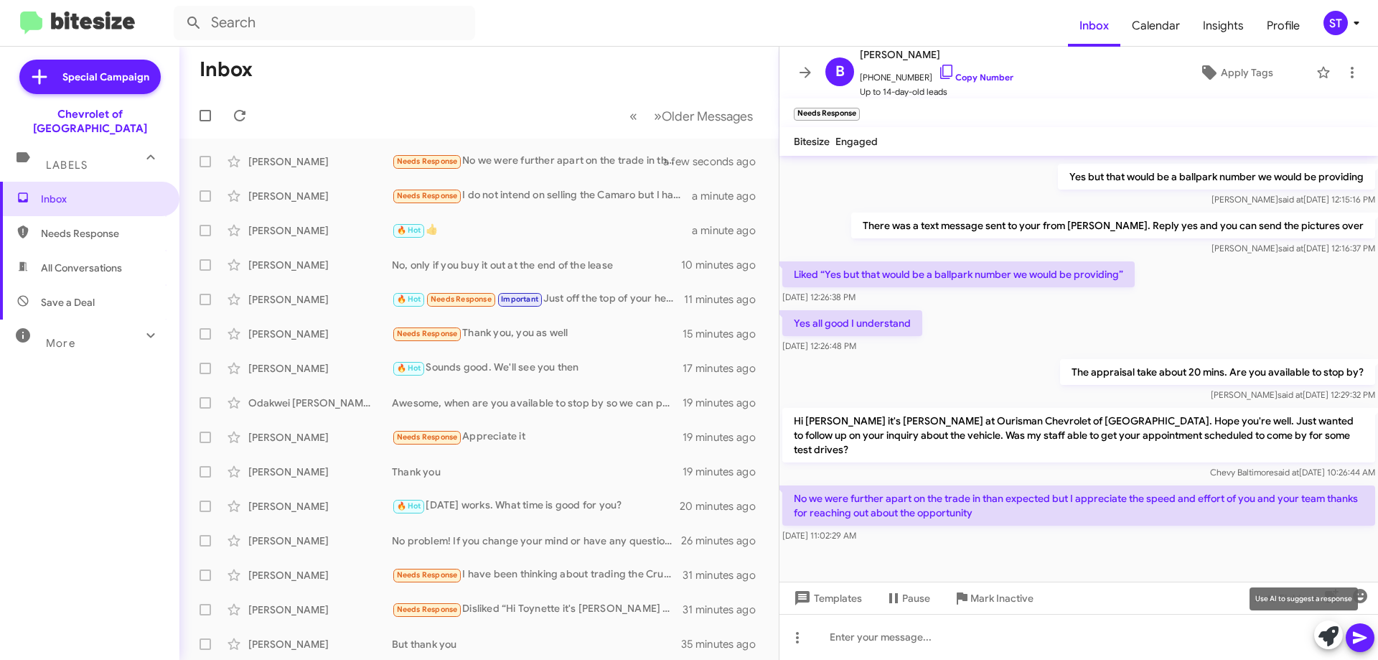
click at [1317, 630] on button at bounding box center [1328, 634] width 29 height 29
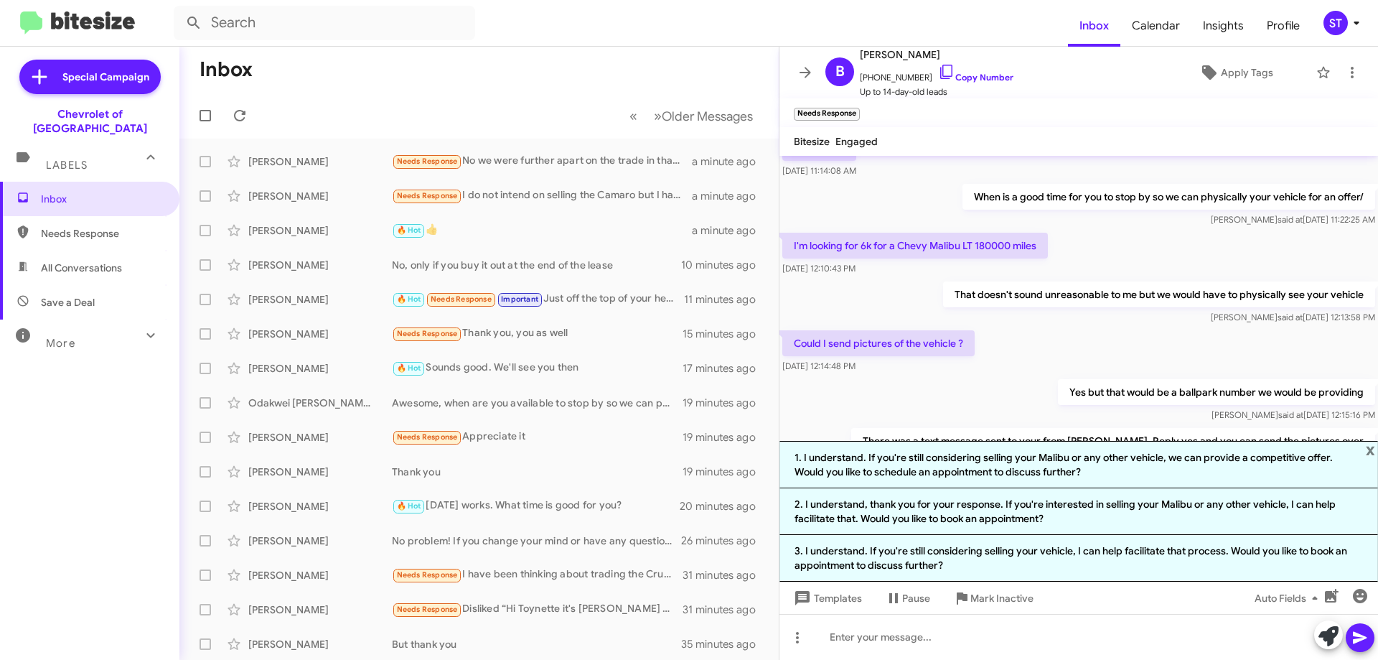
scroll to position [592, 0]
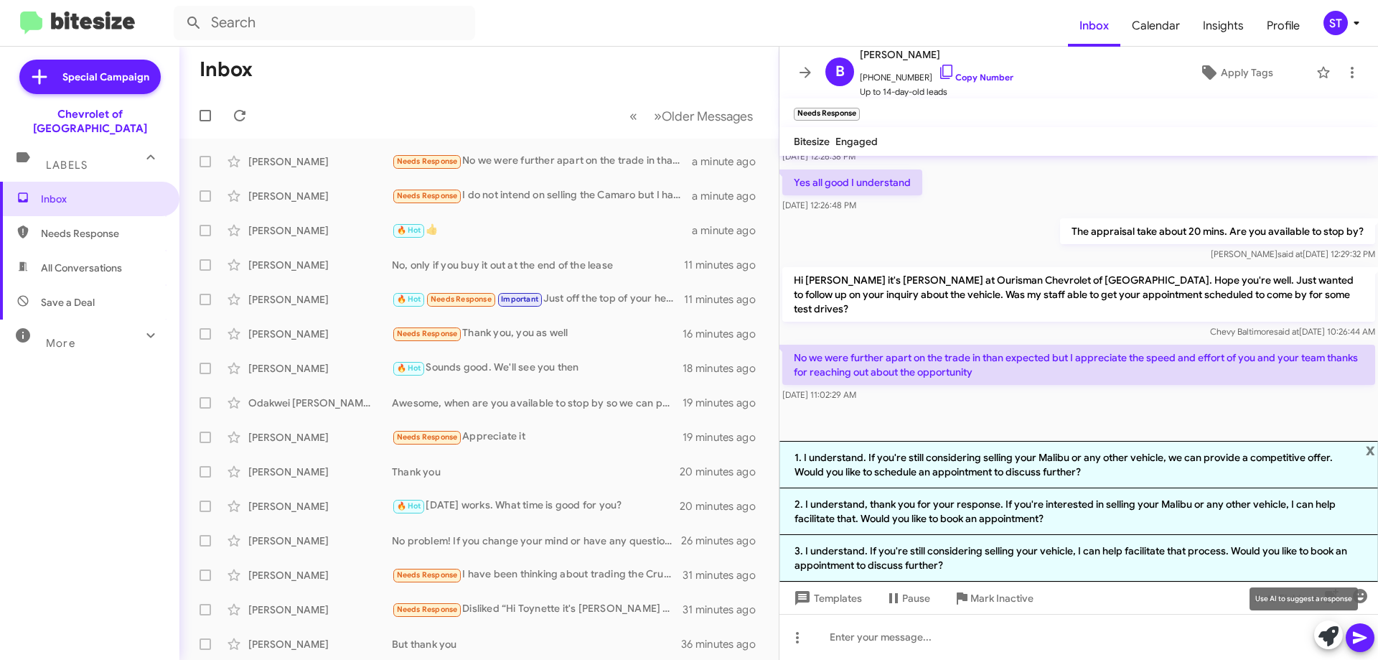
click at [1318, 639] on button at bounding box center [1328, 634] width 29 height 29
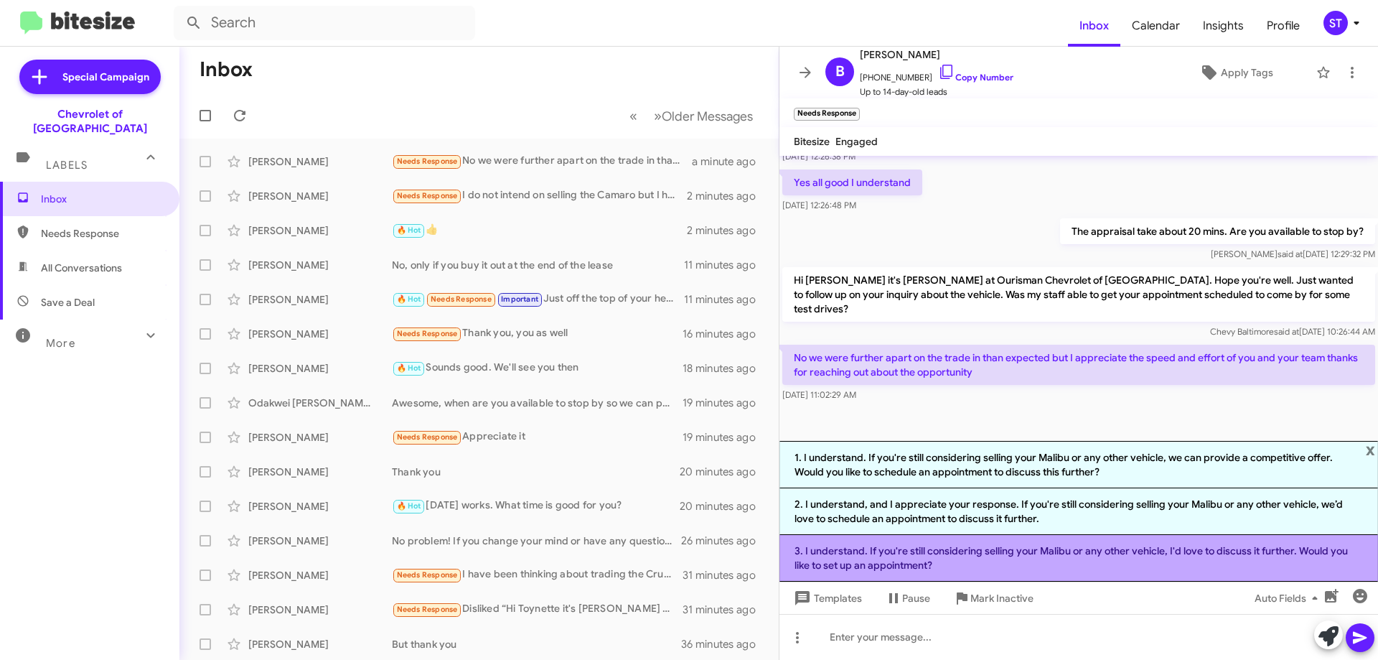
click at [888, 553] on li "3. I understand. If you're still considering selling your Malibu or any other v…" at bounding box center [1078, 558] width 599 height 47
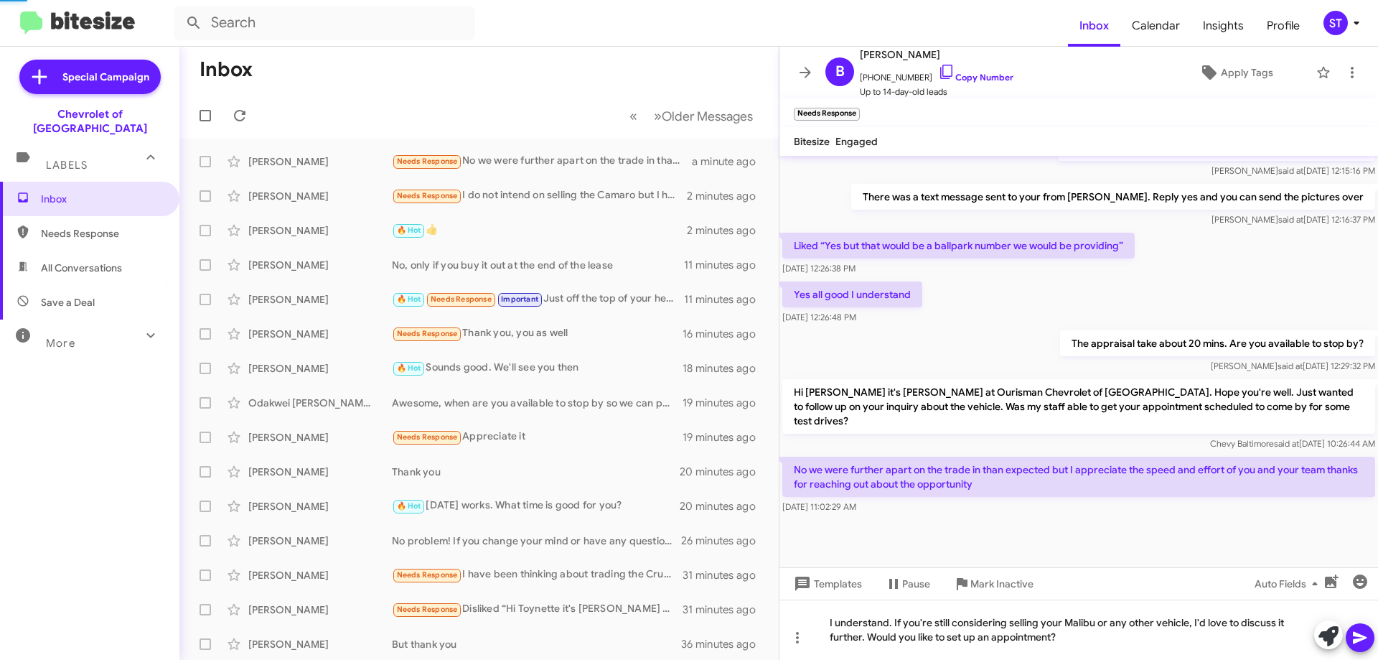
scroll to position [466, 0]
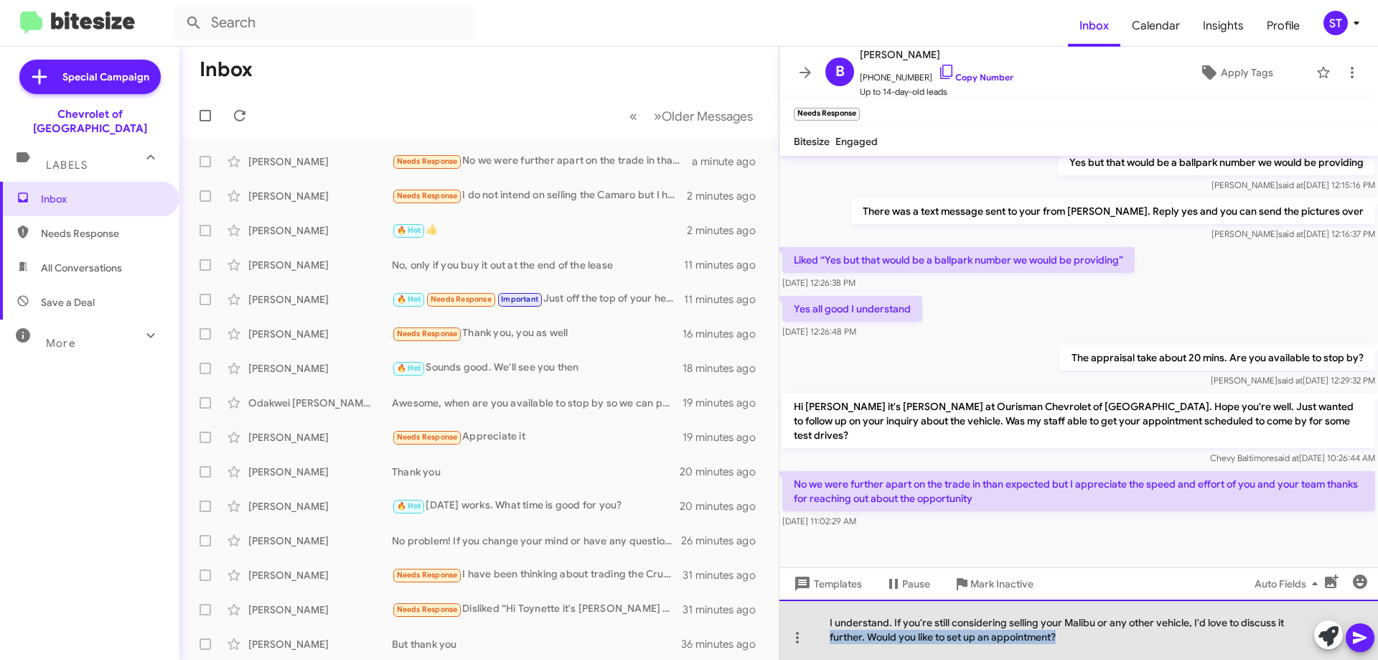
drag, startPoint x: 1099, startPoint y: 646, endPoint x: 800, endPoint y: 655, distance: 298.7
click at [800, 655] on div "I understand. If you're still considering selling your Malibu or any other vehi…" at bounding box center [1078, 629] width 599 height 60
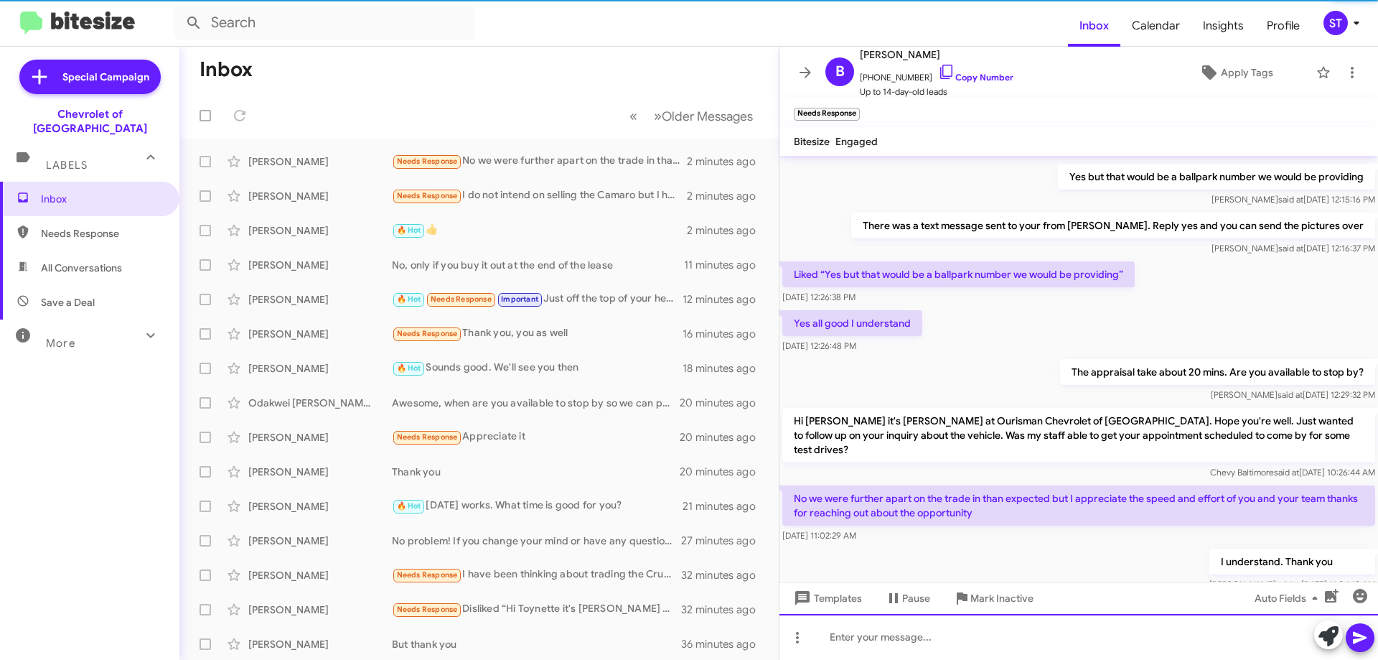
scroll to position [0, 0]
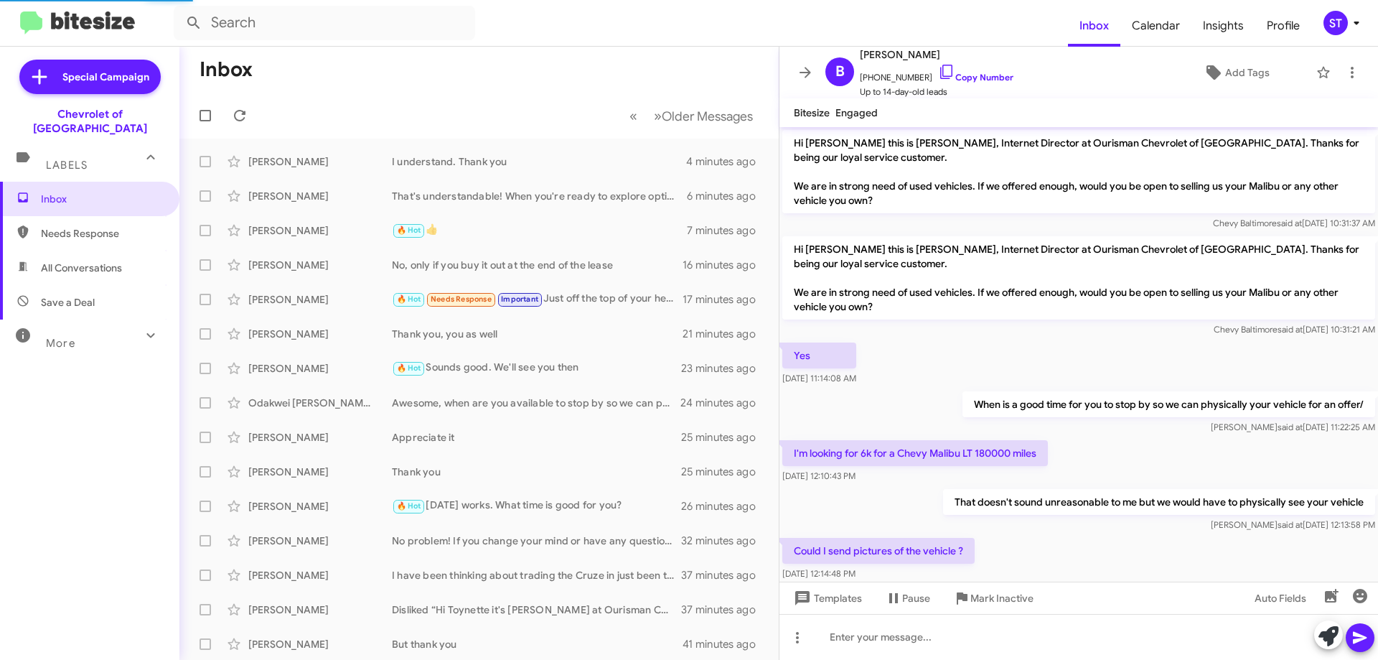
scroll to position [475, 0]
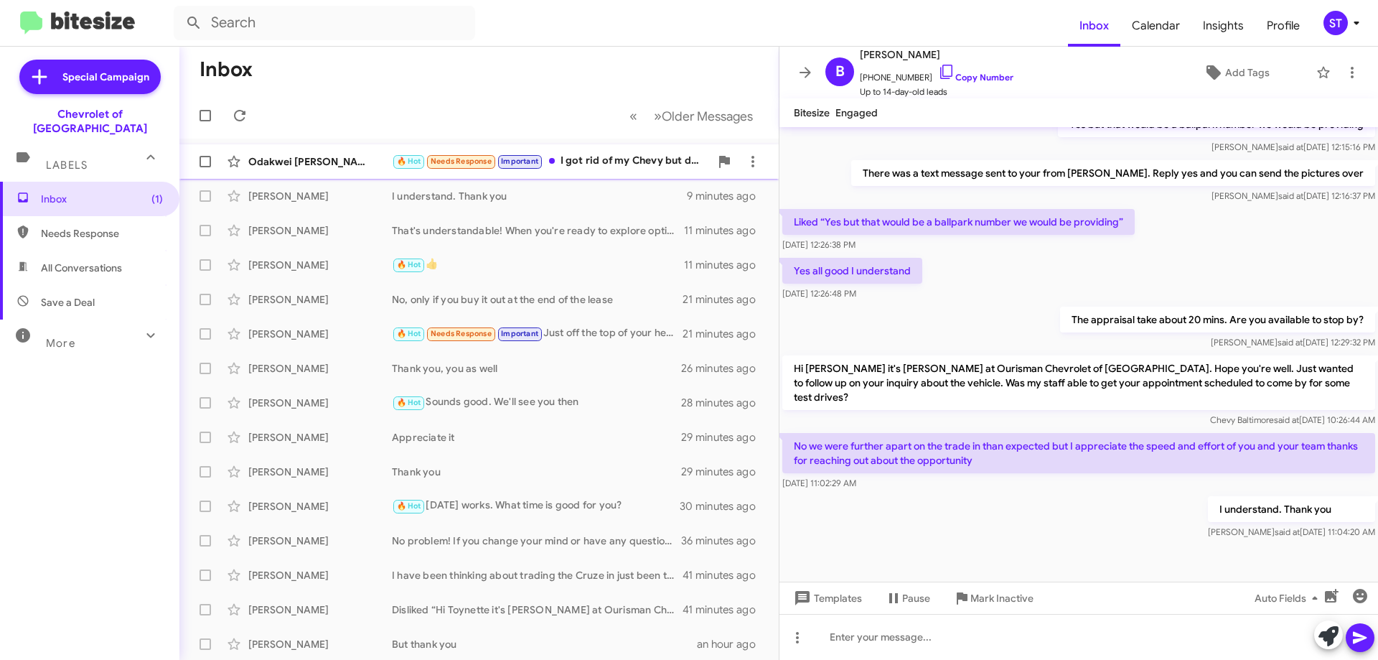
click at [614, 146] on span "Odakwei Mills 🔥 Hot Needs Response Important I got rid of my Chevy but do you t…" at bounding box center [478, 161] width 599 height 34
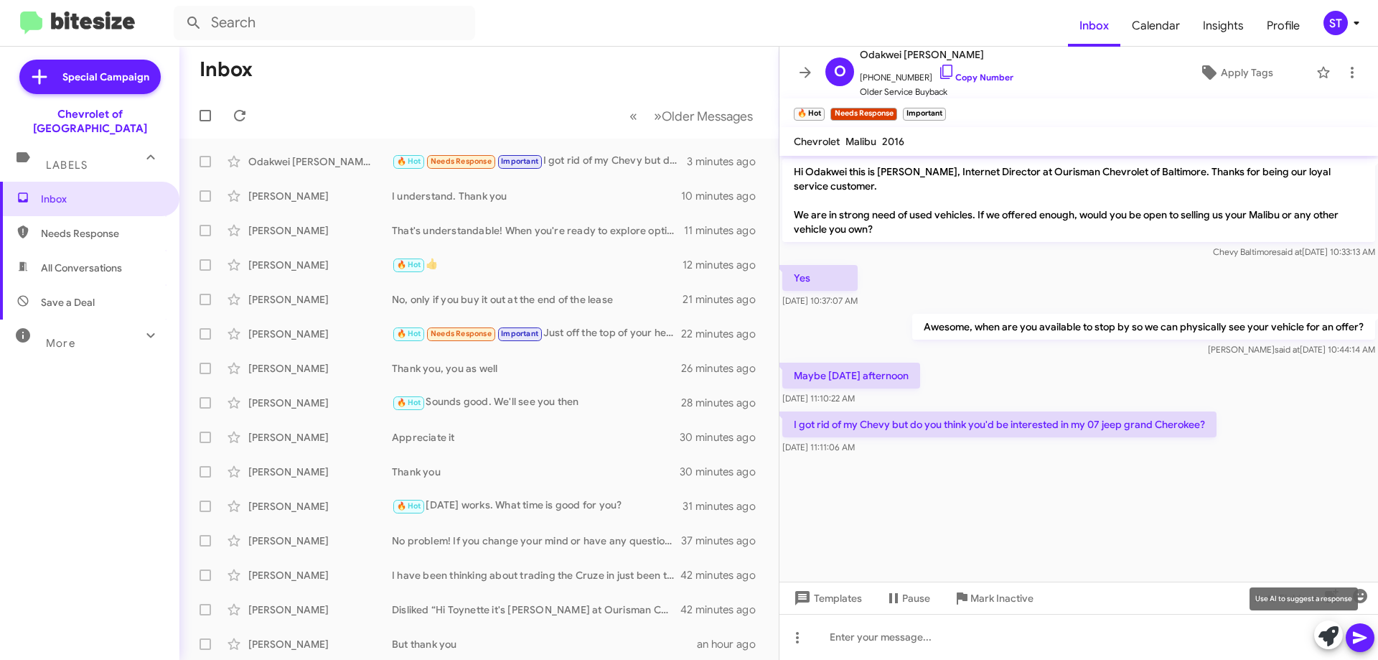
click at [1327, 642] on icon at bounding box center [1328, 636] width 20 height 20
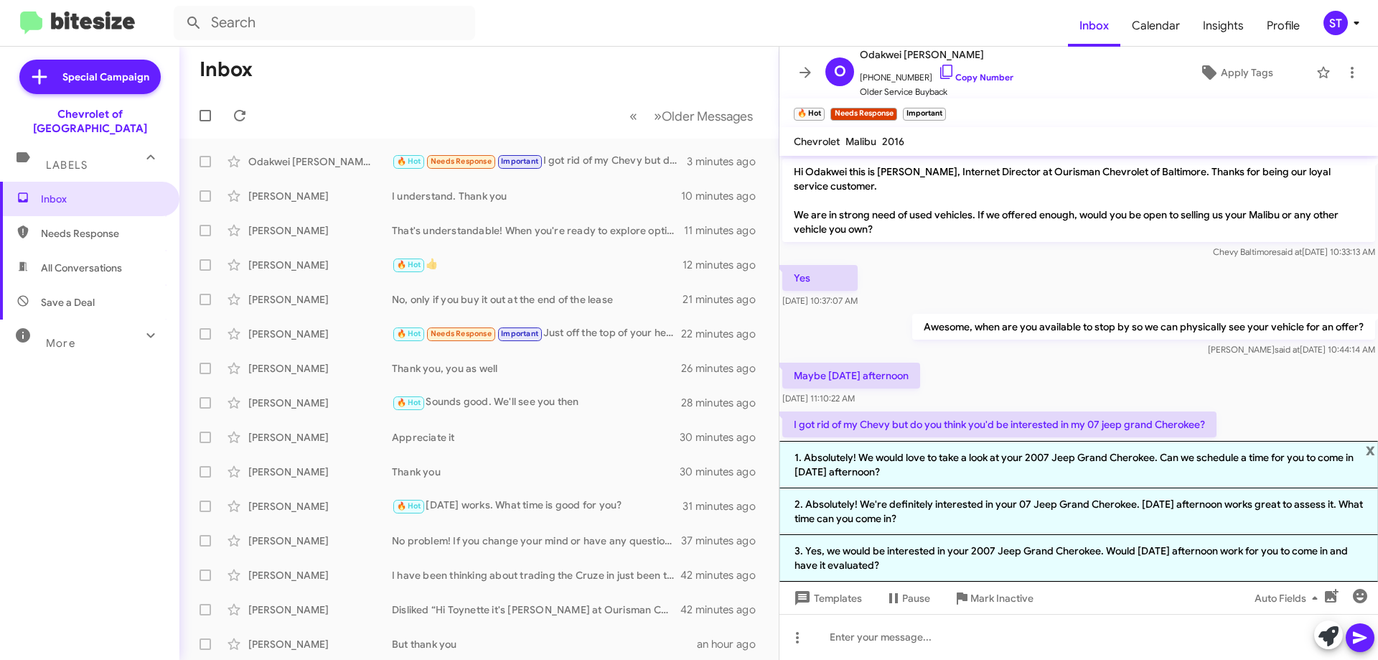
click at [924, 466] on li "1. Absolutely! We would love to take a look at your 2007 Jeep Grand Cherokee. C…" at bounding box center [1078, 464] width 599 height 47
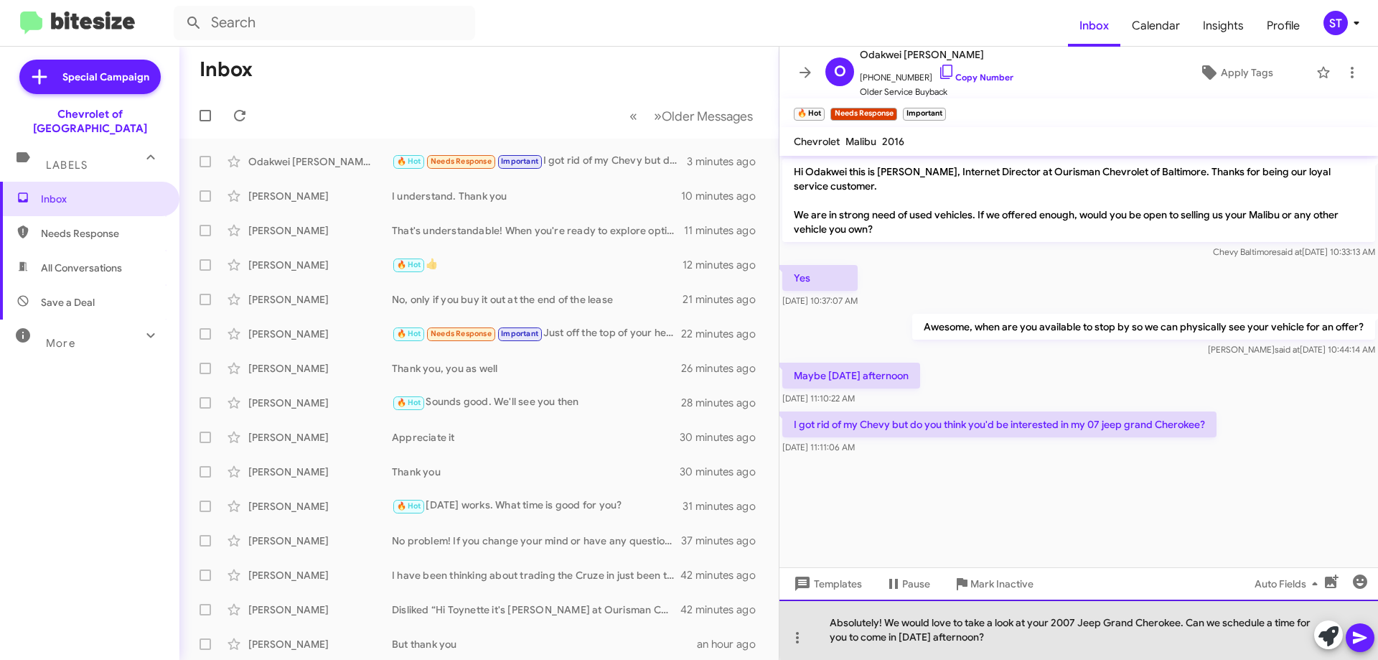
drag, startPoint x: 1191, startPoint y: 622, endPoint x: 1206, endPoint y: 631, distance: 16.7
click at [1193, 622] on div "Absolutely! We would love to take a look at your 2007 Jeep Grand Cherokee. Can …" at bounding box center [1078, 629] width 599 height 60
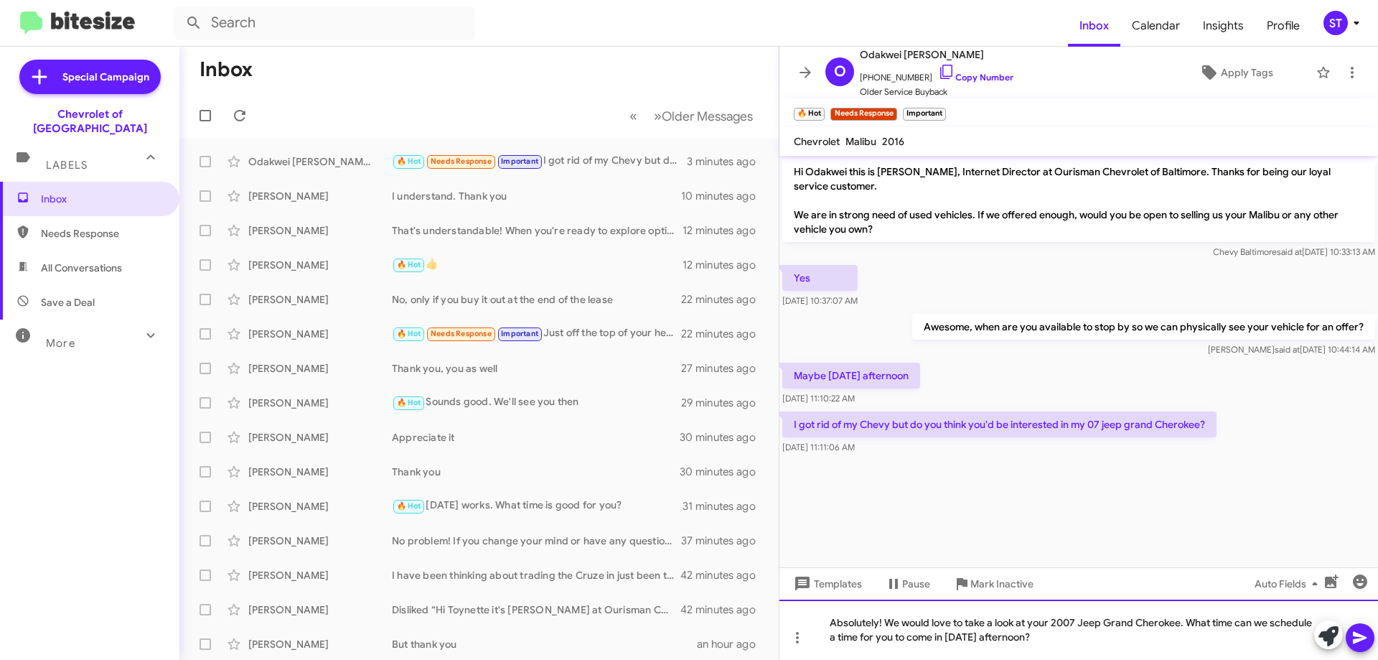
click at [1239, 626] on div "Absolutely! We would love to take a look at your 2007 Jeep Grand Cherokee. What…" at bounding box center [1078, 629] width 599 height 60
click at [1058, 641] on div "Absolutely! We would love to take a look at your 2007 Jeep Grand Cherokee. When…" at bounding box center [1078, 629] width 599 height 60
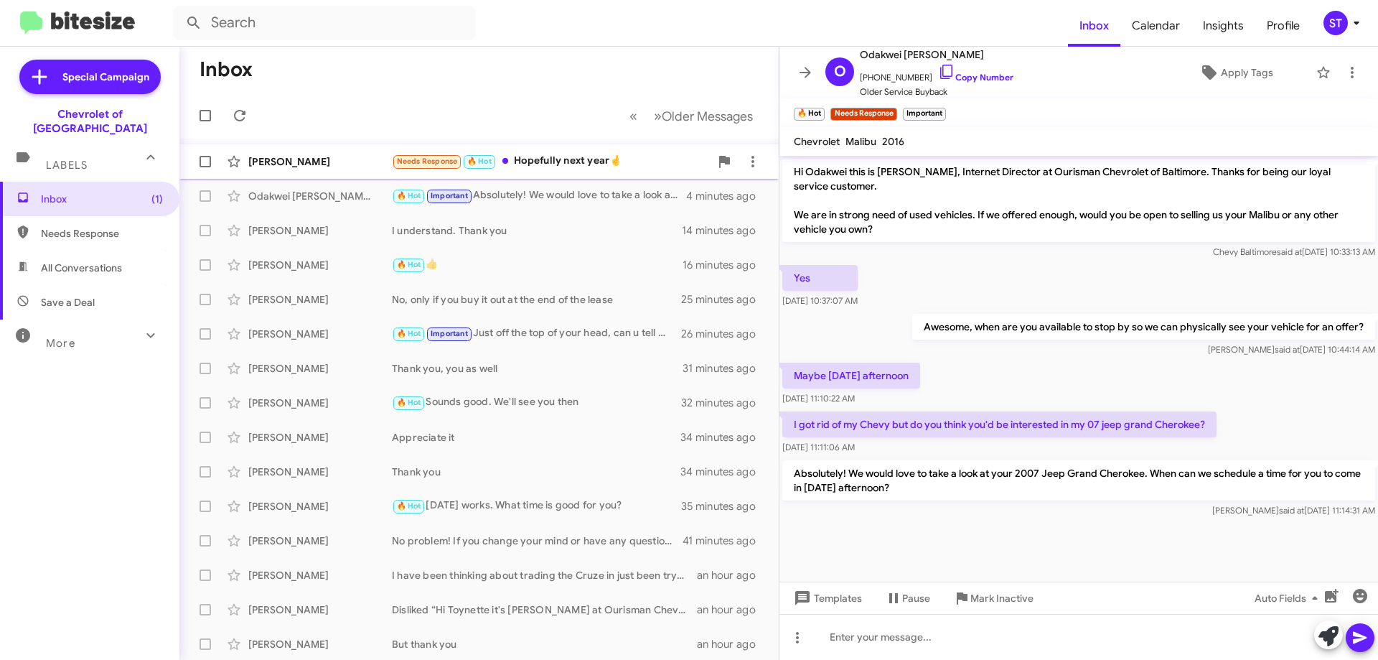
click at [561, 161] on div "Needs Response 🔥 Hot Hopefully next year🤞" at bounding box center [551, 161] width 318 height 17
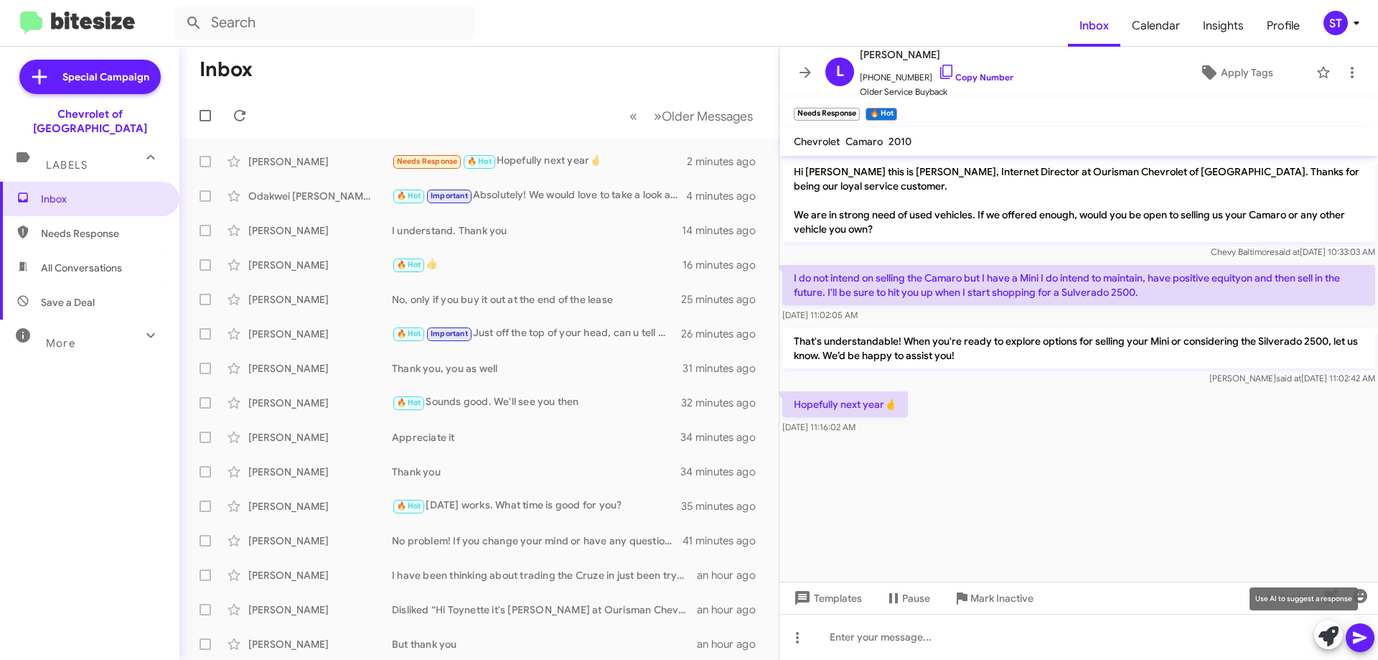
click at [1327, 639] on icon at bounding box center [1328, 636] width 20 height 20
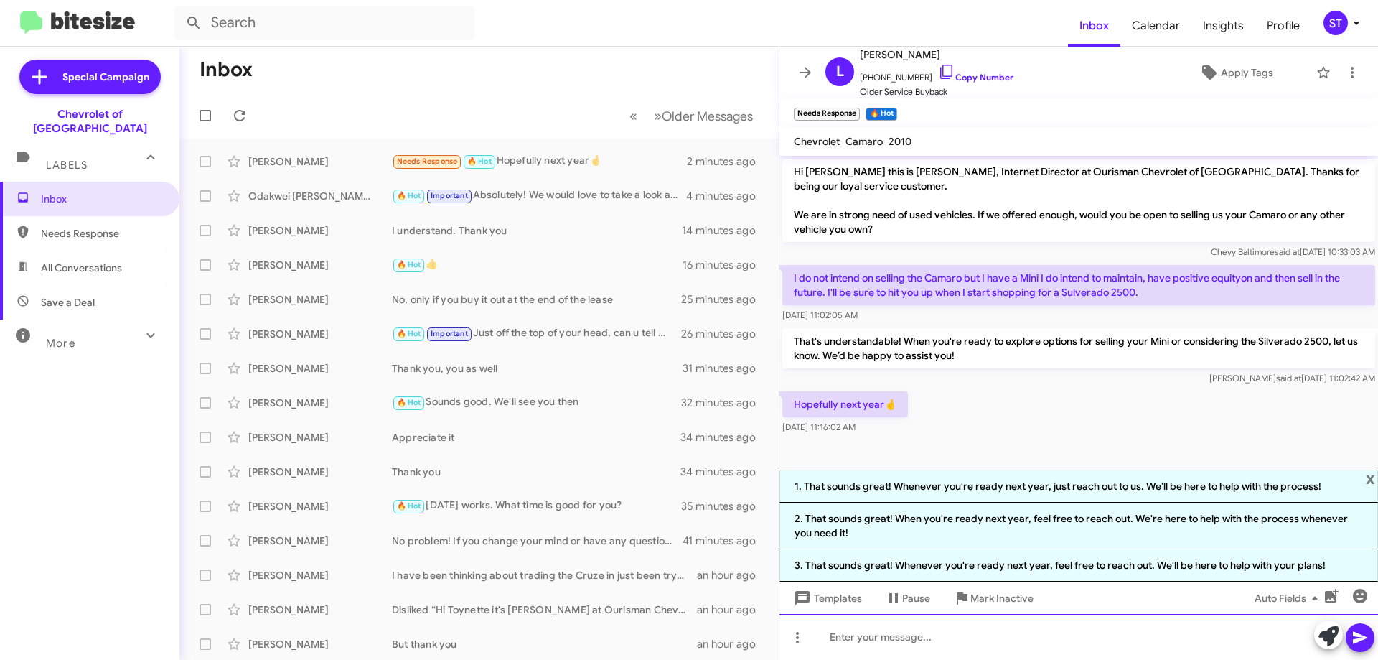
click at [907, 641] on div at bounding box center [1078, 637] width 599 height 46
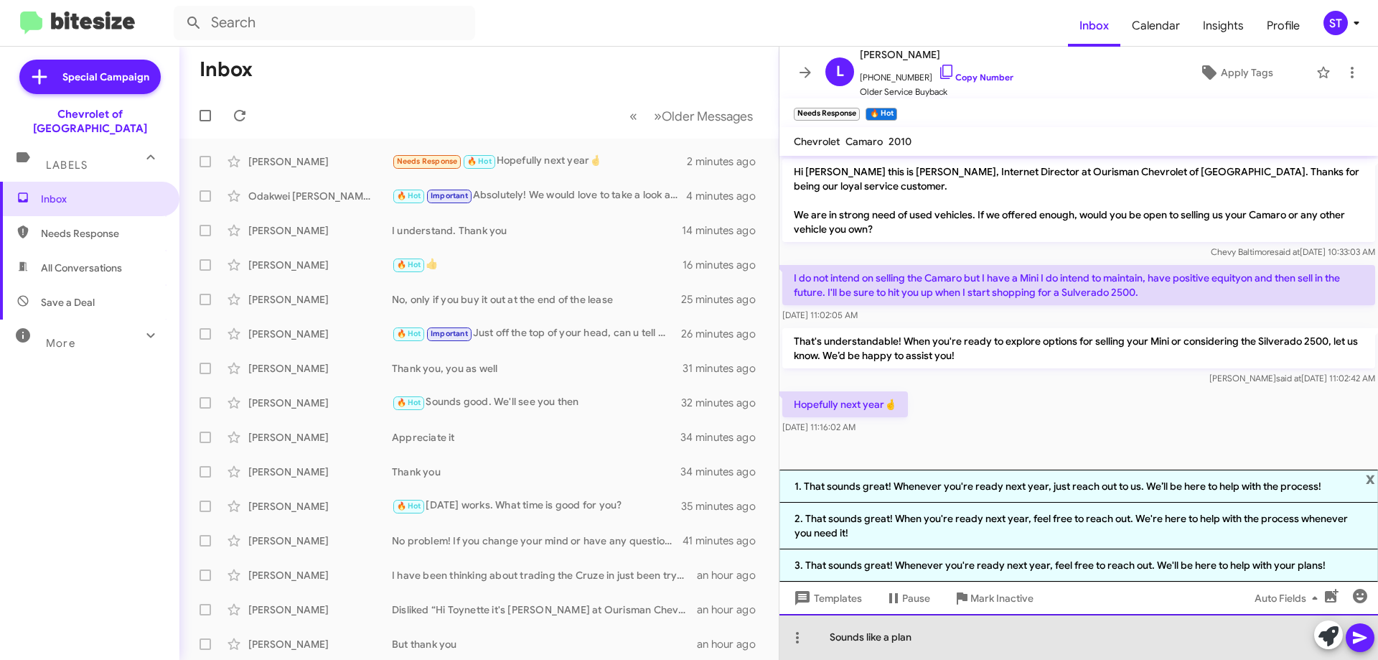
click at [1059, 642] on div "Sounds like a plan" at bounding box center [1078, 637] width 599 height 46
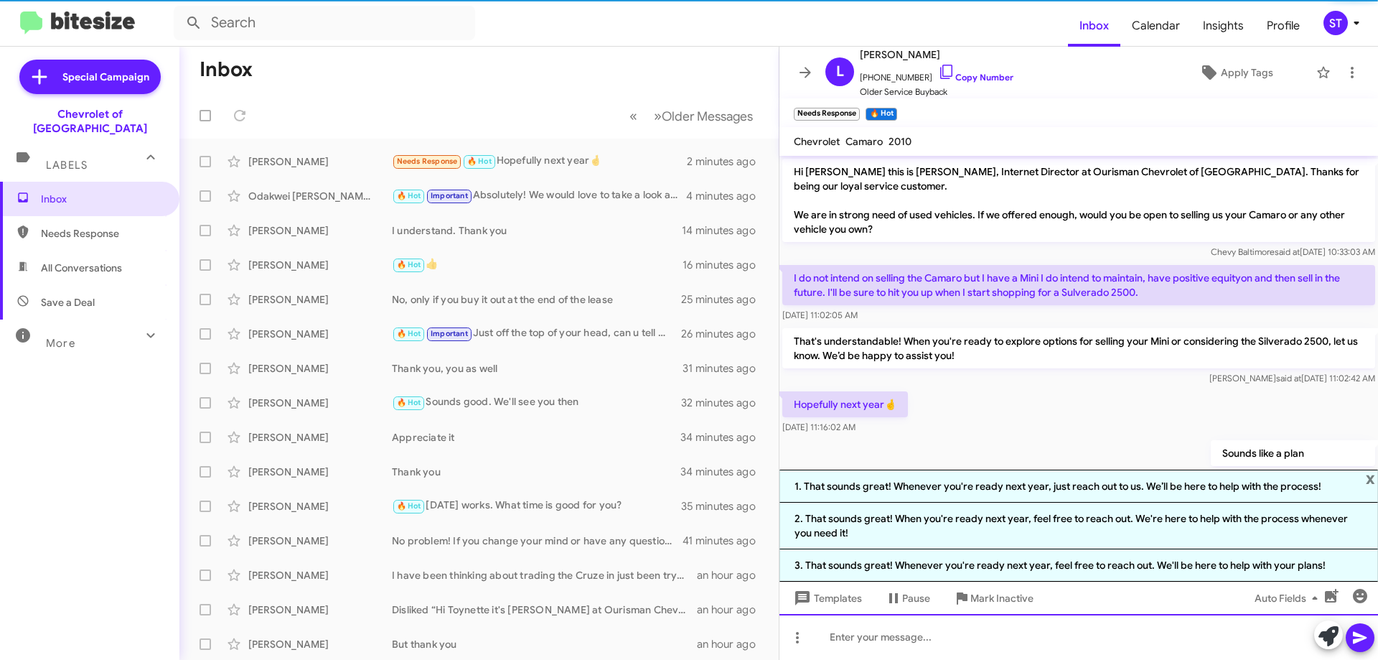
scroll to position [34, 0]
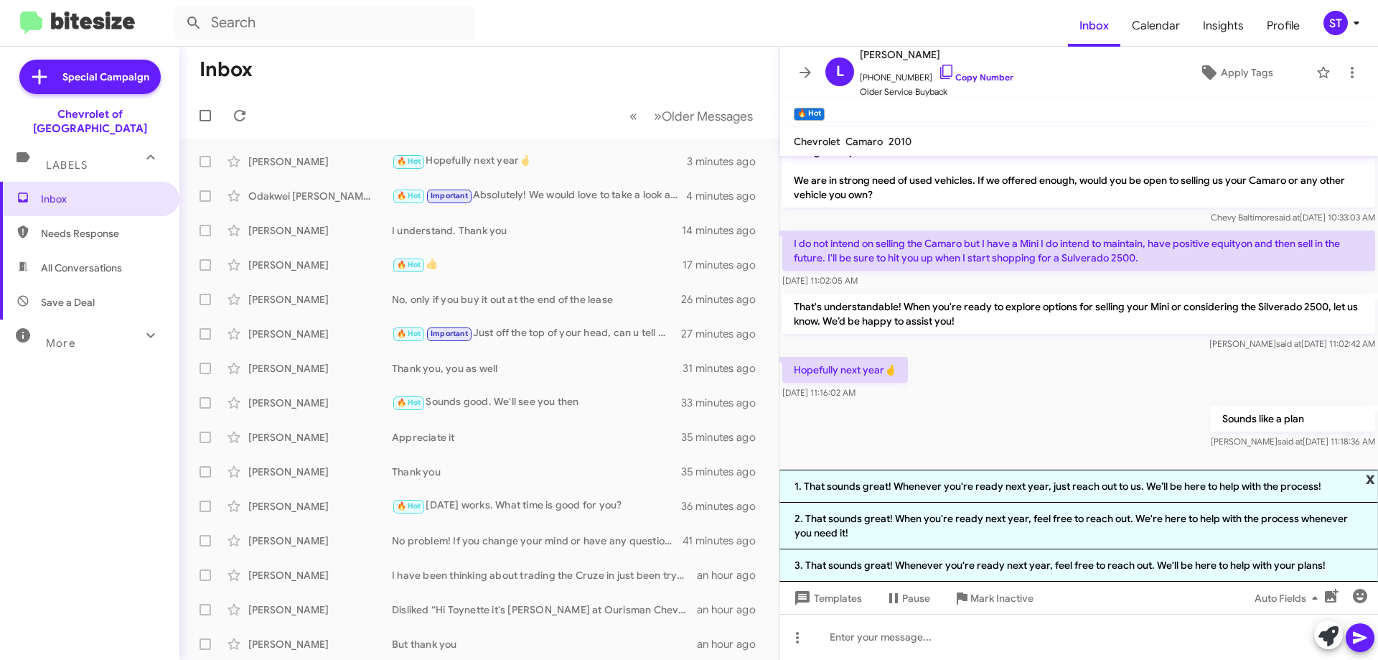
click at [1369, 477] on span "x" at bounding box center [1370, 477] width 9 height 17
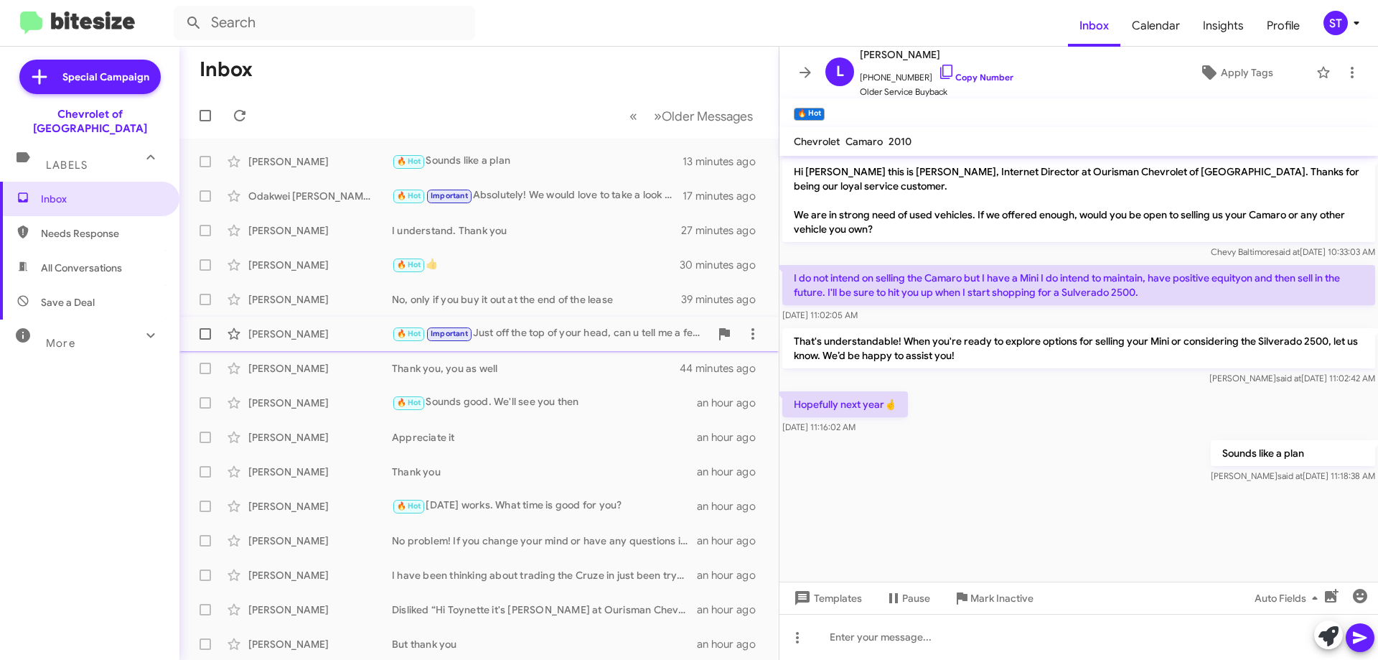
click at [334, 327] on div "[PERSON_NAME]" at bounding box center [320, 334] width 144 height 14
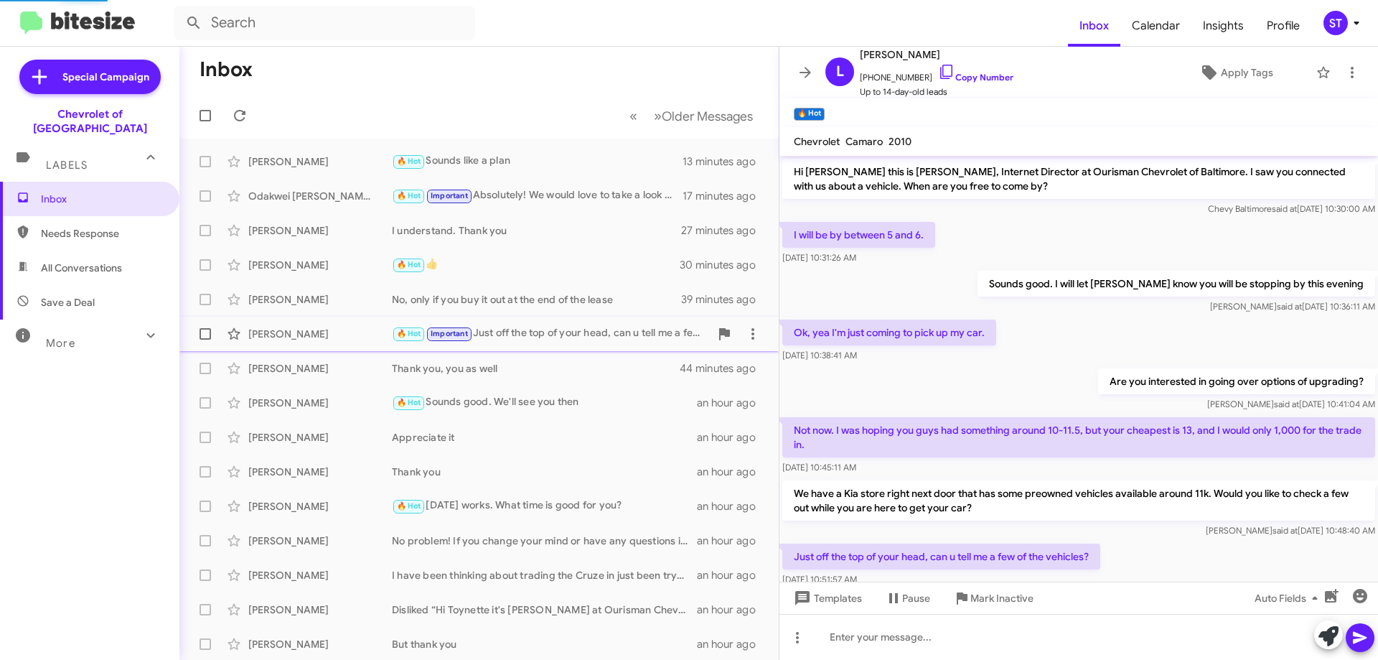
scroll to position [37, 0]
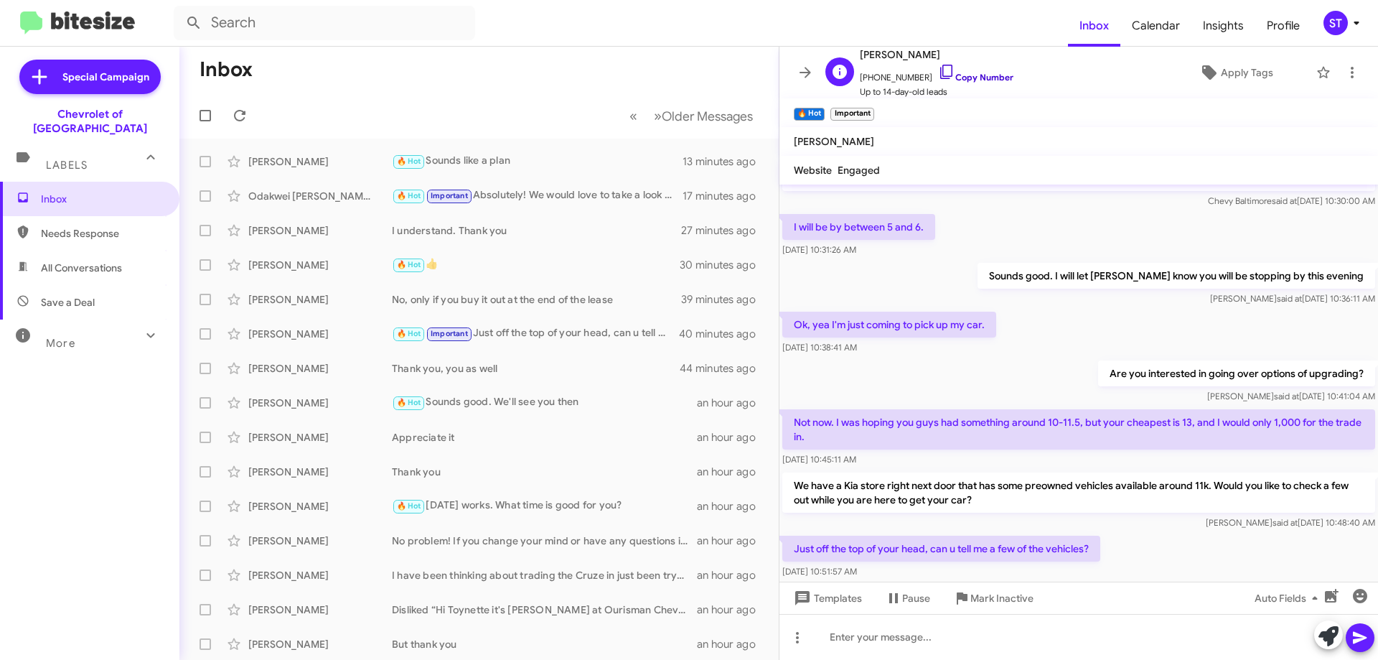
click at [938, 71] on icon at bounding box center [946, 71] width 17 height 17
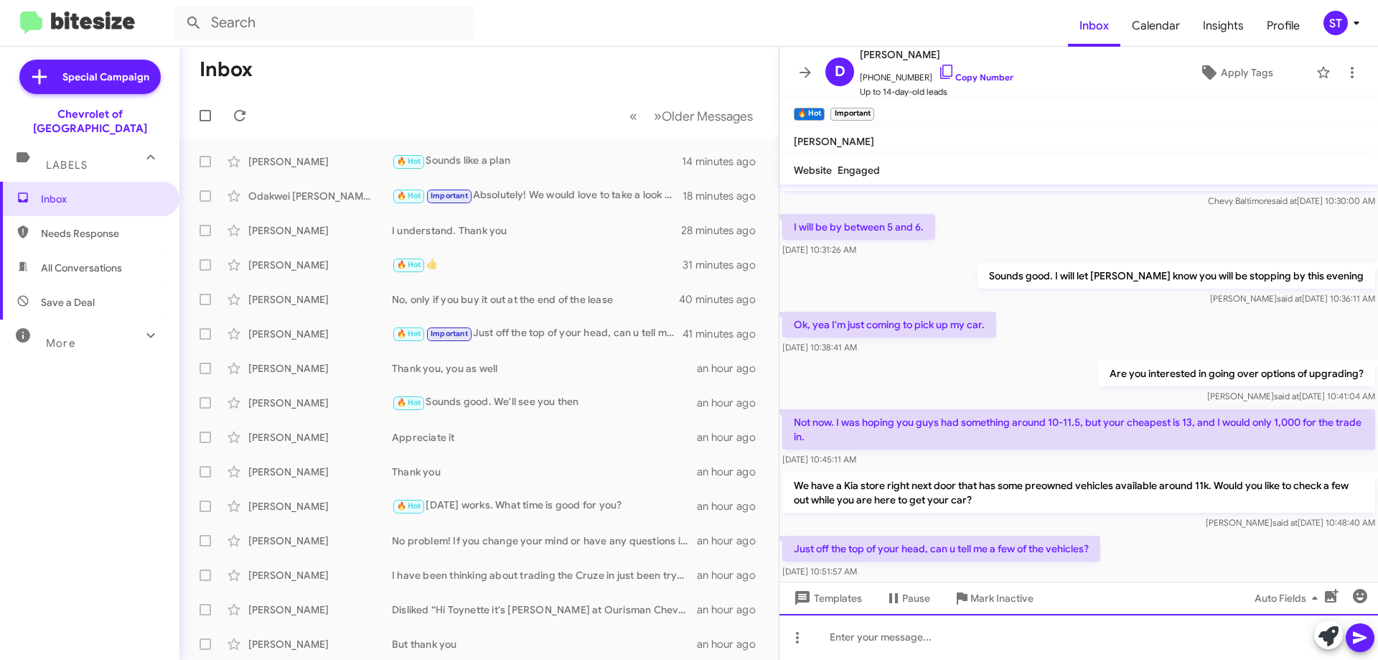
click at [927, 646] on div at bounding box center [1078, 637] width 599 height 46
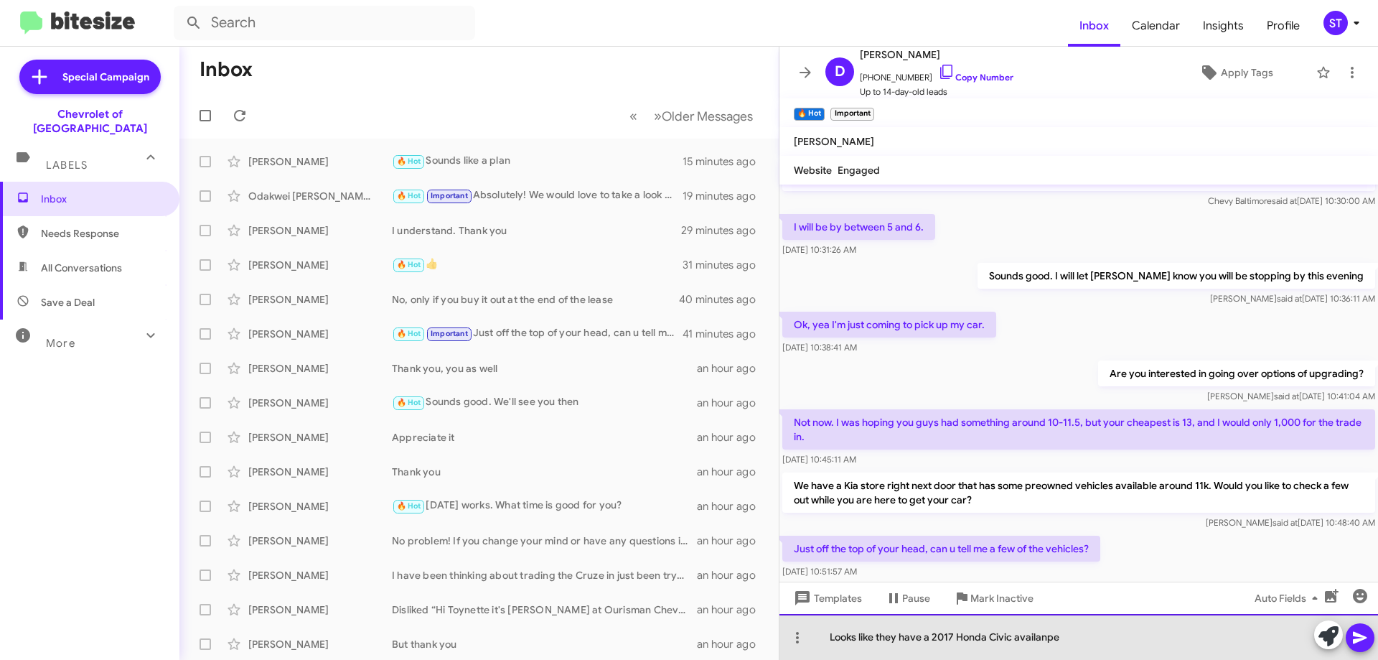
drag, startPoint x: 1022, startPoint y: 642, endPoint x: 1102, endPoint y: 645, distance: 80.4
click at [1102, 645] on div "Looks like they have a 2017 Honda Civic availanpe" at bounding box center [1078, 637] width 599 height 46
click at [1198, 634] on div "Looks like they have a 2017 Honda Civic available for 11.9k" at bounding box center [1078, 637] width 599 height 46
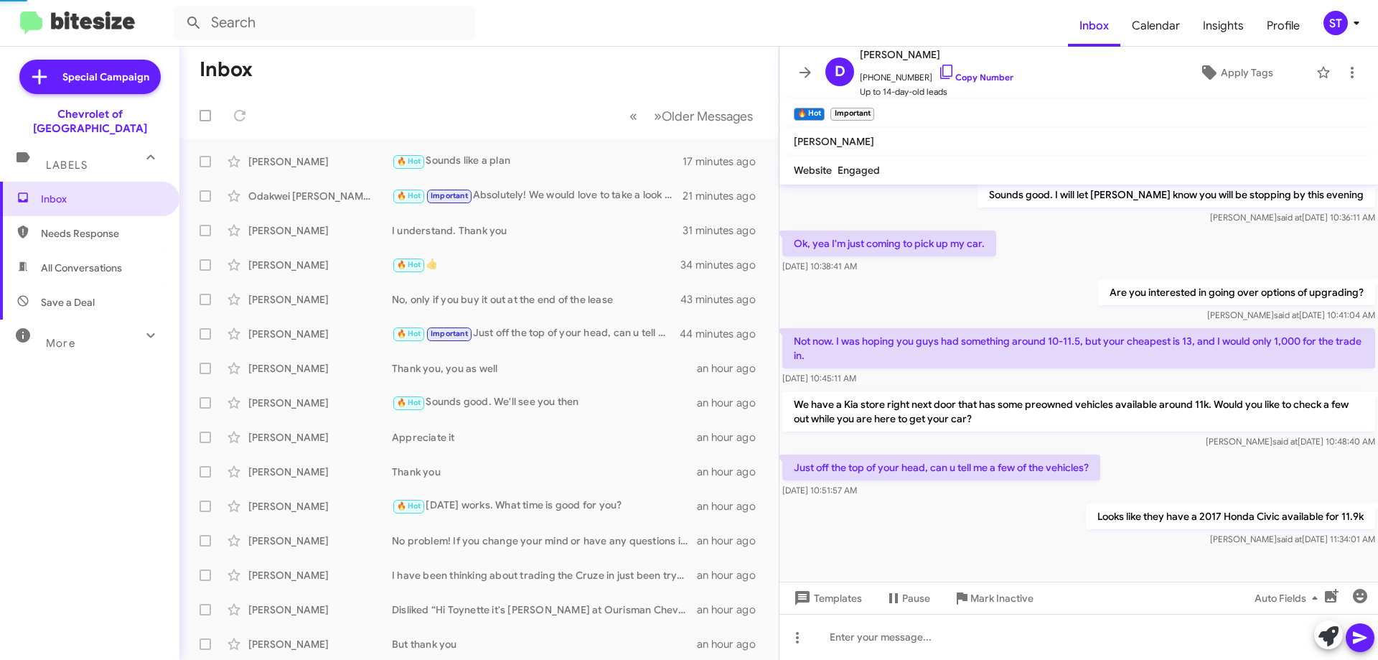
scroll to position [0, 0]
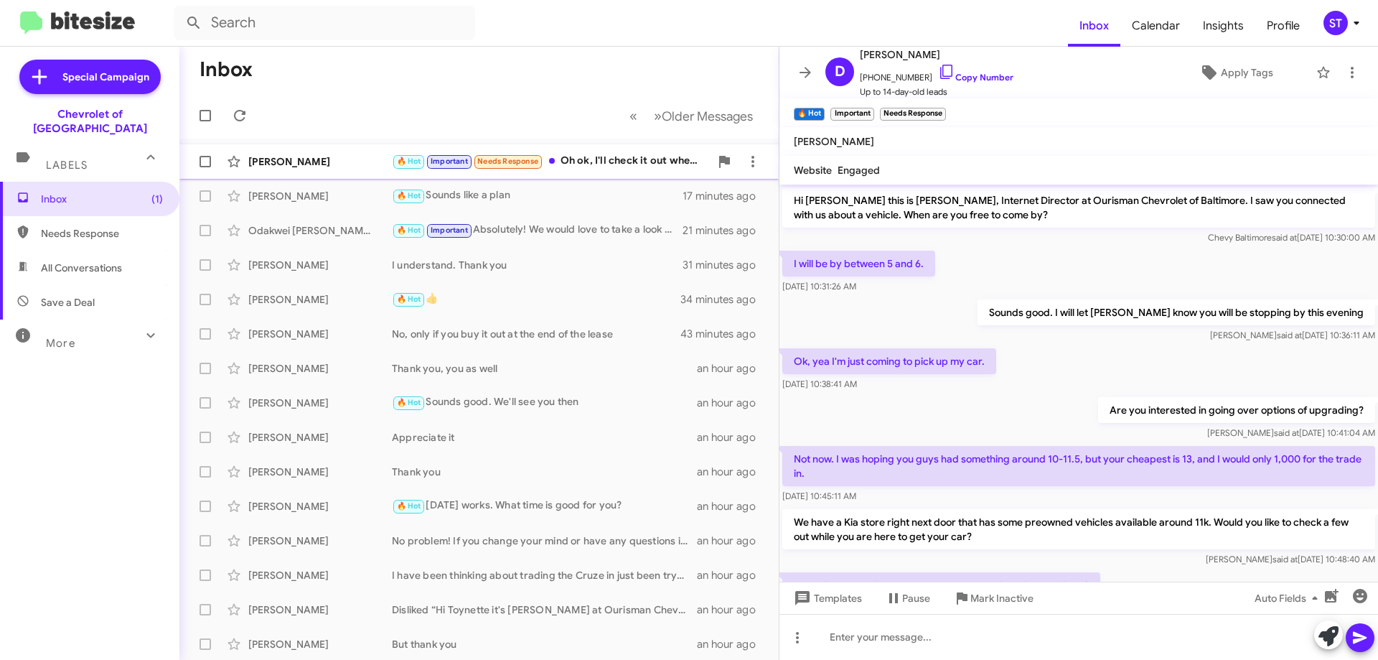
click at [636, 163] on div "🔥 Hot Important Needs Response Oh ok, I'll check it out when I come in.." at bounding box center [551, 161] width 318 height 17
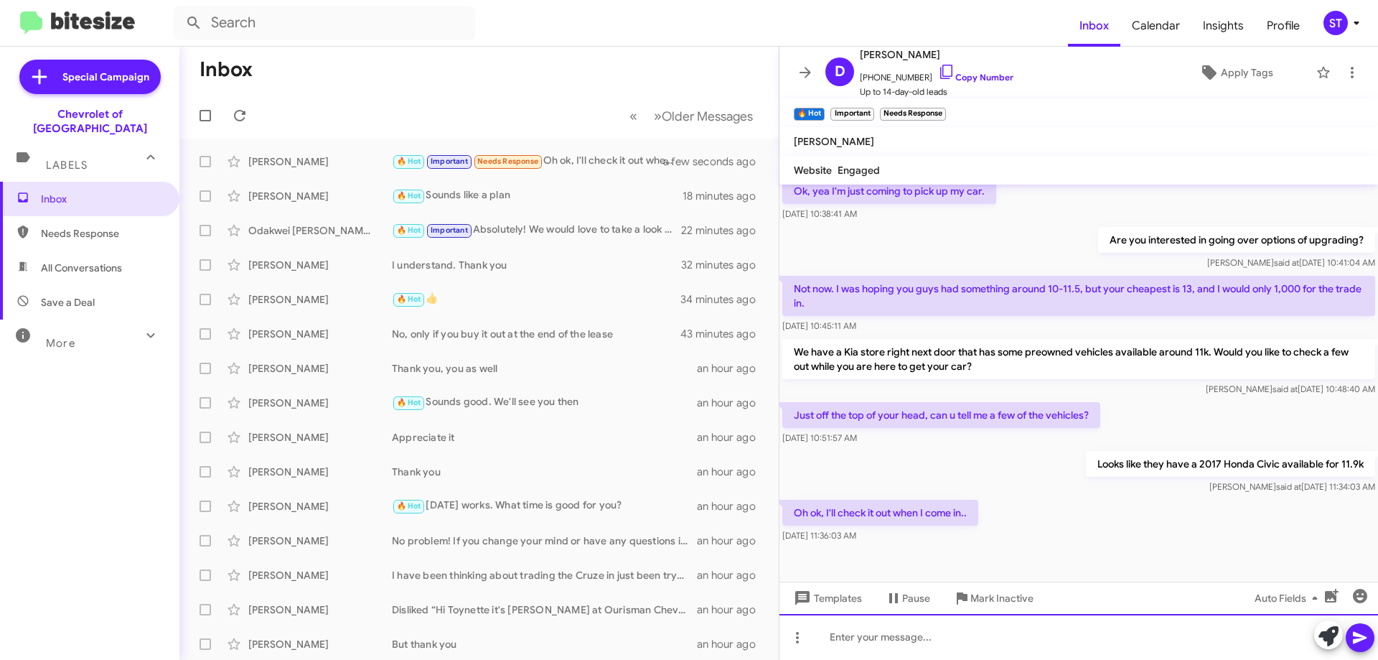
click at [906, 658] on div at bounding box center [1078, 637] width 599 height 46
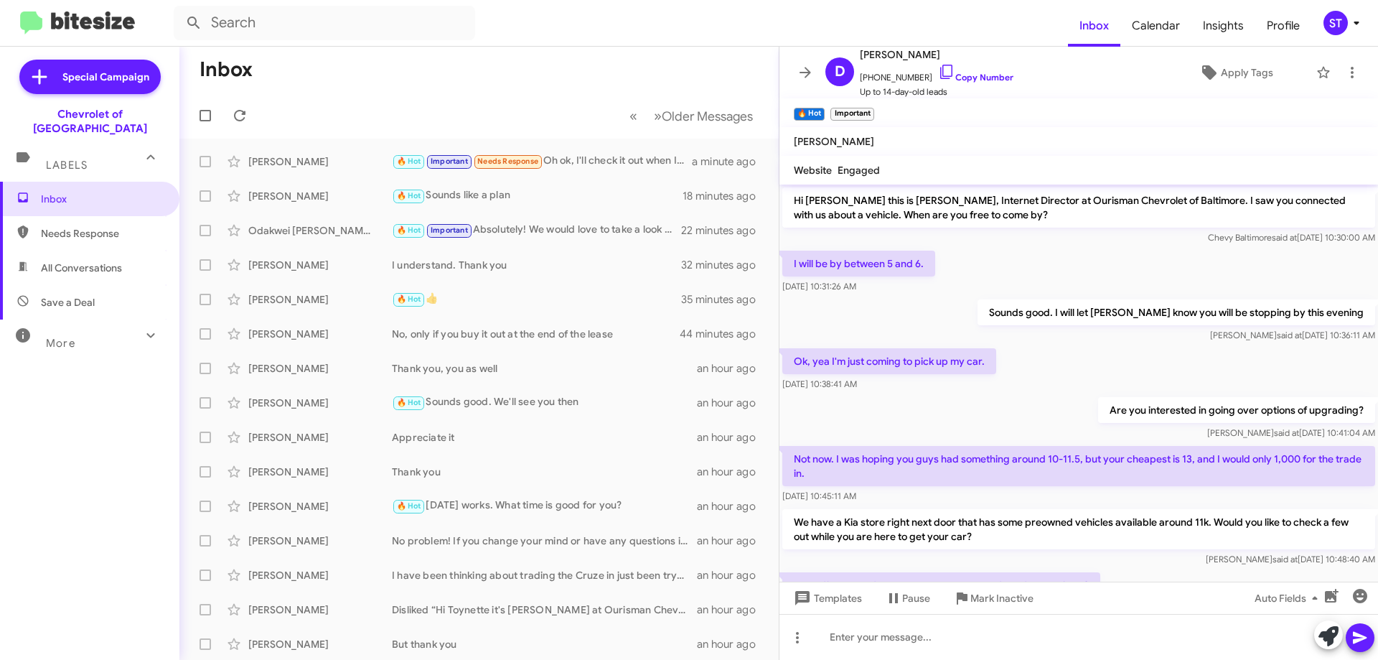
scroll to position [222, 0]
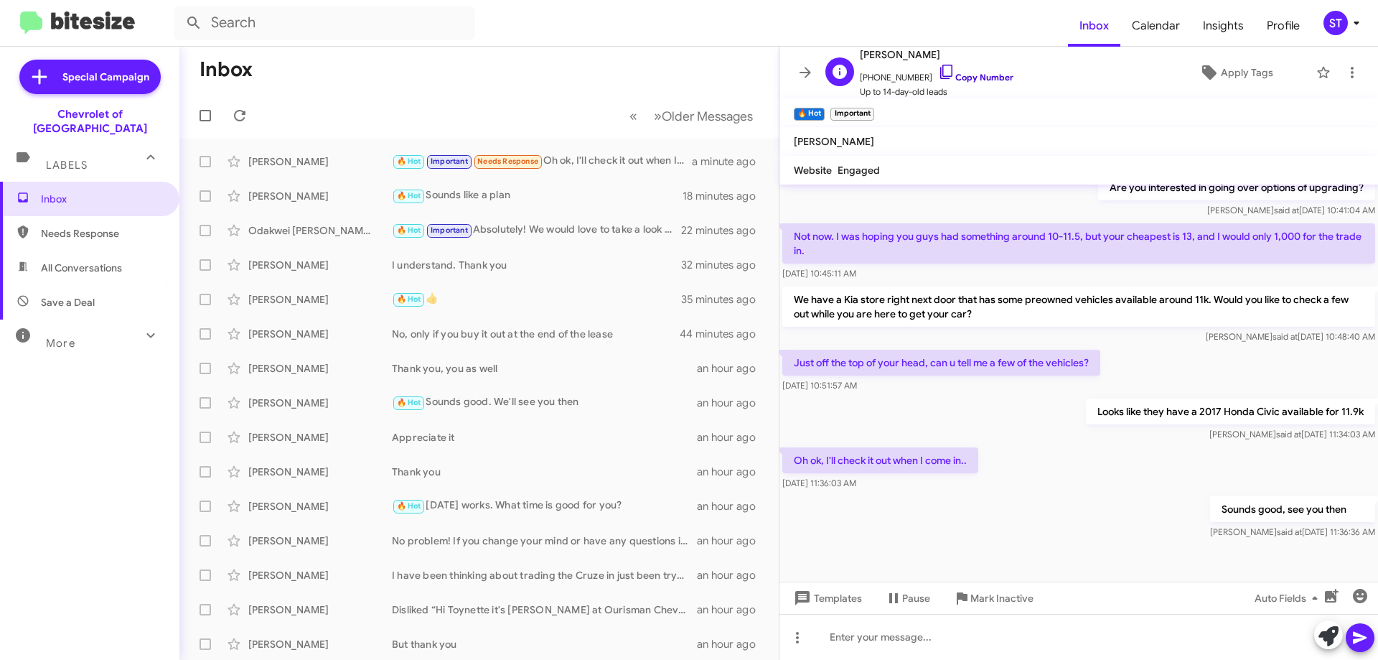
click at [938, 68] on icon at bounding box center [946, 71] width 17 height 17
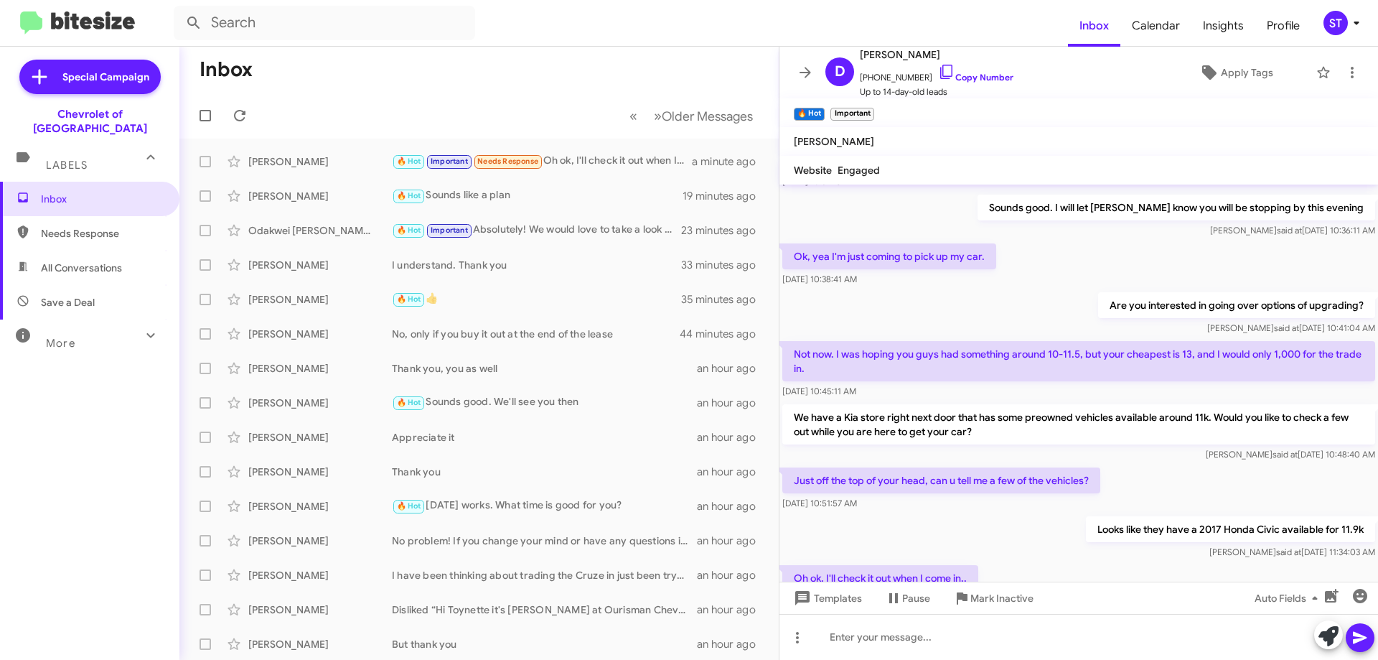
scroll to position [0, 0]
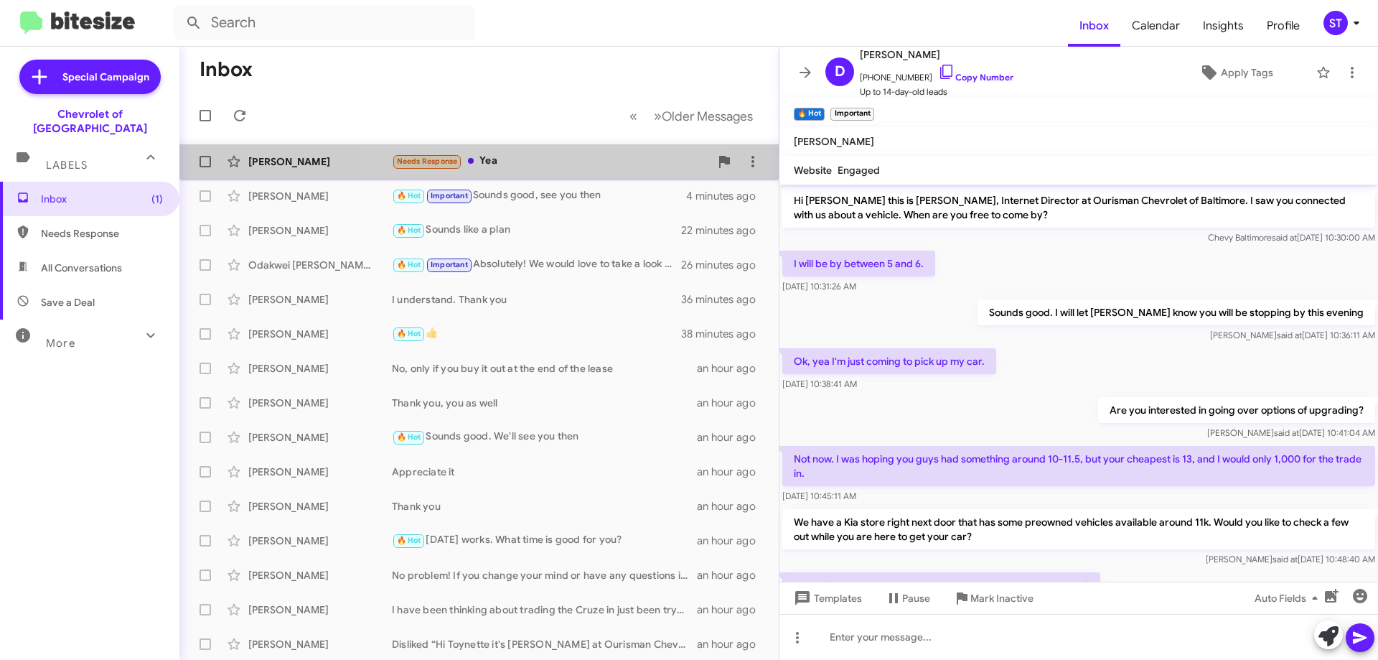
click at [530, 151] on div "Suresh Punna Needs Response Yea a few seconds ago" at bounding box center [479, 161] width 576 height 29
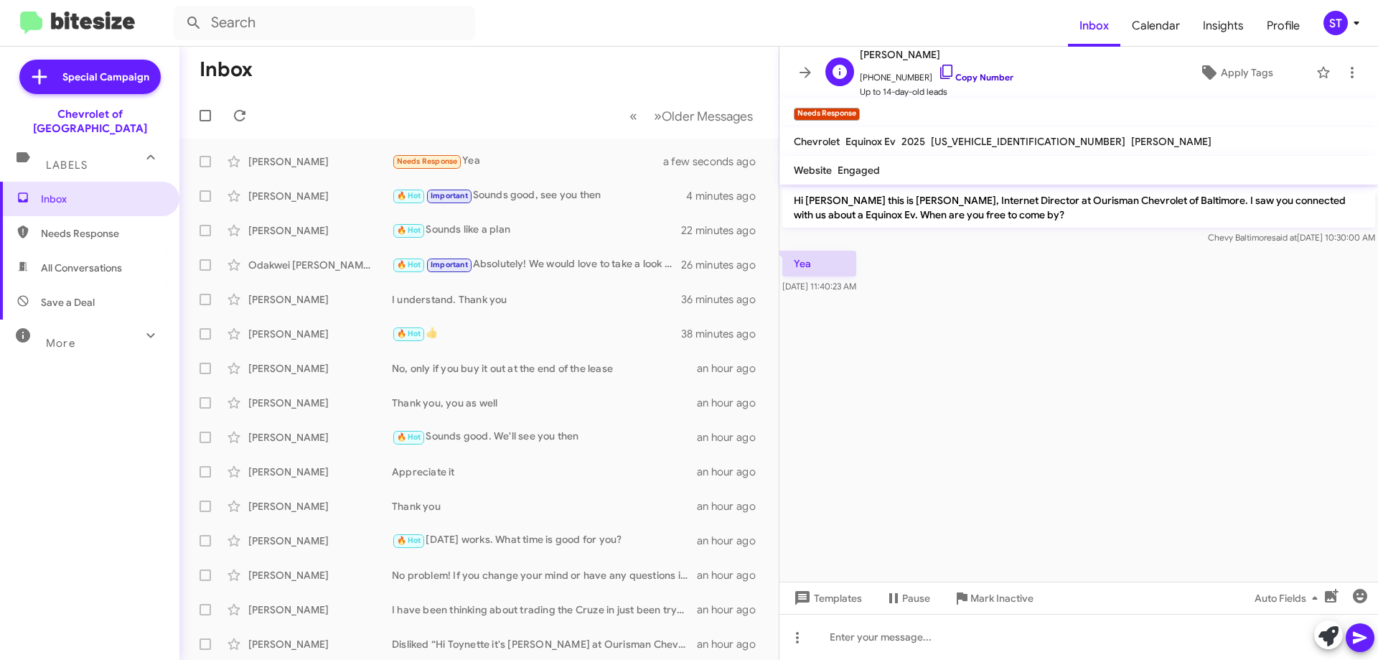
click at [938, 72] on icon at bounding box center [946, 71] width 17 height 17
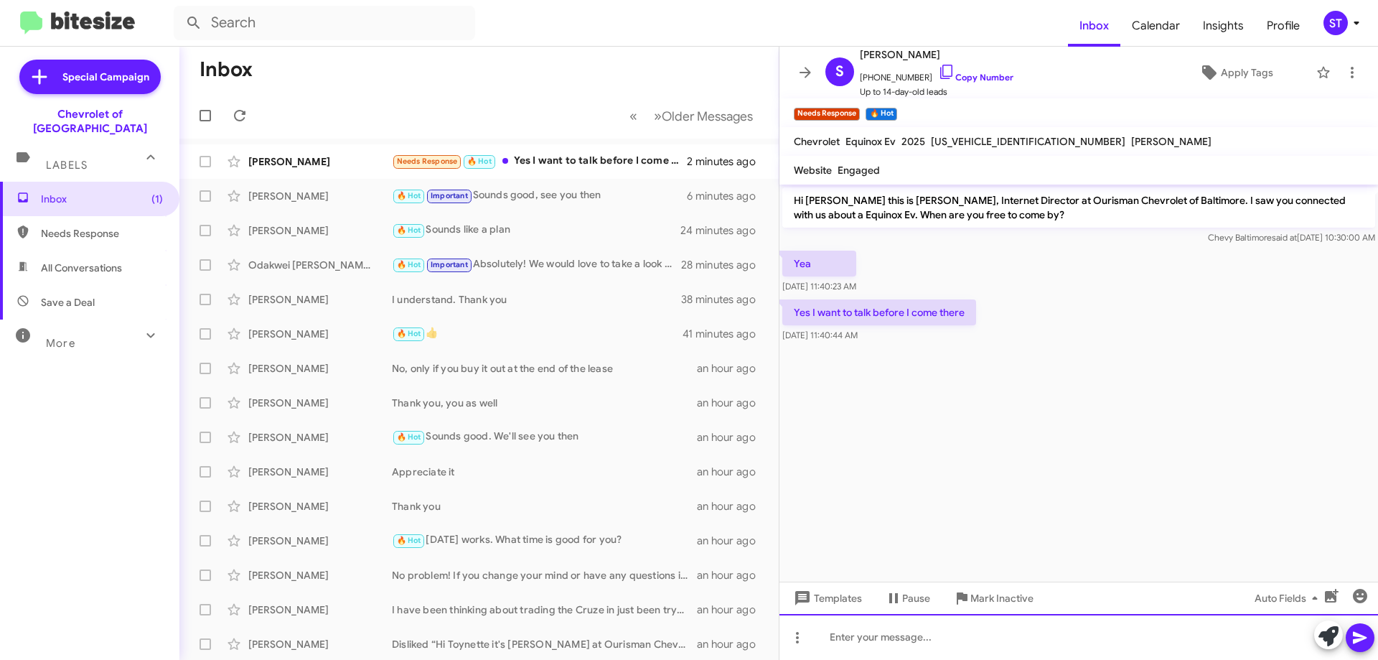
click at [867, 650] on div at bounding box center [1078, 637] width 599 height 46
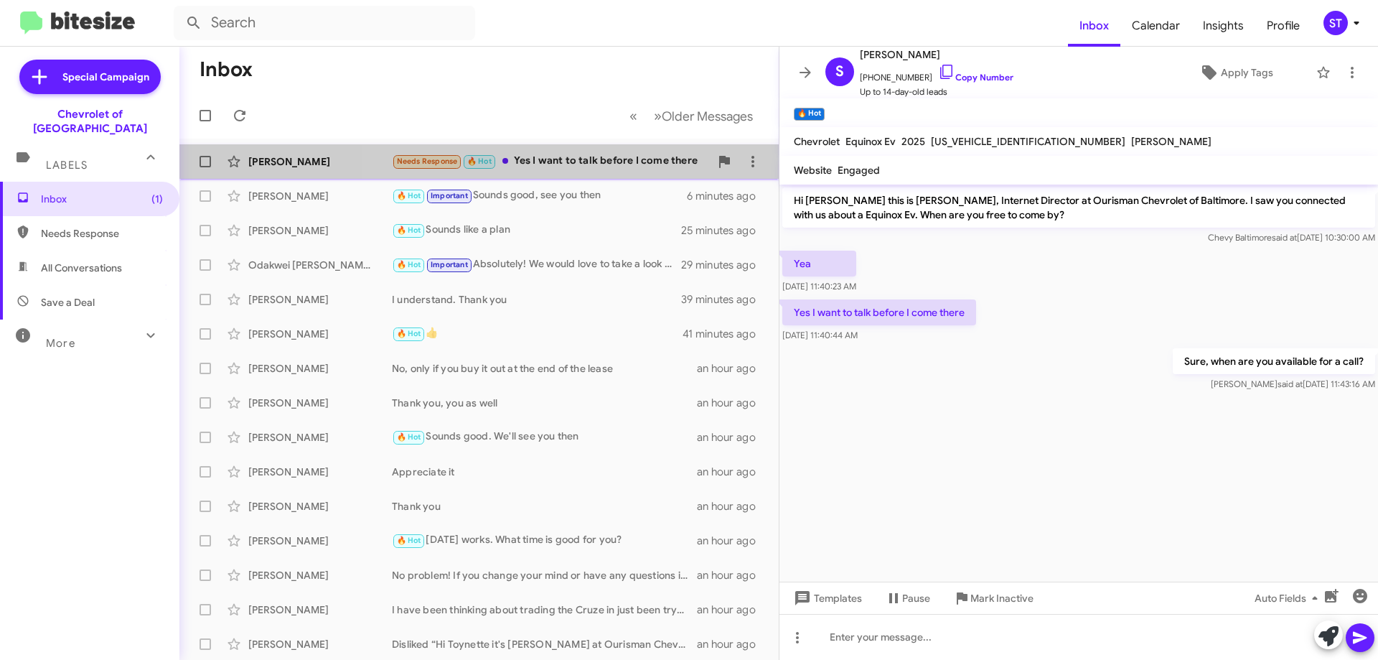
click at [568, 163] on div "Needs Response 🔥 Hot Yes I want to talk before I come there" at bounding box center [551, 161] width 318 height 17
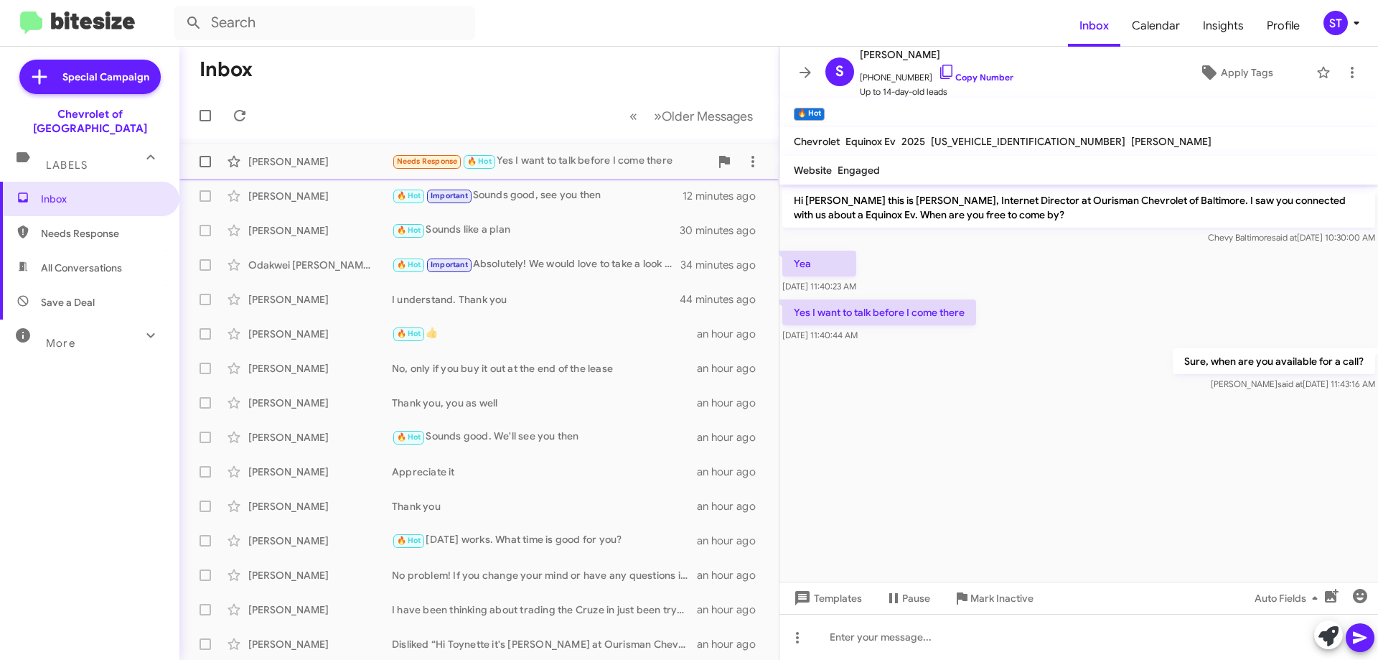
click at [366, 161] on div "[PERSON_NAME]" at bounding box center [320, 161] width 144 height 14
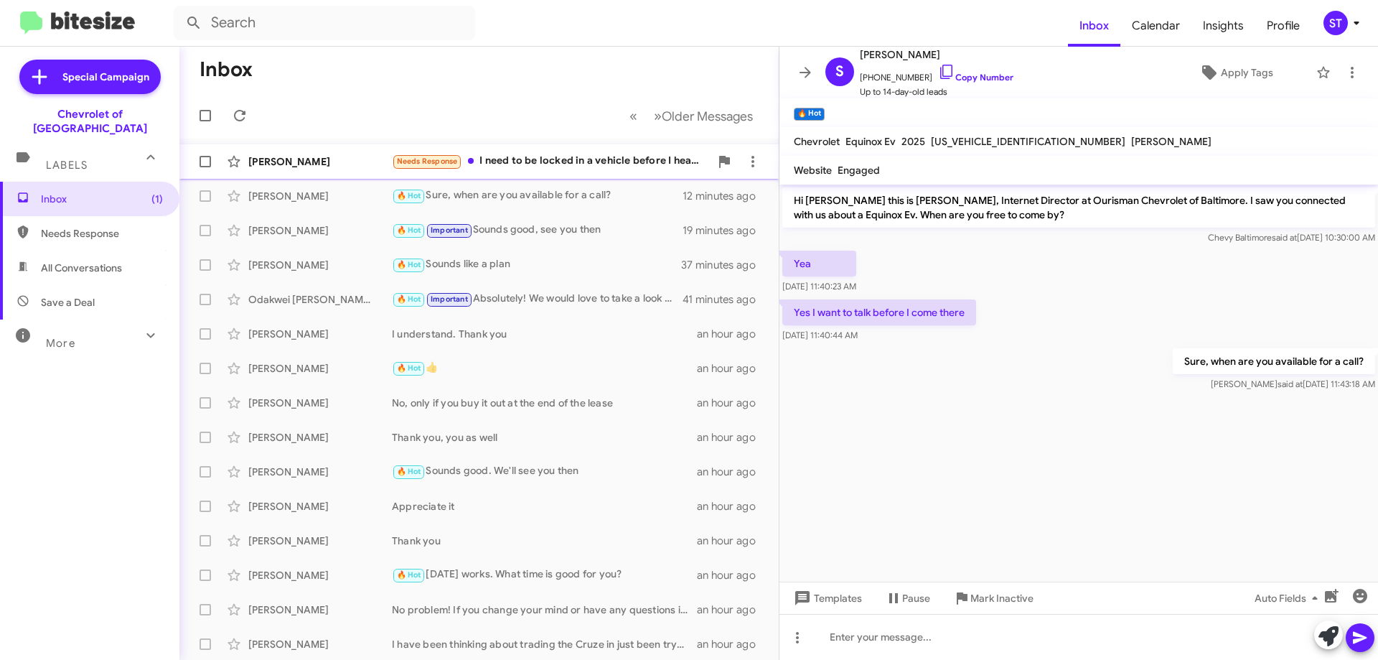
click at [574, 163] on div "Needs Response I need to be locked in a vehicle before I head that way. I am in…" at bounding box center [551, 161] width 318 height 17
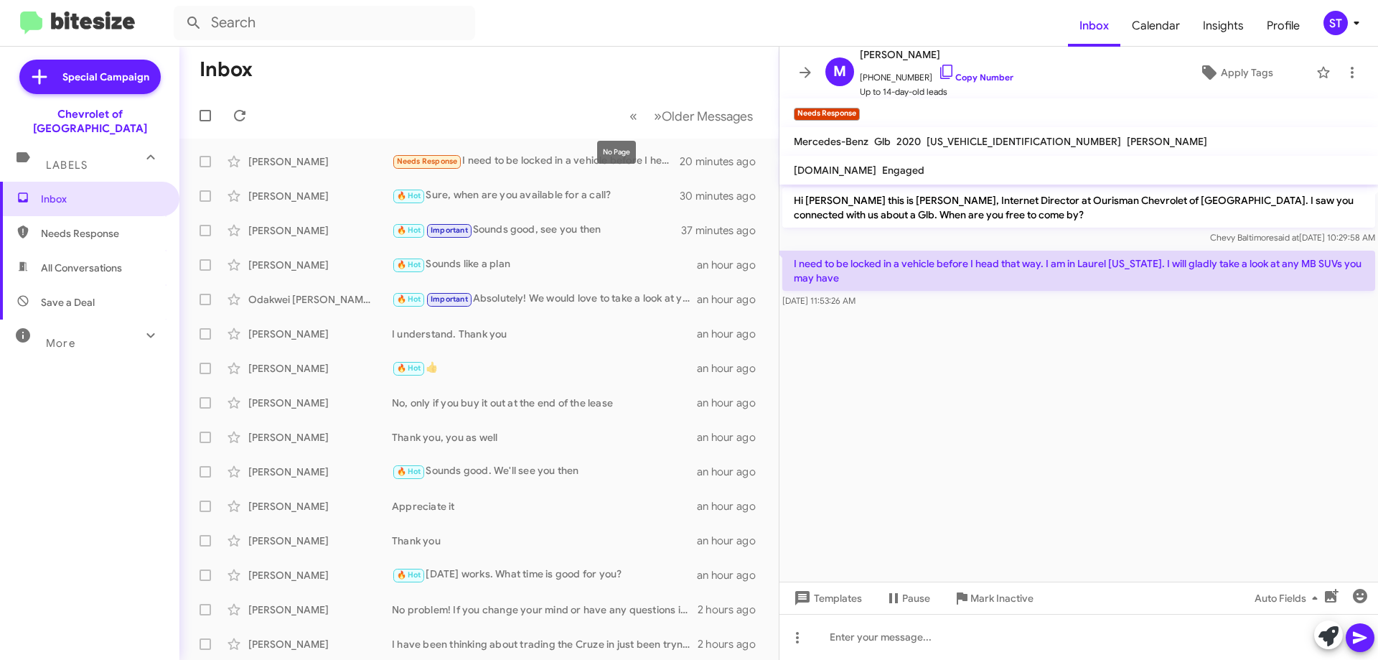
click at [587, 152] on mat-tooltip-component "No Page" at bounding box center [616, 152] width 59 height 43
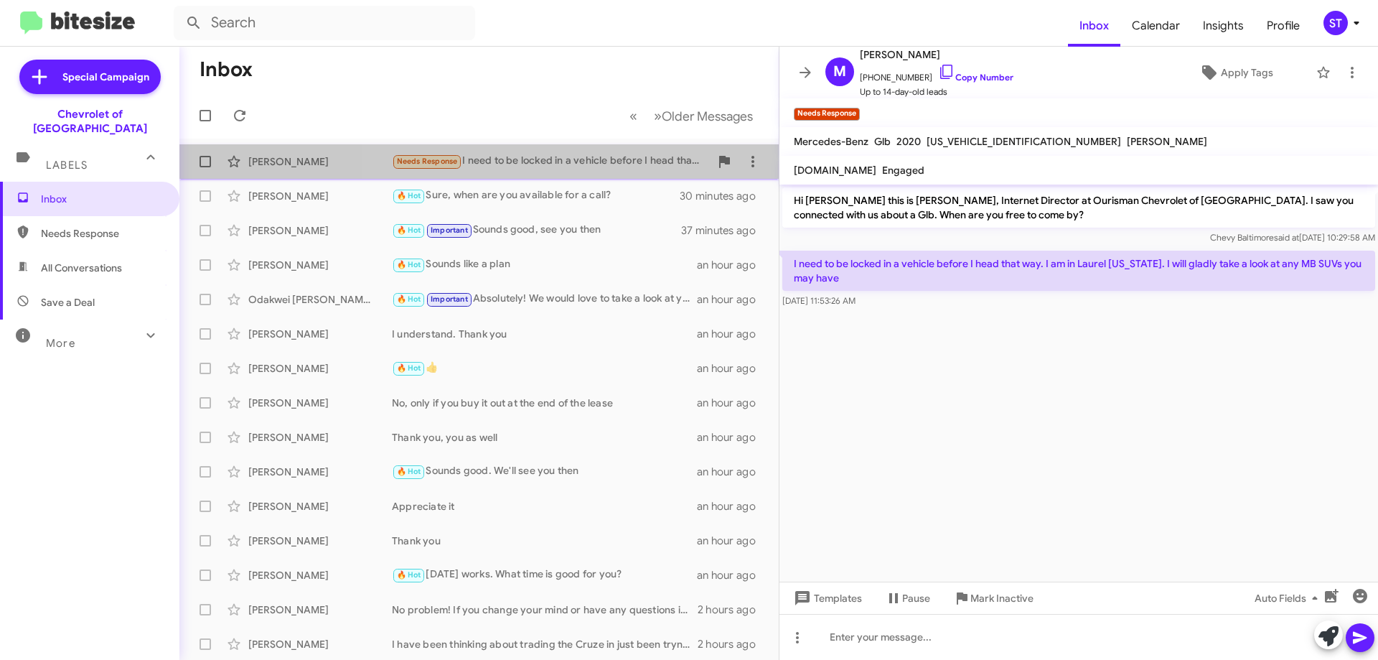
click at [575, 165] on div "Needs Response I need to be locked in a vehicle before I head that way. I am in…" at bounding box center [551, 161] width 318 height 17
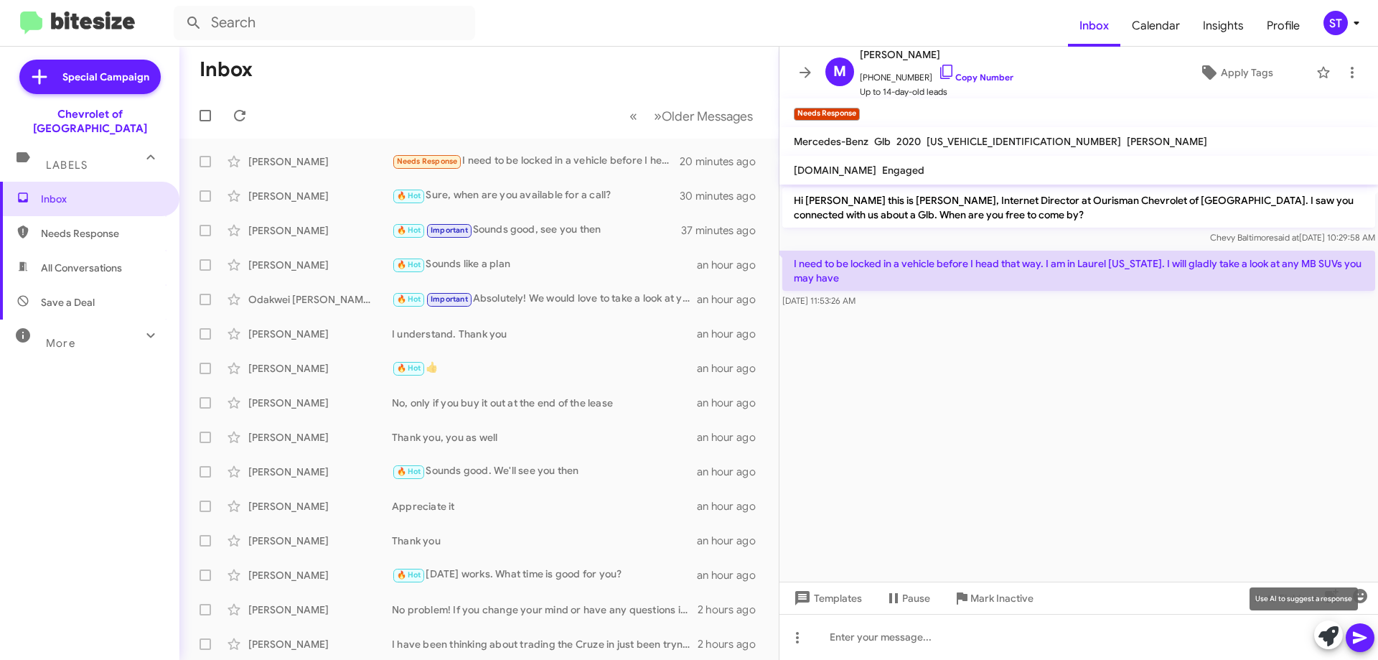
click at [1323, 639] on icon at bounding box center [1328, 636] width 20 height 20
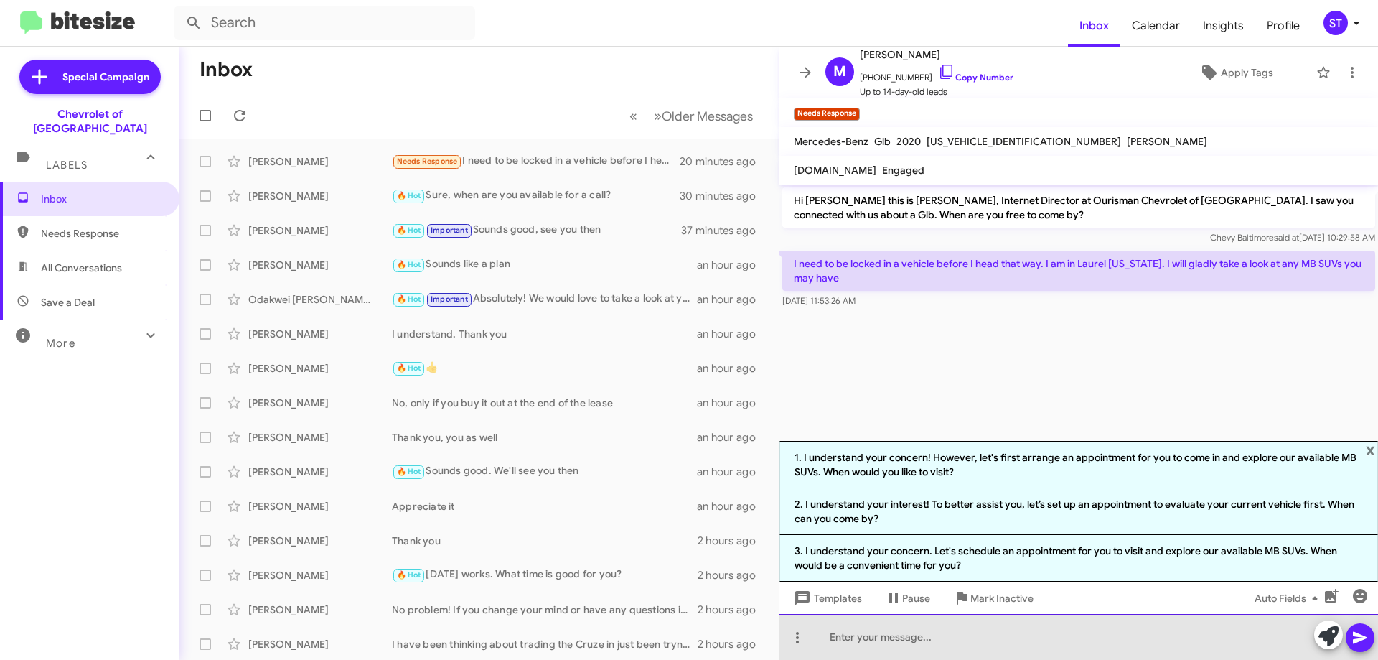
click at [910, 640] on div at bounding box center [1078, 637] width 599 height 46
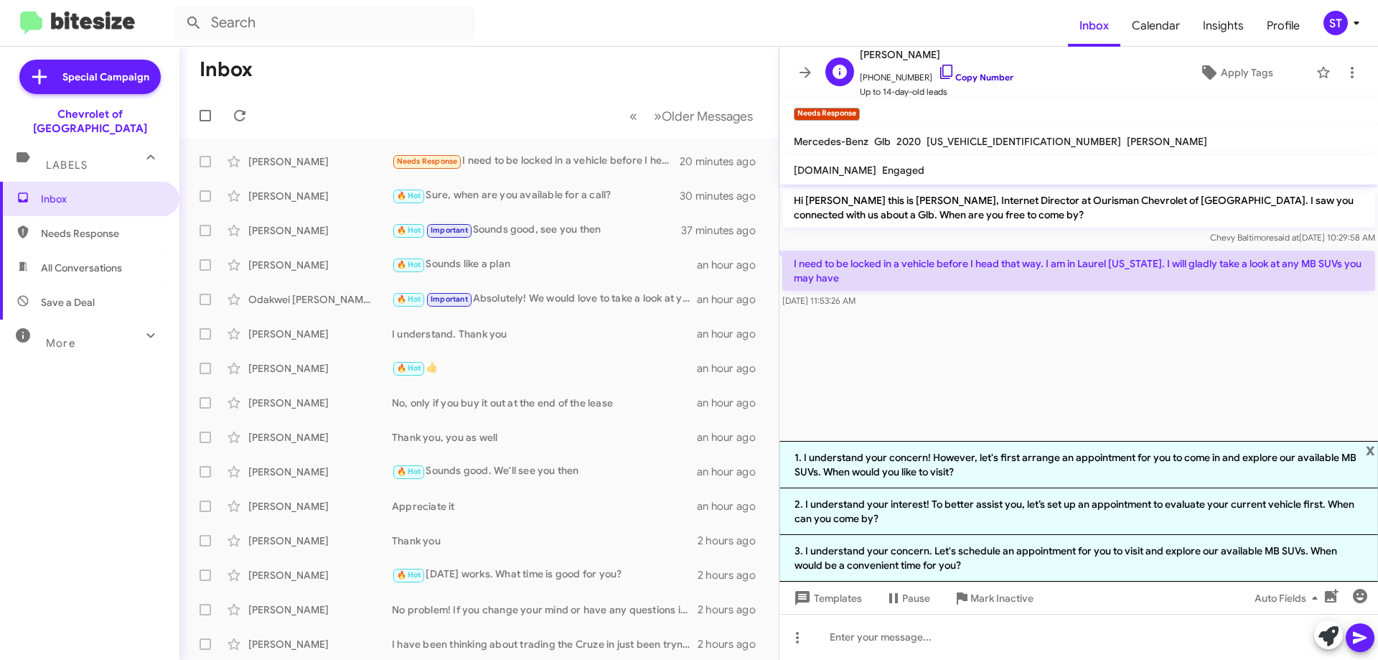
click at [938, 72] on icon at bounding box center [946, 71] width 17 height 17
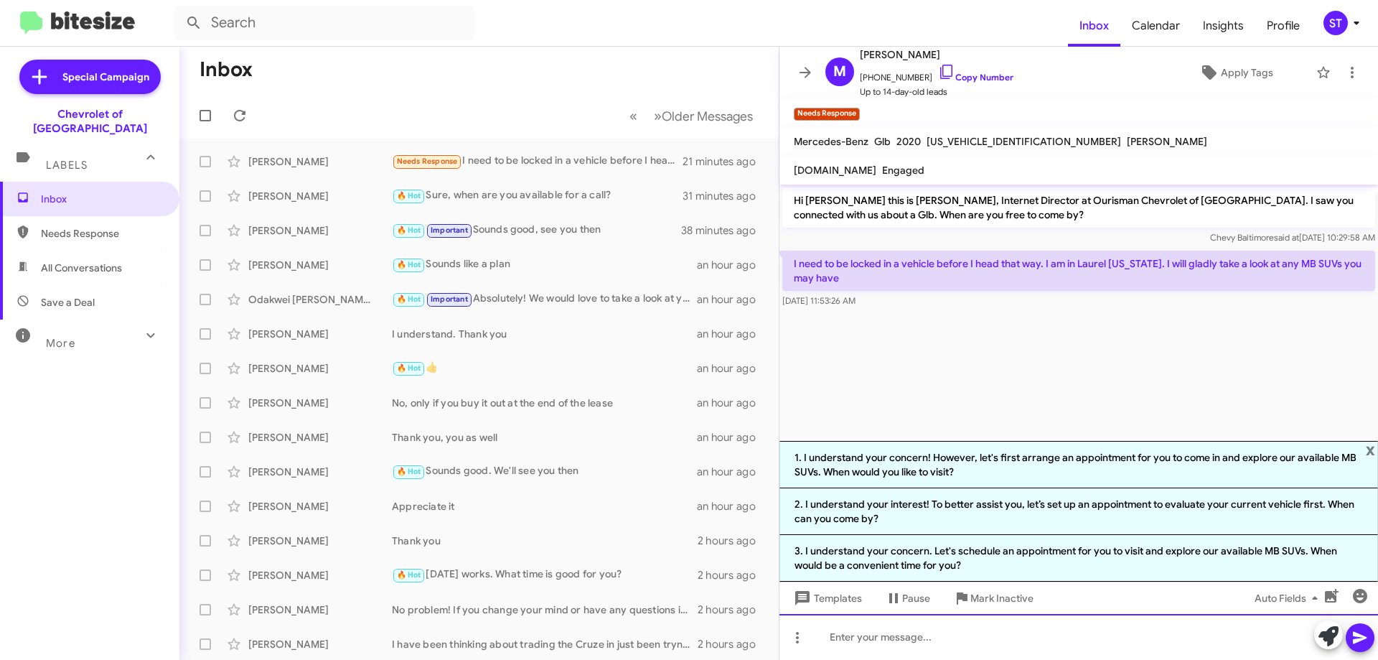
click at [886, 635] on div at bounding box center [1078, 637] width 599 height 46
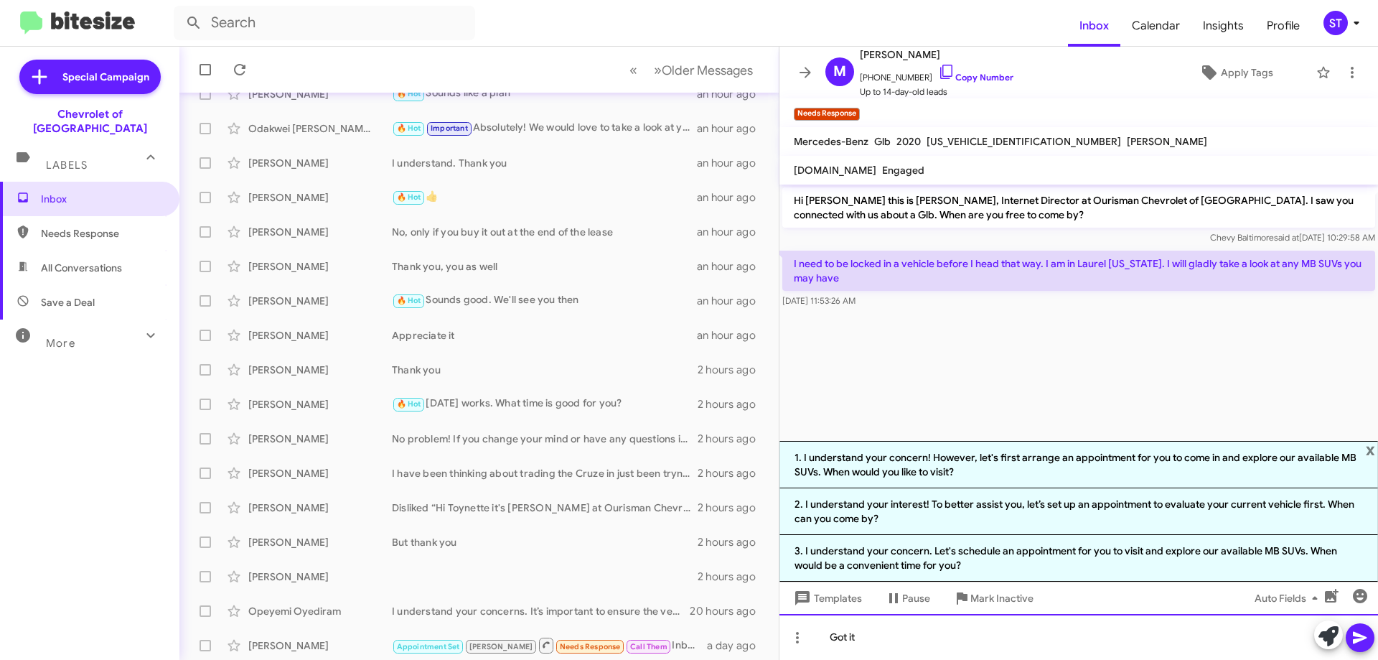
scroll to position [174, 0]
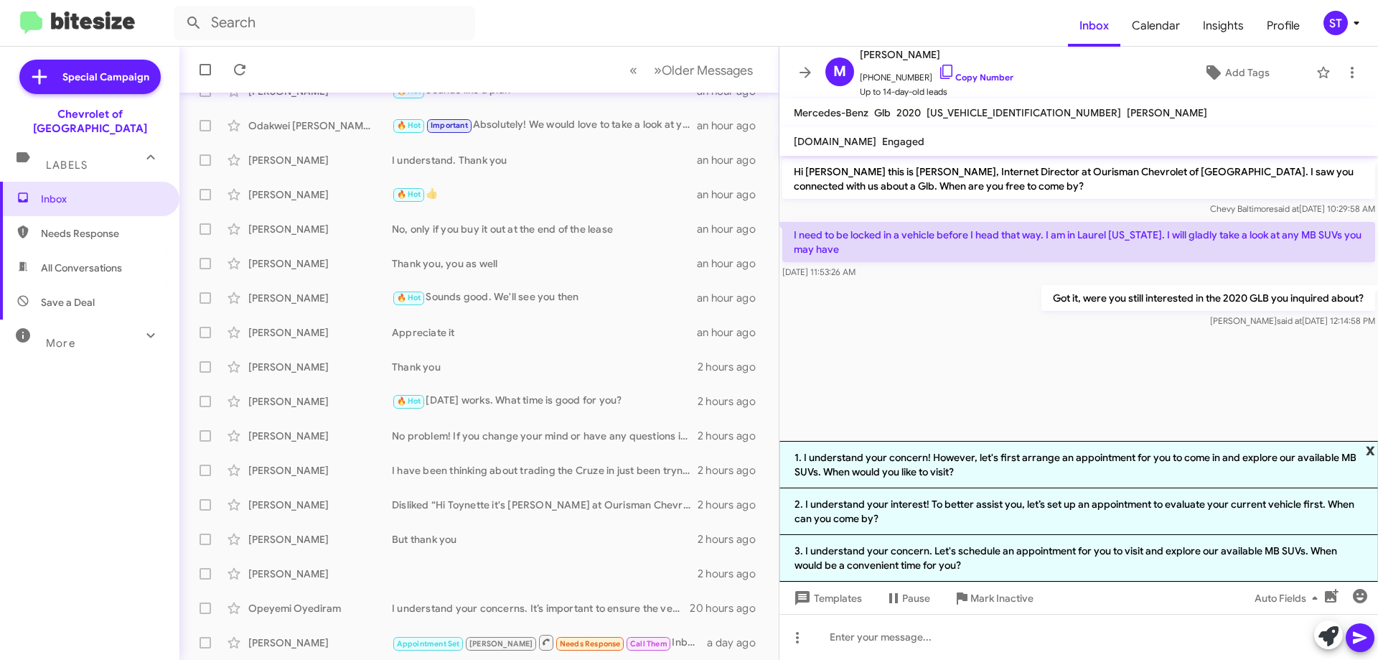
click at [1370, 454] on span "x" at bounding box center [1370, 449] width 9 height 17
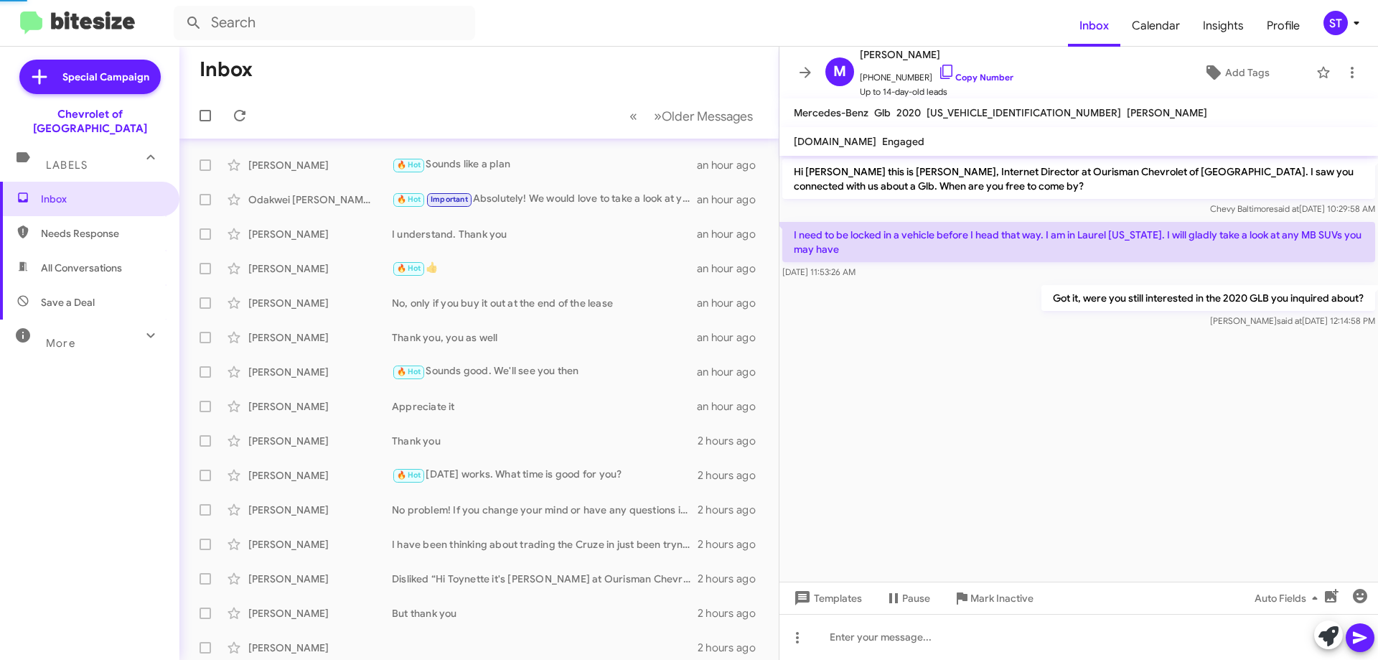
scroll to position [0, 0]
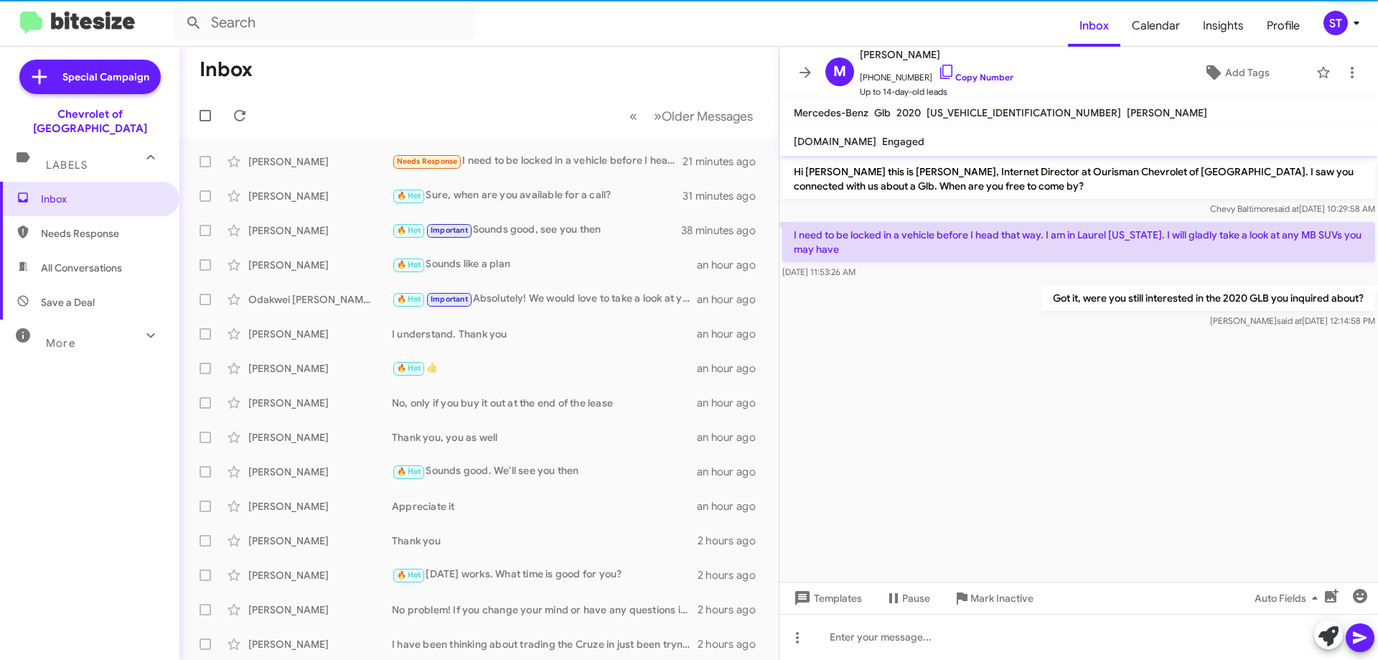
click at [121, 226] on span "Needs Response" at bounding box center [102, 233] width 122 height 14
type input "in:needs-response"
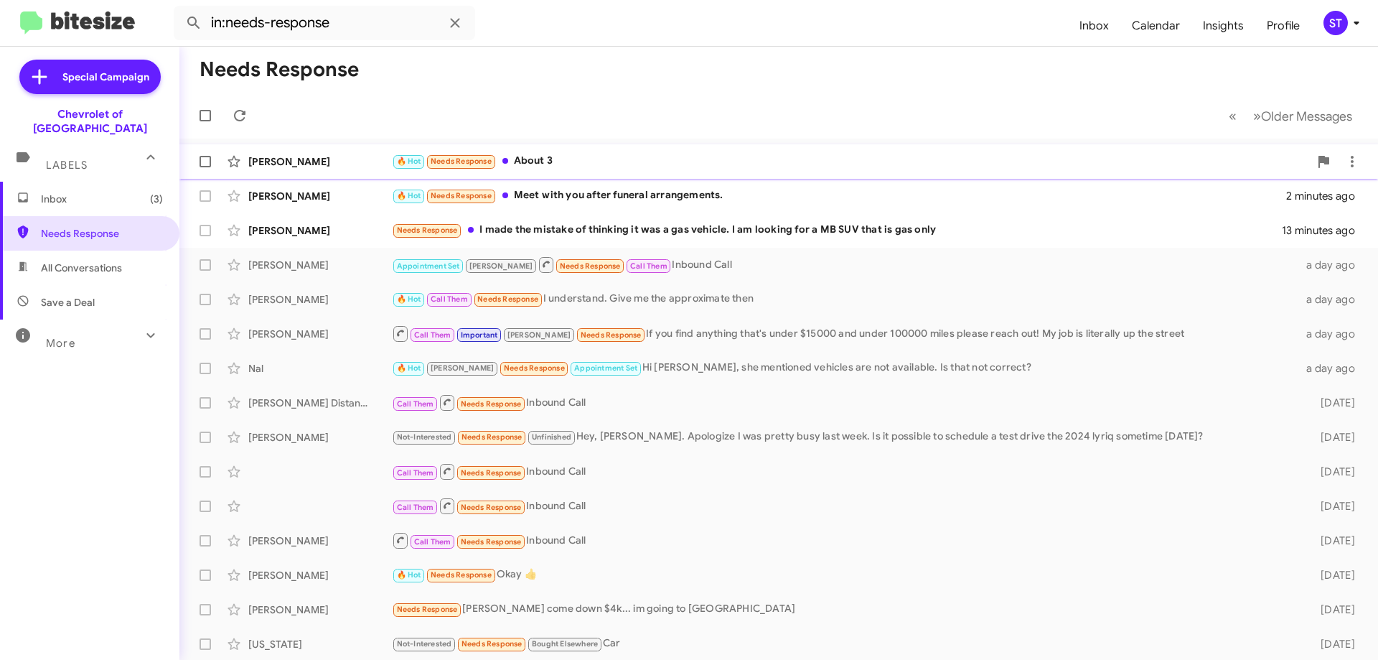
click at [528, 151] on div "[PERSON_NAME] 🔥 Hot Needs Response About 3 2 minutes ago" at bounding box center [779, 161] width 1176 height 29
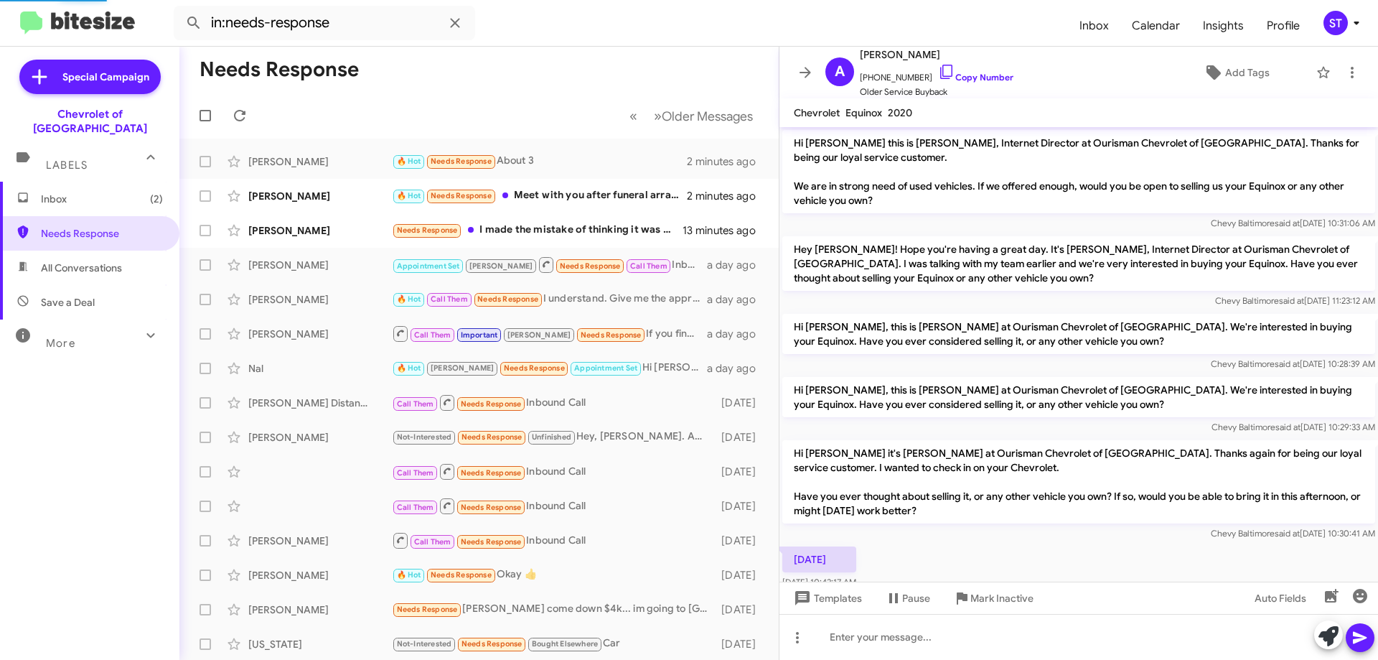
scroll to position [137, 0]
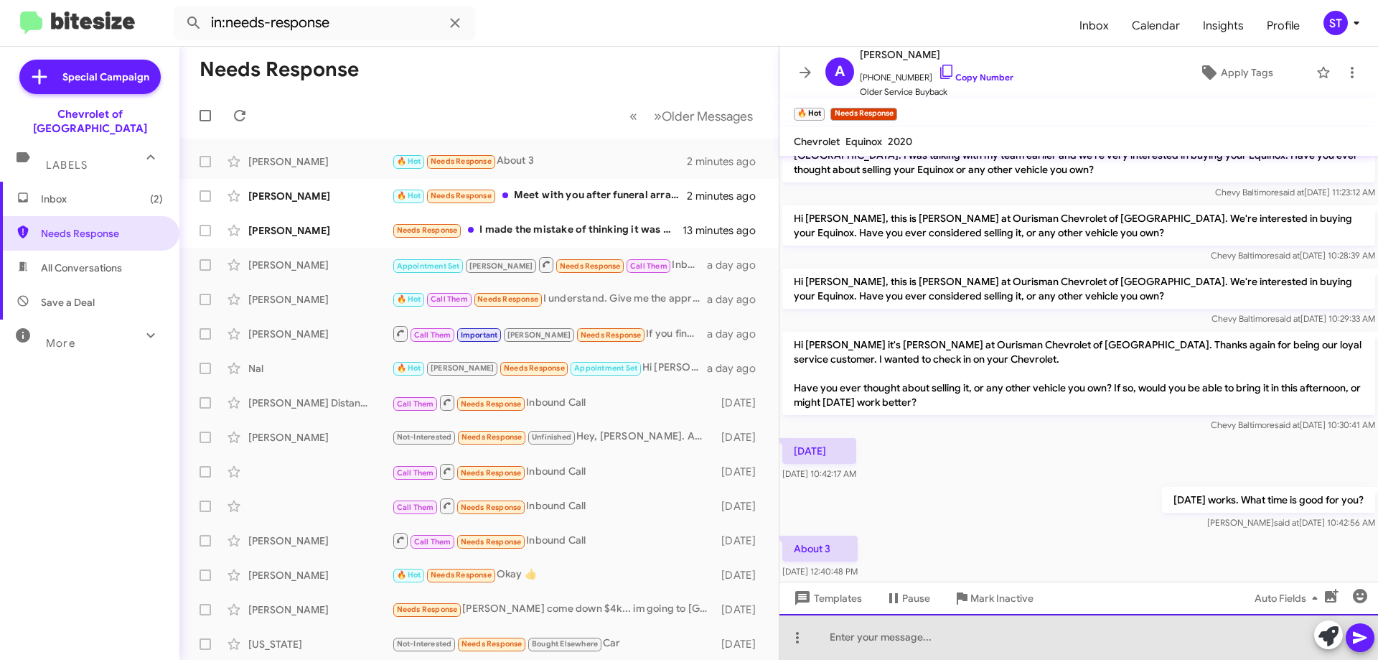
click at [925, 630] on div at bounding box center [1078, 637] width 599 height 46
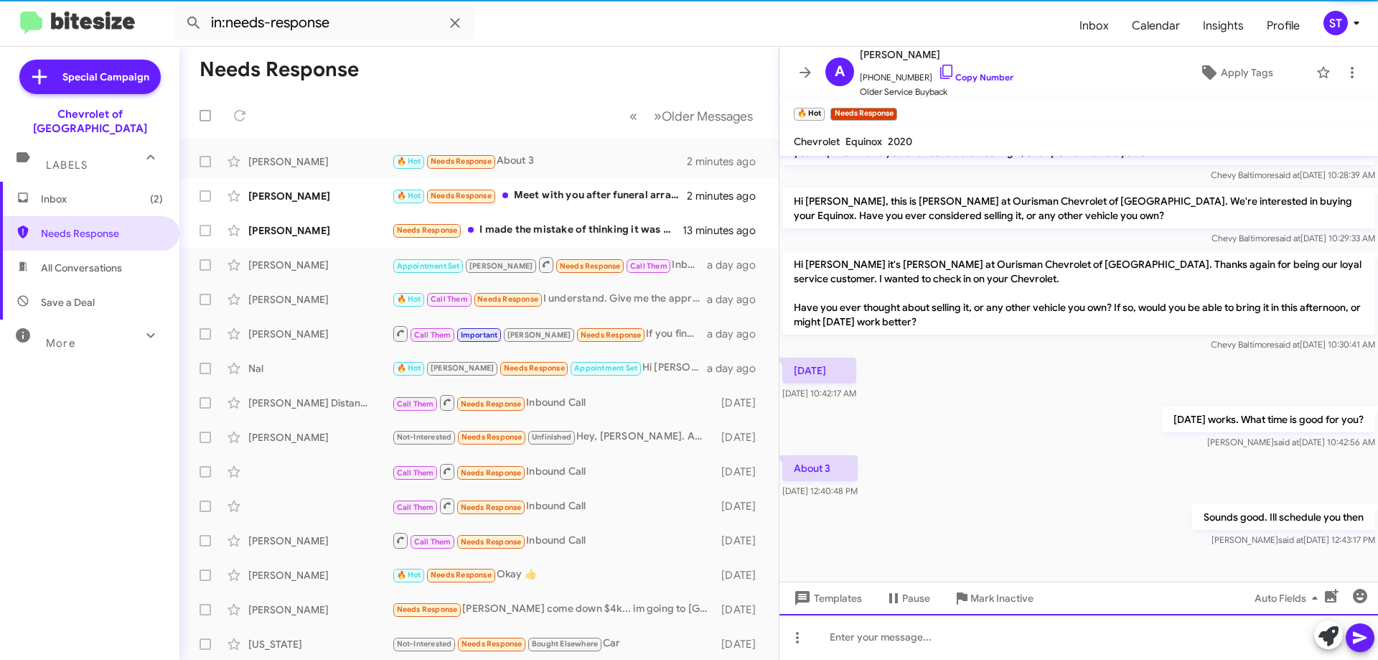
scroll to position [218, 0]
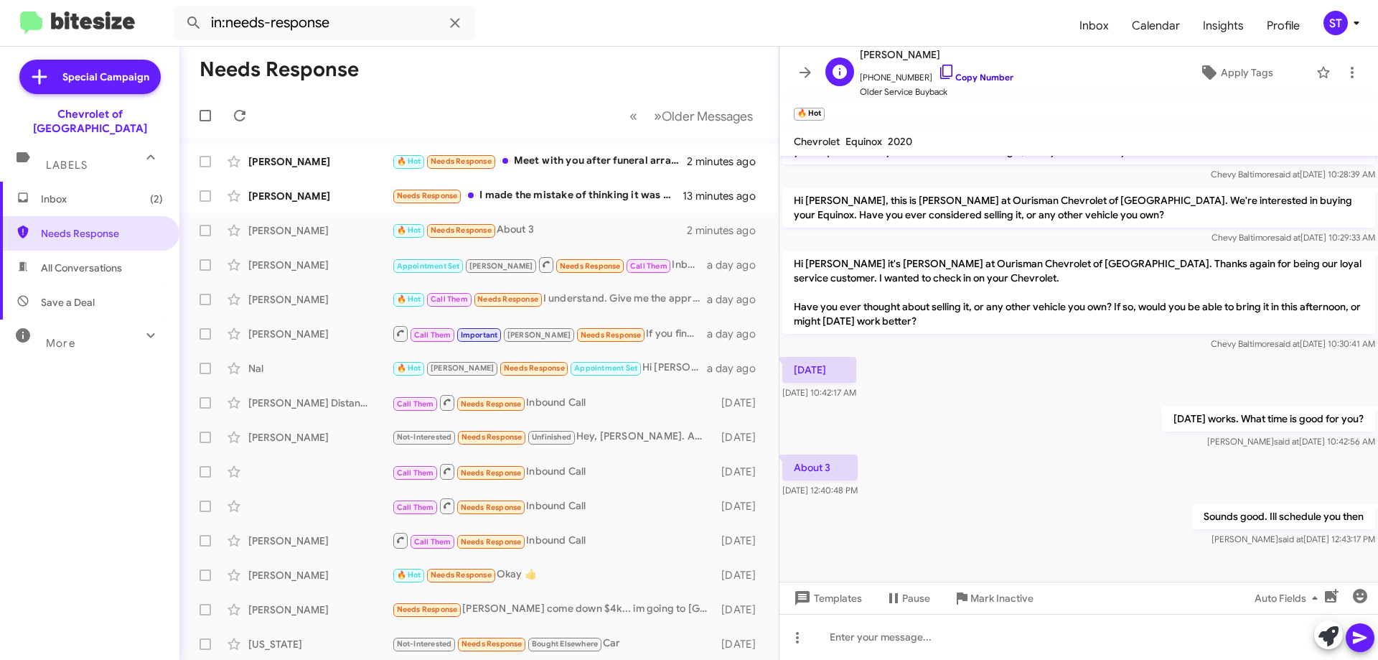
click at [940, 68] on icon at bounding box center [946, 72] width 12 height 14
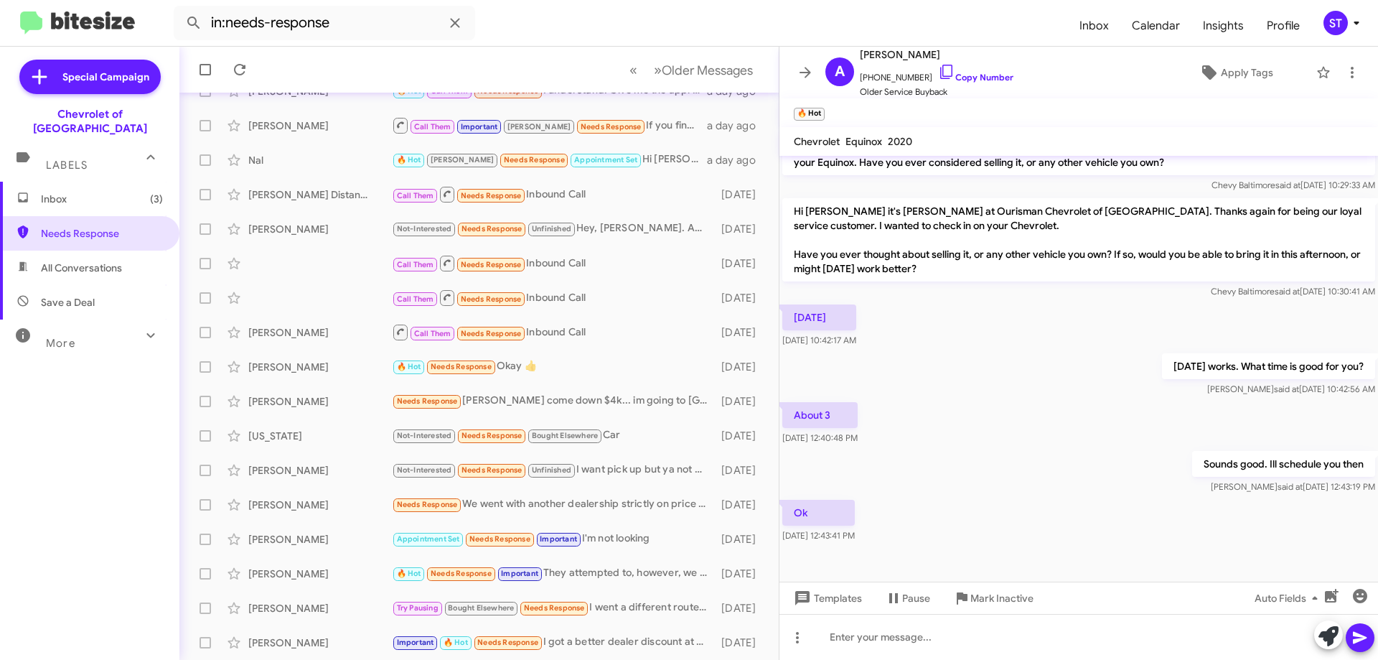
scroll to position [0, 0]
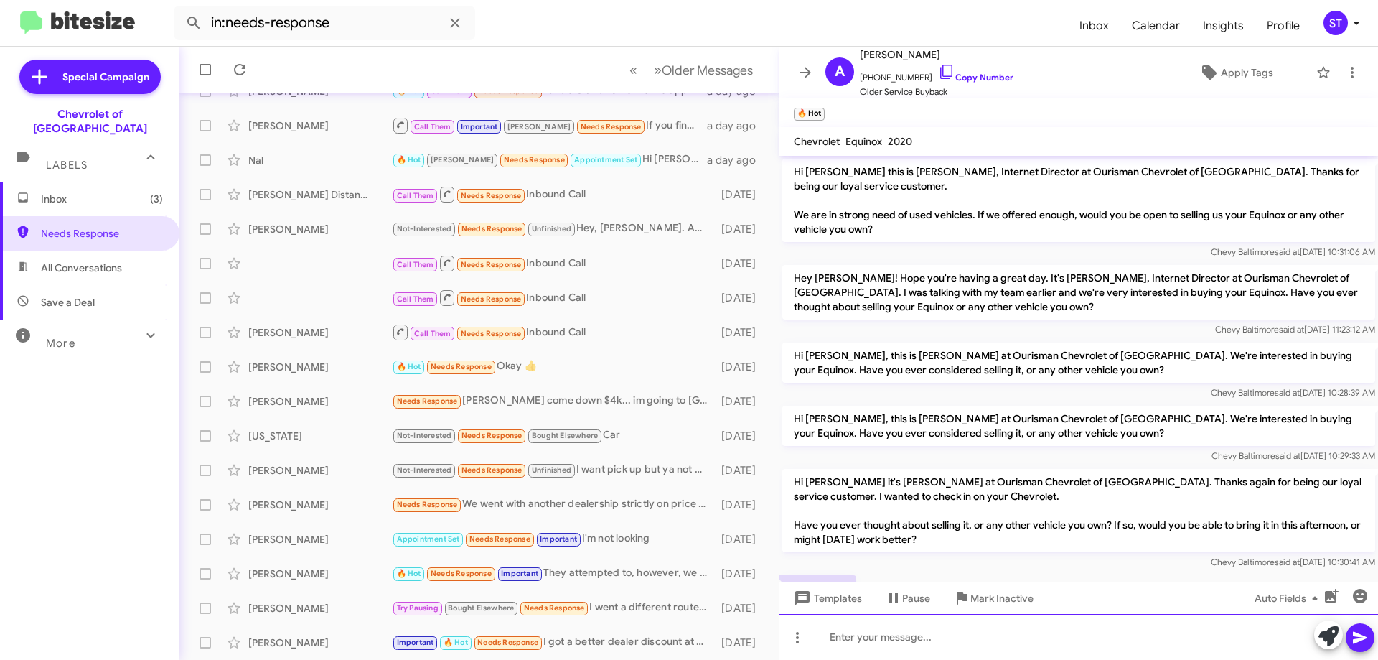
click at [966, 644] on div at bounding box center [1078, 637] width 599 height 46
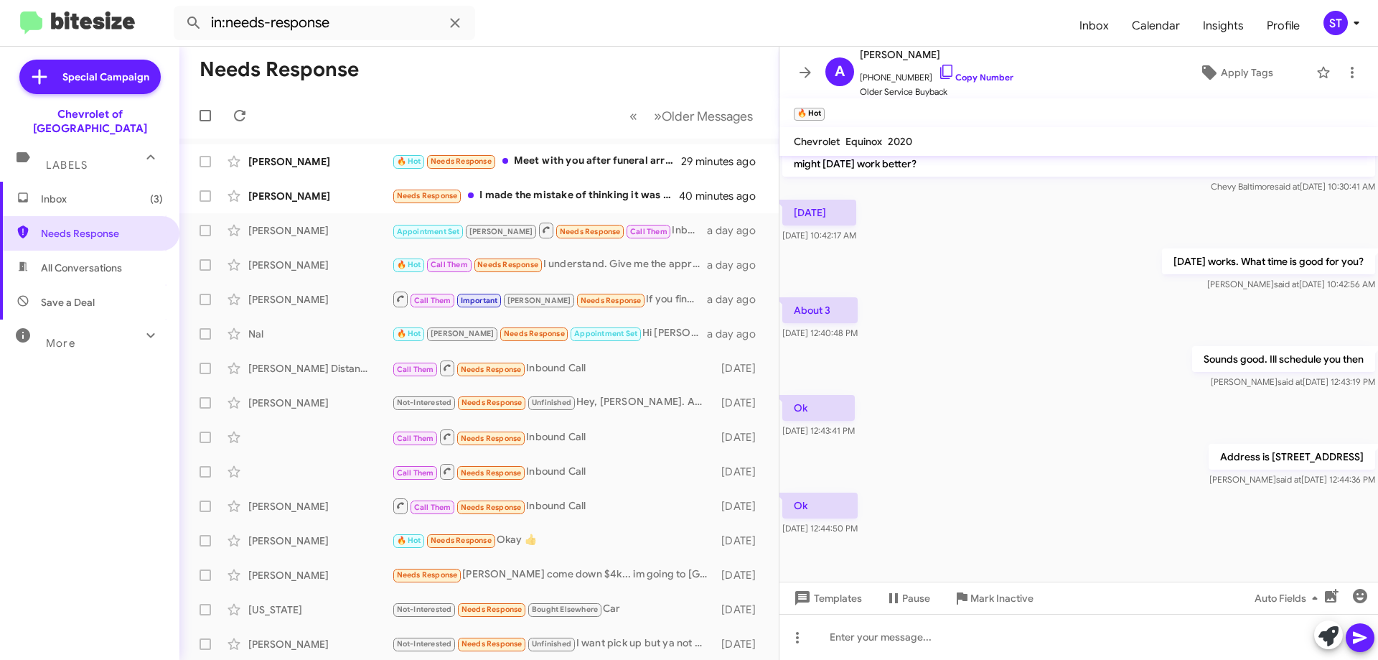
click at [65, 192] on span "Inbox (3)" at bounding box center [102, 199] width 122 height 14
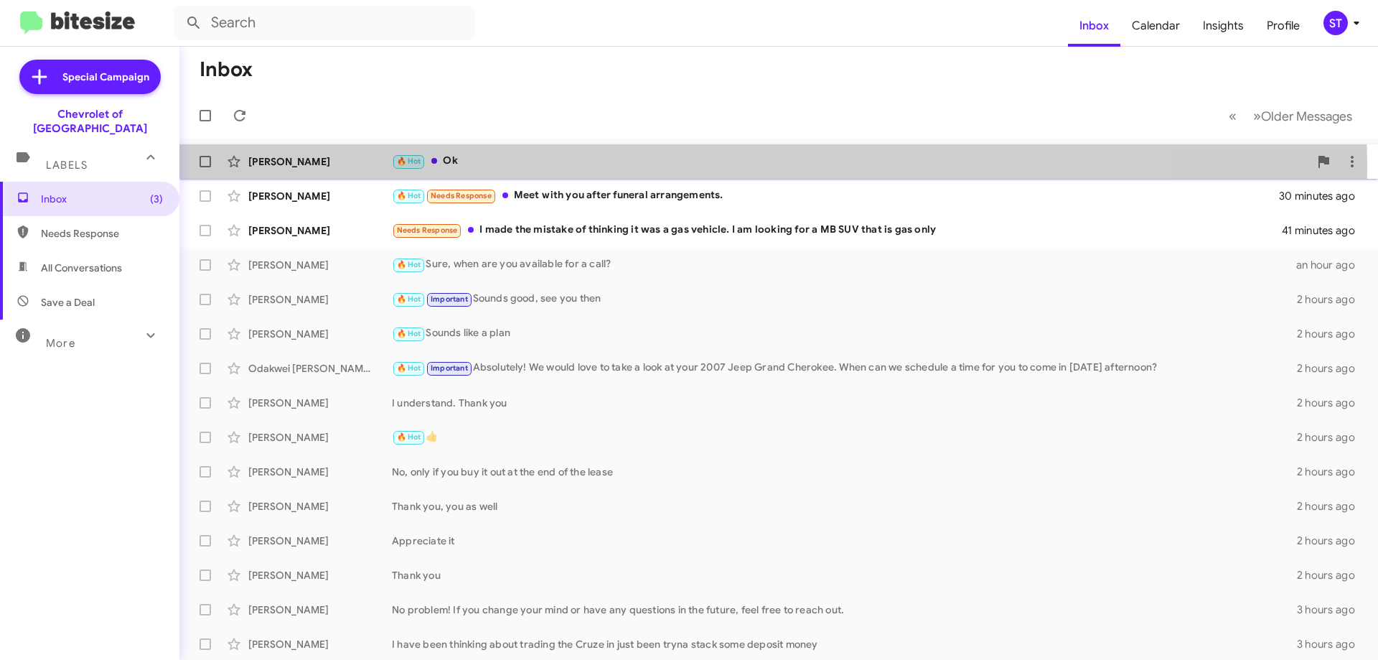
click at [449, 169] on div "🔥 Hot Ok" at bounding box center [850, 161] width 917 height 17
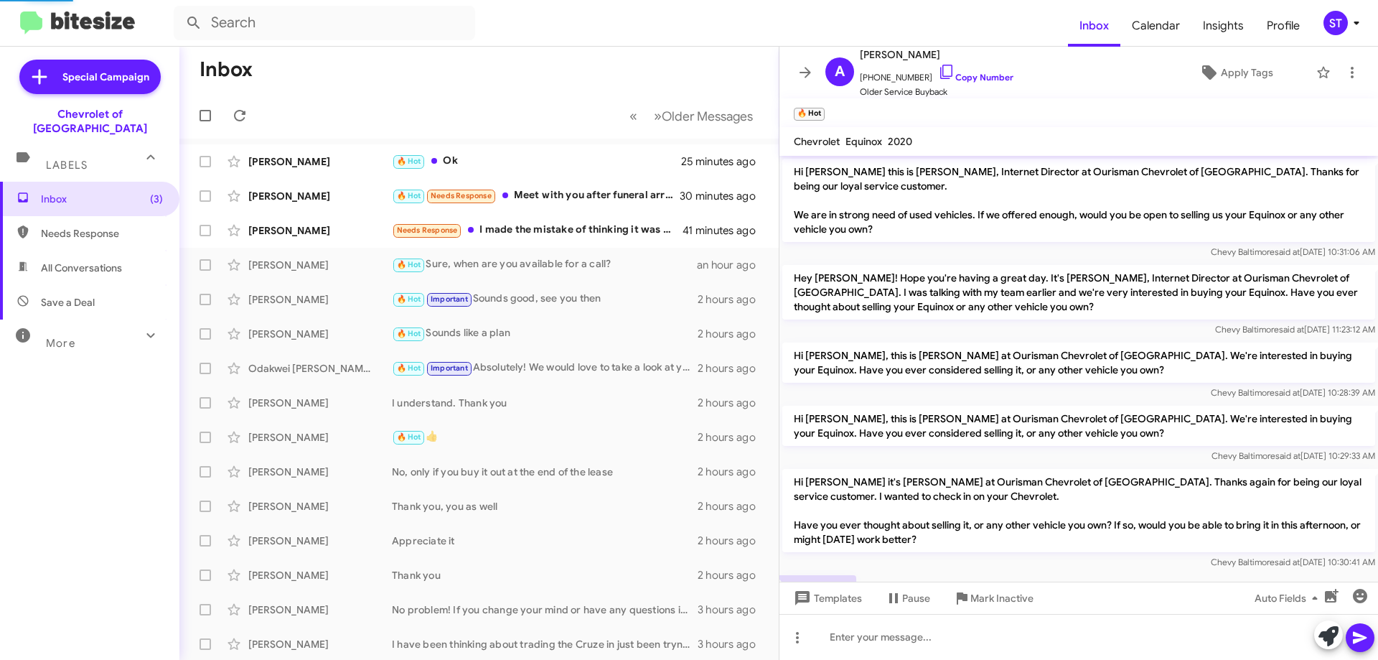
scroll to position [347, 0]
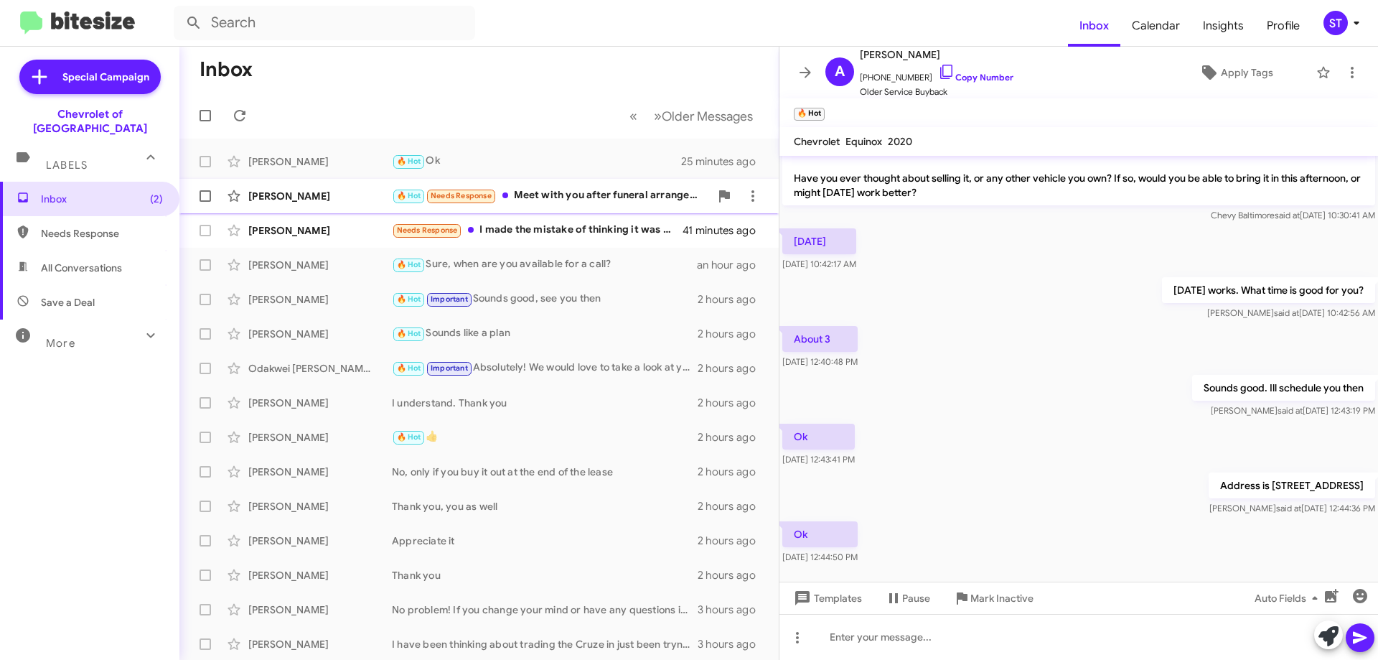
click at [541, 196] on div "🔥 Hot Needs Response Meet with you after funeral arrangements." at bounding box center [551, 195] width 318 height 17
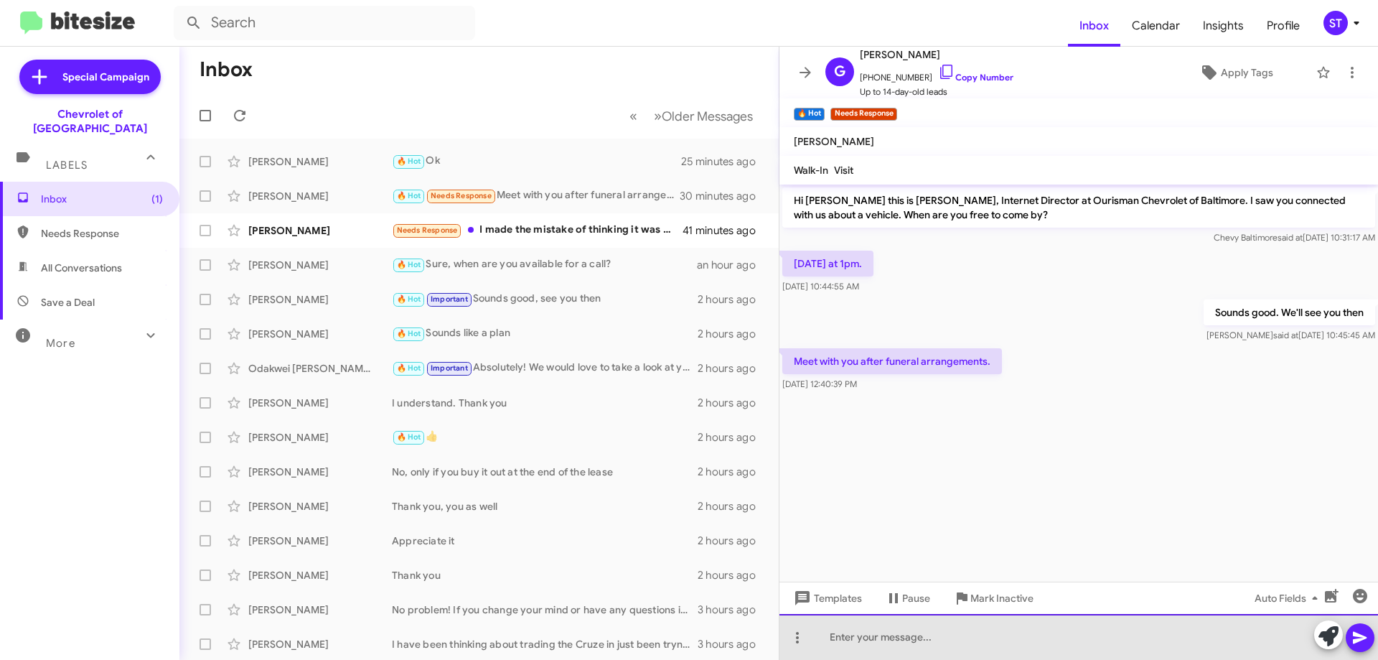
click at [863, 654] on div at bounding box center [1078, 637] width 599 height 46
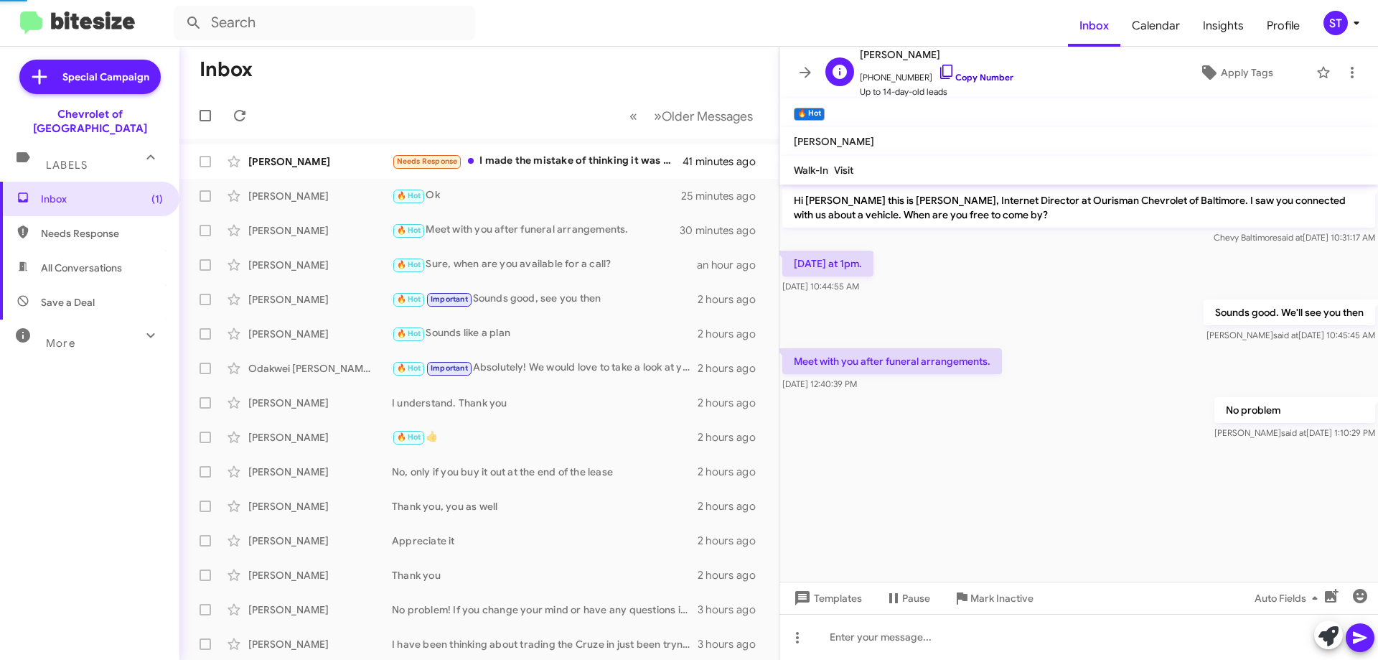
click at [938, 74] on icon at bounding box center [946, 71] width 17 height 17
click at [522, 167] on div "Needs Response I made the mistake of thinking it was a gas vehicle. I am lookin…" at bounding box center [551, 161] width 318 height 17
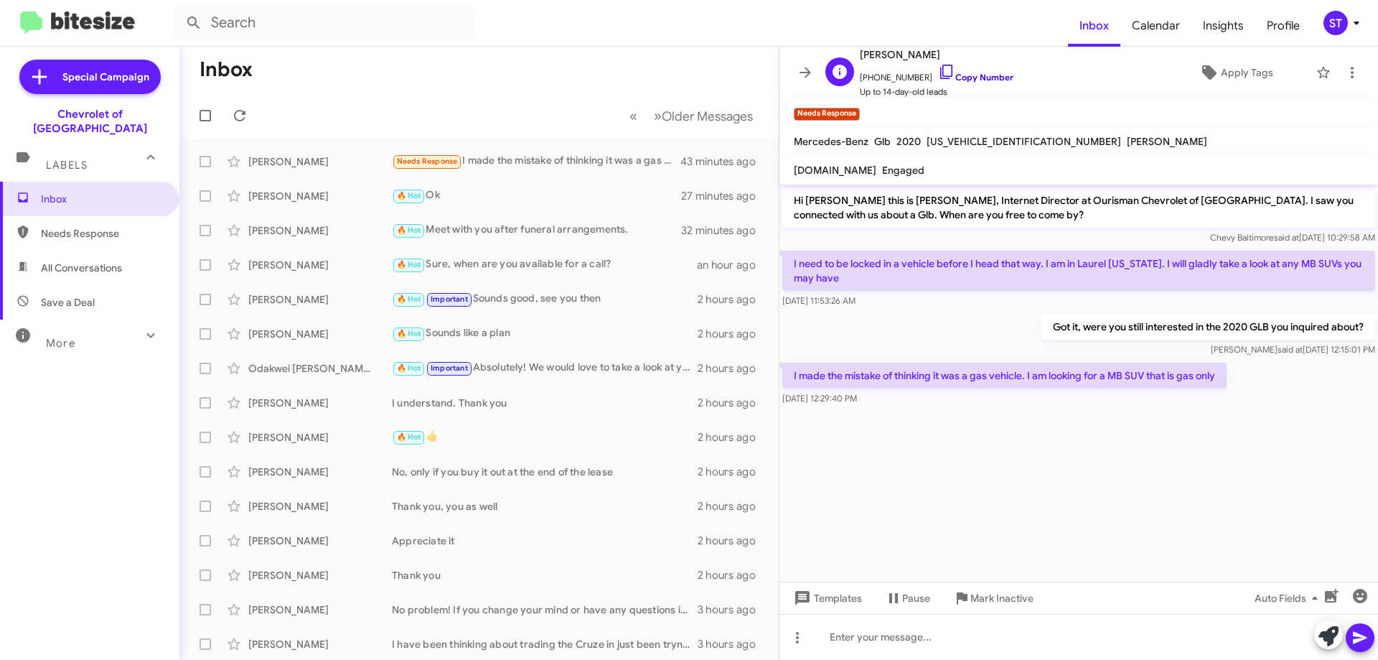
click at [938, 71] on icon at bounding box center [946, 71] width 17 height 17
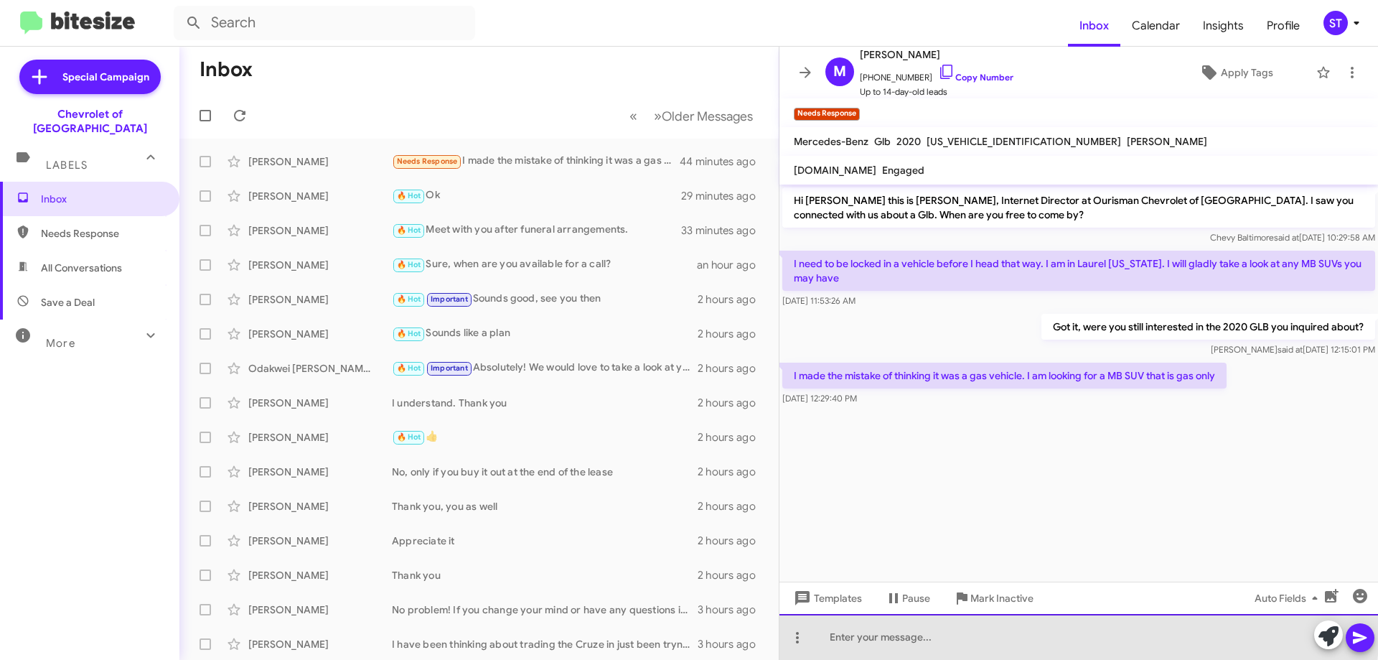
click at [950, 631] on div at bounding box center [1078, 637] width 599 height 46
